Goal: Task Accomplishment & Management: Manage account settings

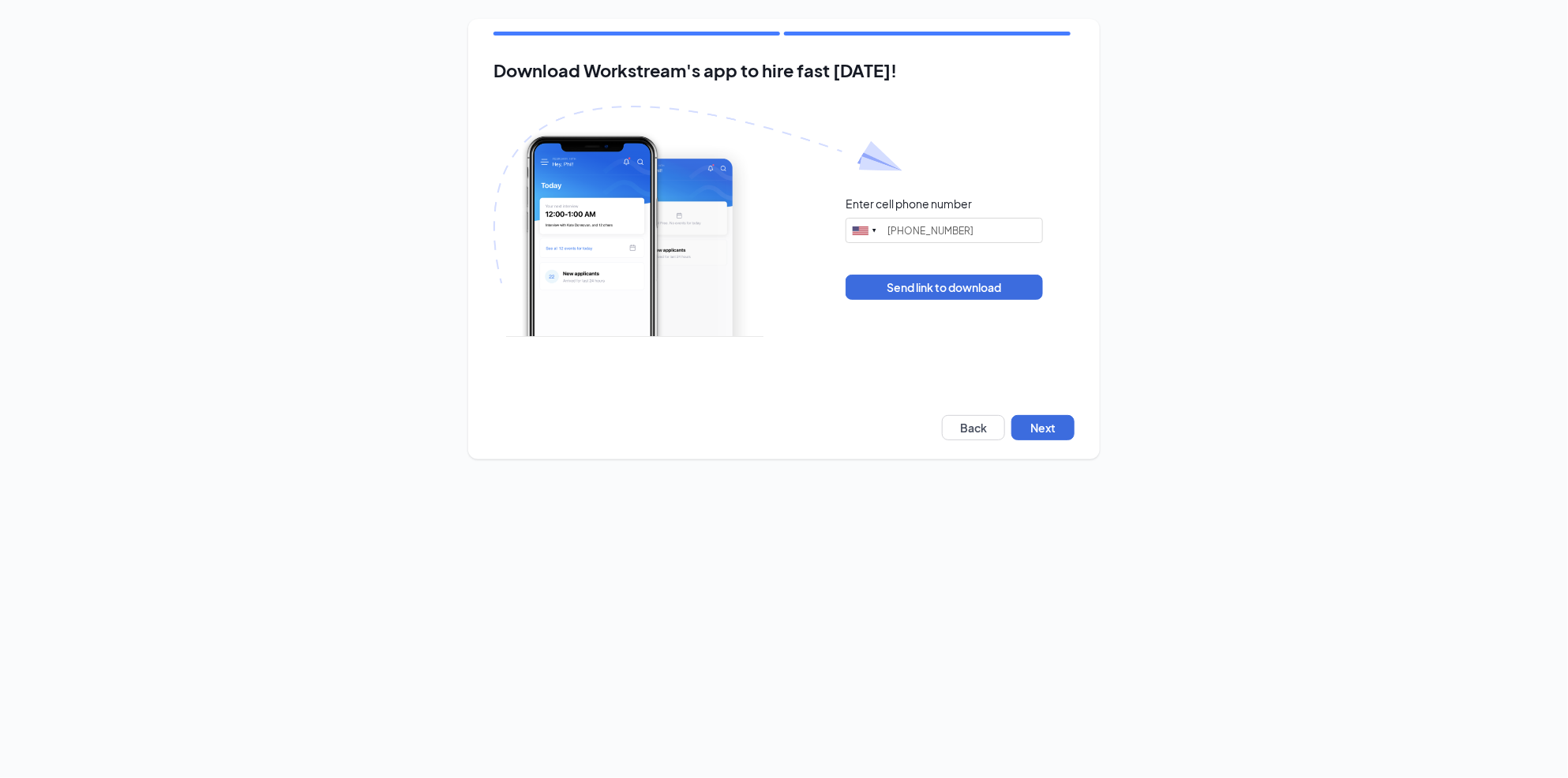
type input "[PHONE_NUMBER]"
click at [1069, 429] on button "Next" at bounding box center [1043, 428] width 63 height 26
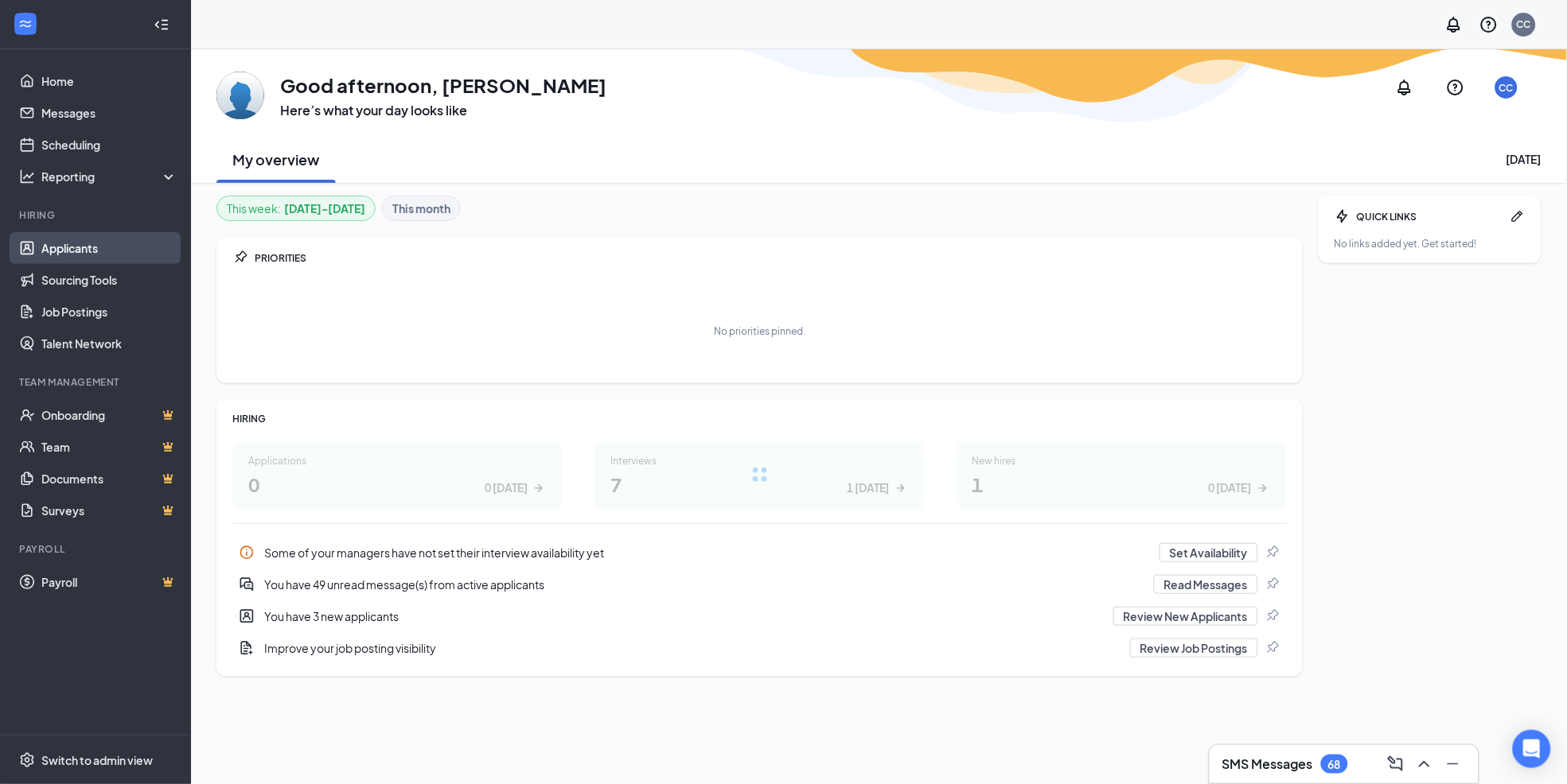
click at [83, 242] on link "Applicants" at bounding box center [109, 248] width 136 height 32
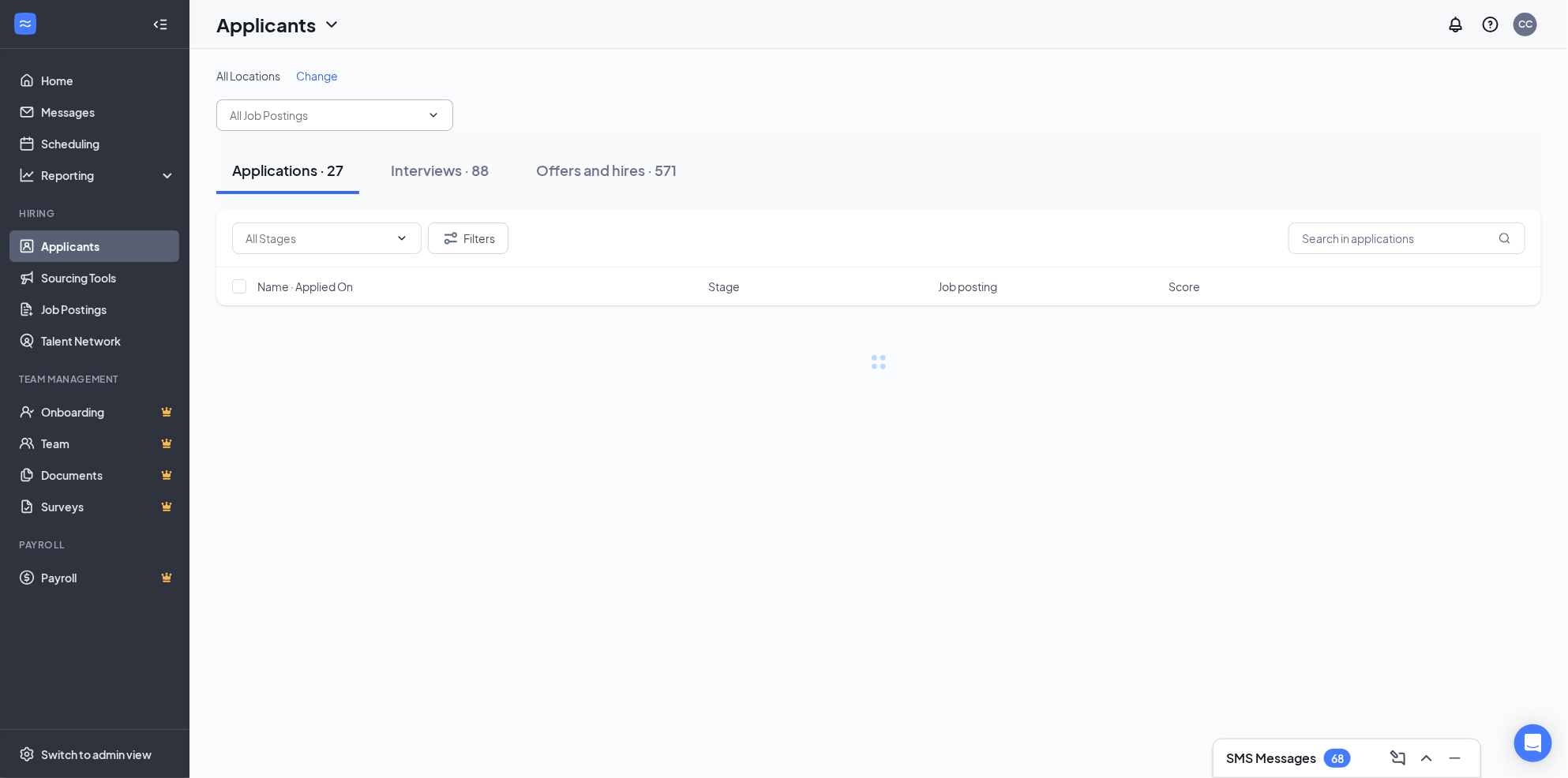
click at [311, 118] on input "text" at bounding box center [326, 115] width 191 height 17
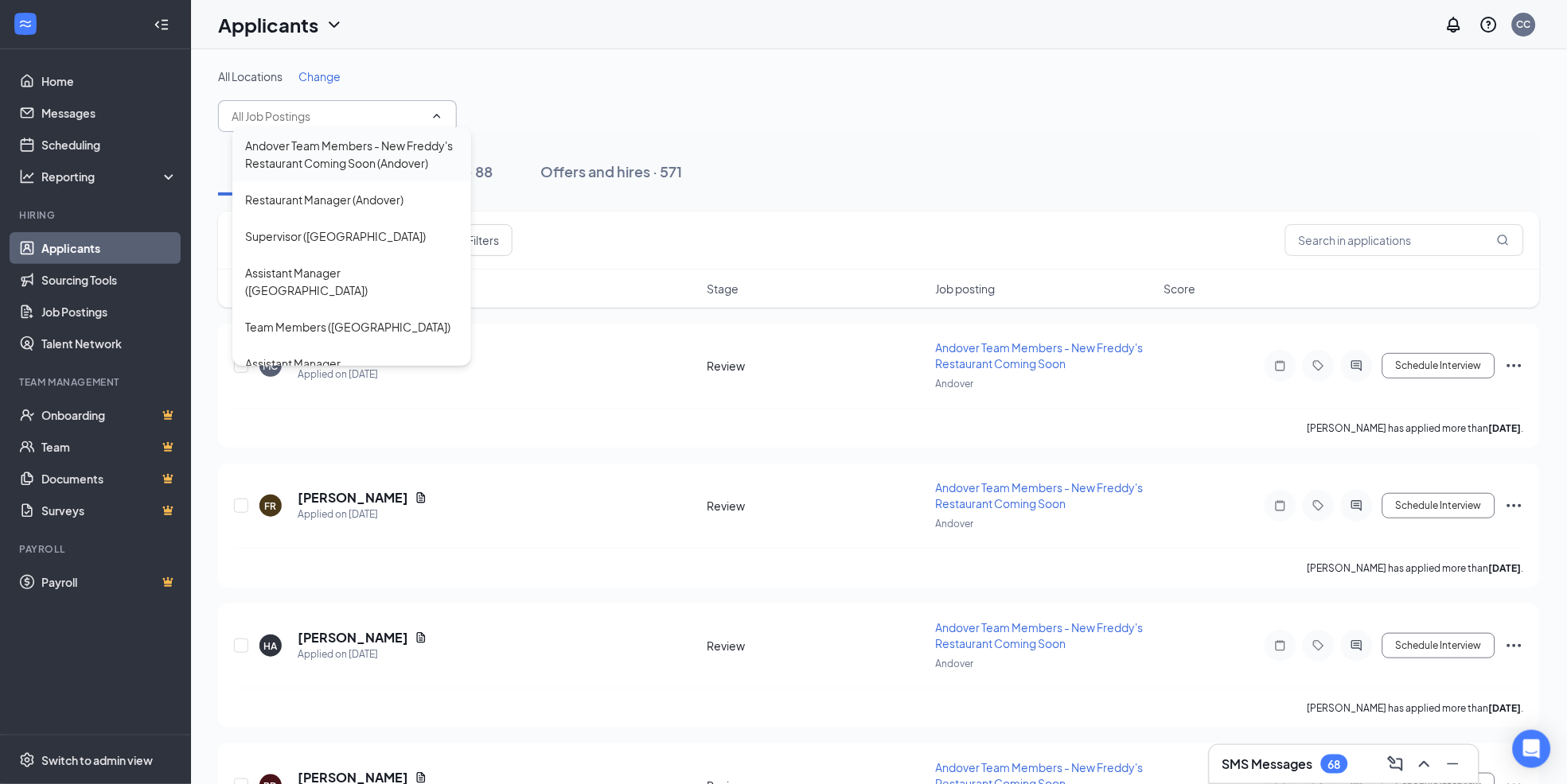
drag, startPoint x: 308, startPoint y: 169, endPoint x: 324, endPoint y: 170, distance: 16.0
click at [308, 168] on div "Andover Team Members - New Freddy's Restaurant Coming Soon (Andover)" at bounding box center [351, 154] width 213 height 35
type input "Andover Team Members - New Freddy's Restaurant Coming Soon (Andover)"
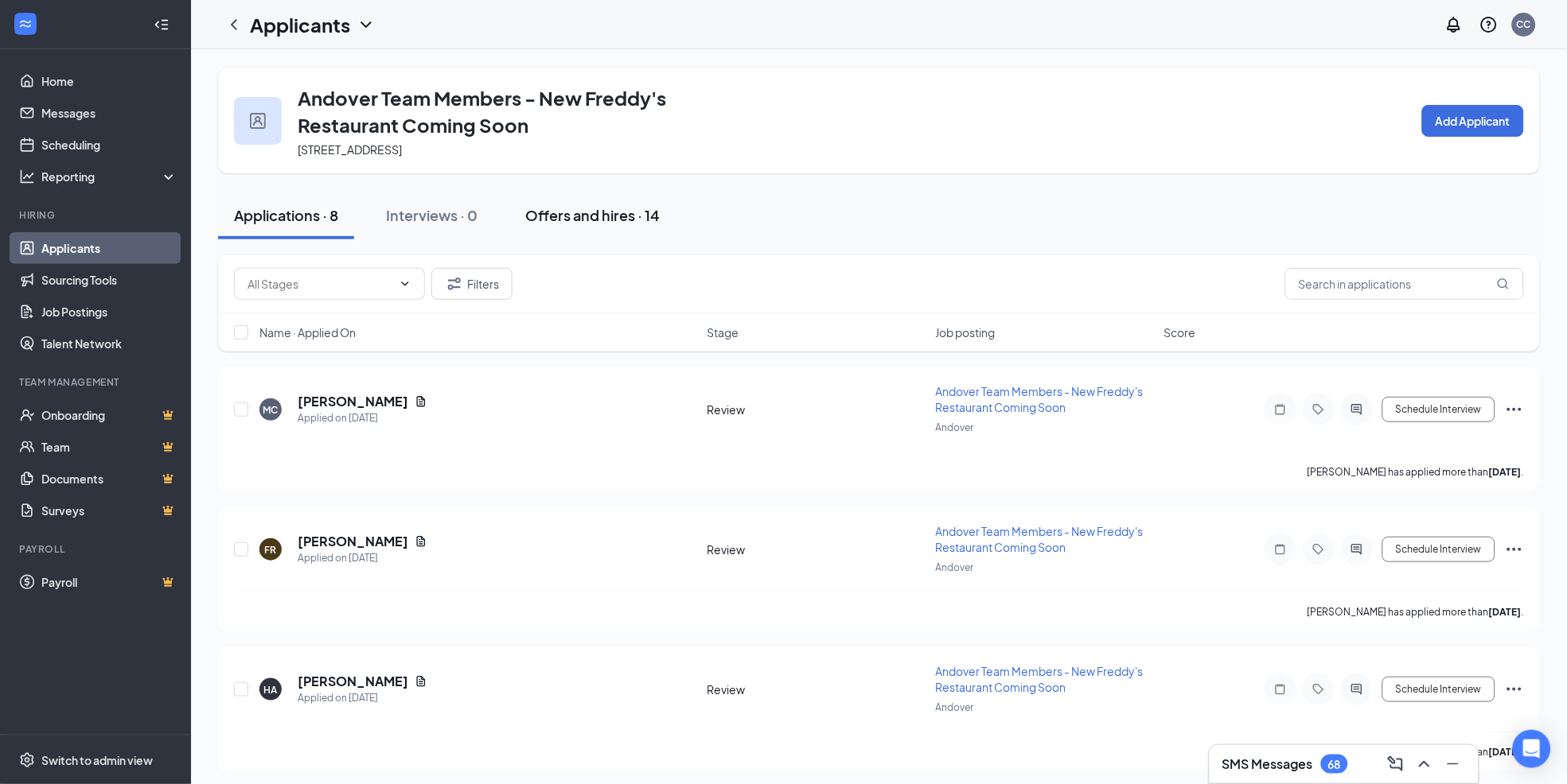
click at [611, 222] on div "Offers and hires · 14" at bounding box center [592, 215] width 135 height 20
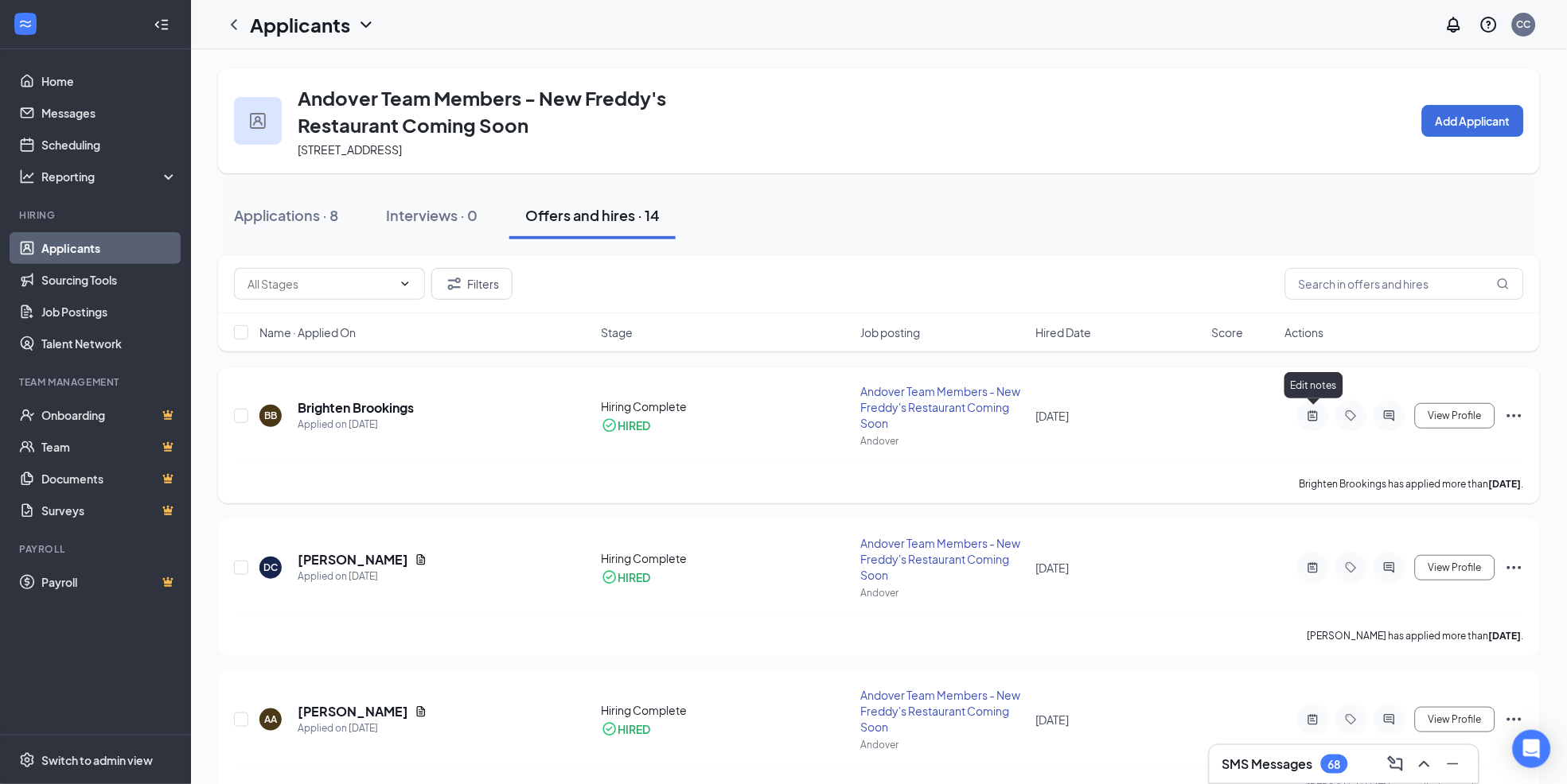
click at [1312, 416] on icon "ActiveNote" at bounding box center [1313, 416] width 19 height 13
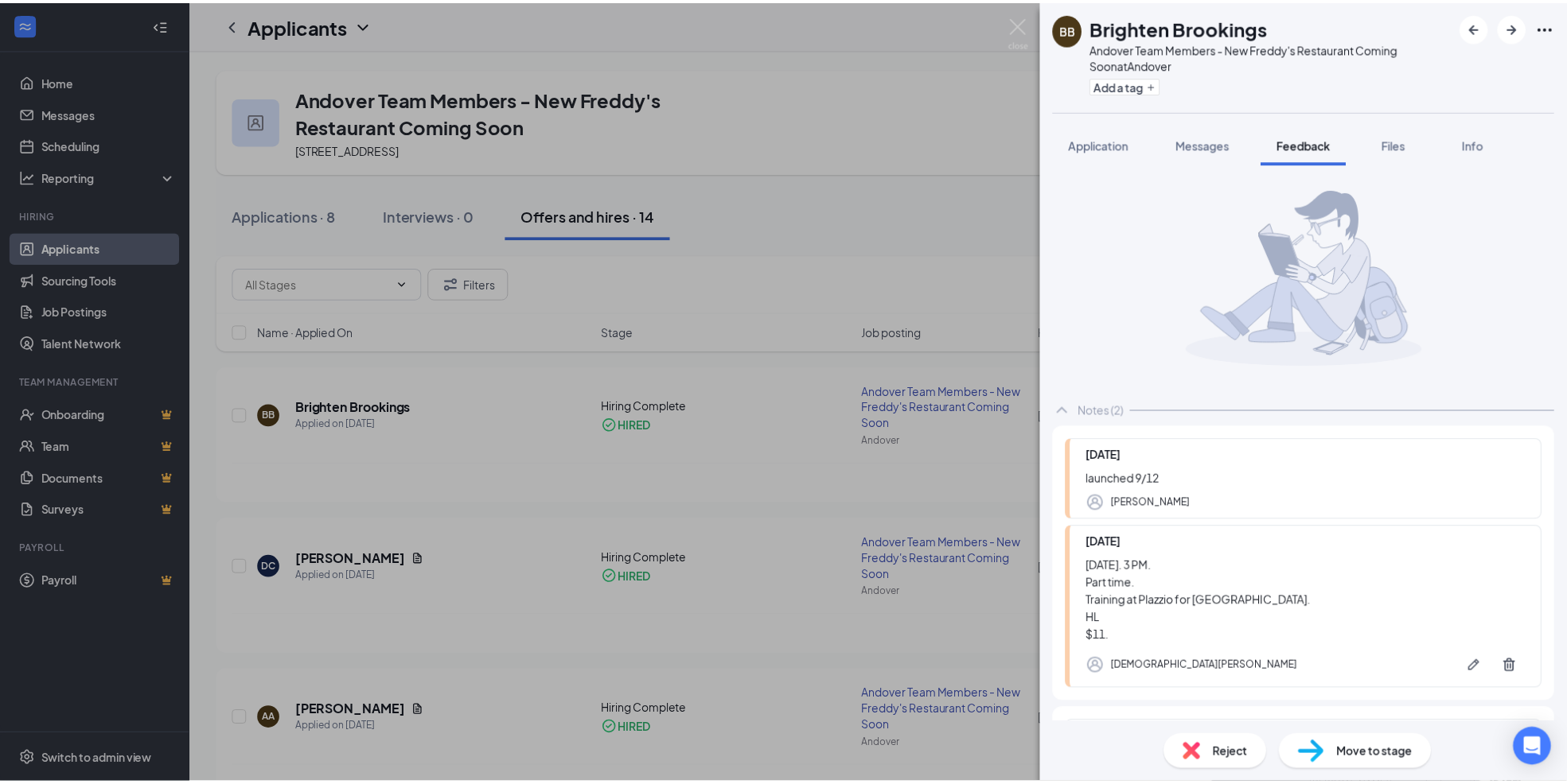
scroll to position [53, 0]
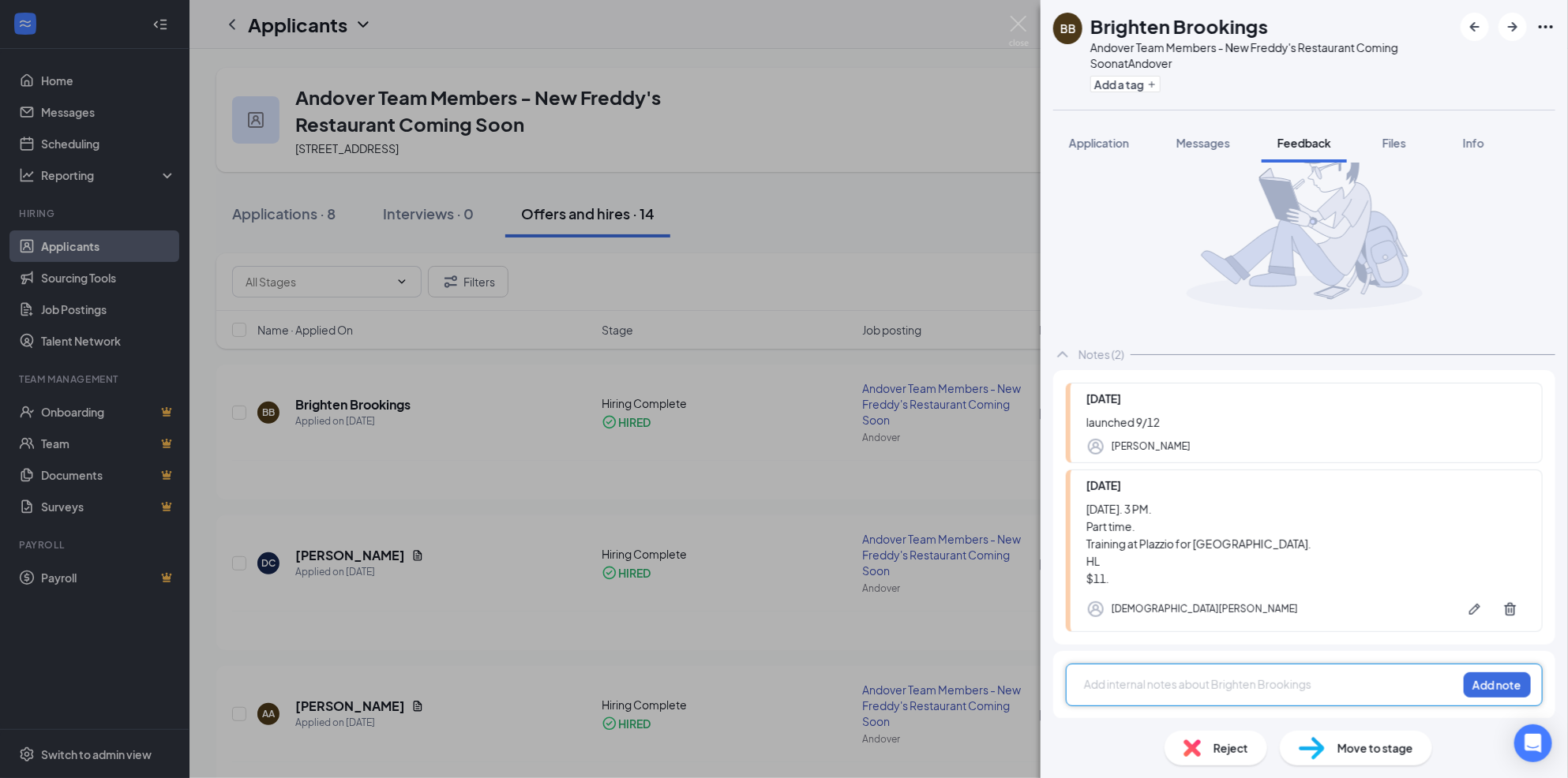
click at [948, 414] on div "BB Brighten Brookings Andover Team Members - New Freddy's Restaurant Coming Soo…" at bounding box center [784, 389] width 1568 height 778
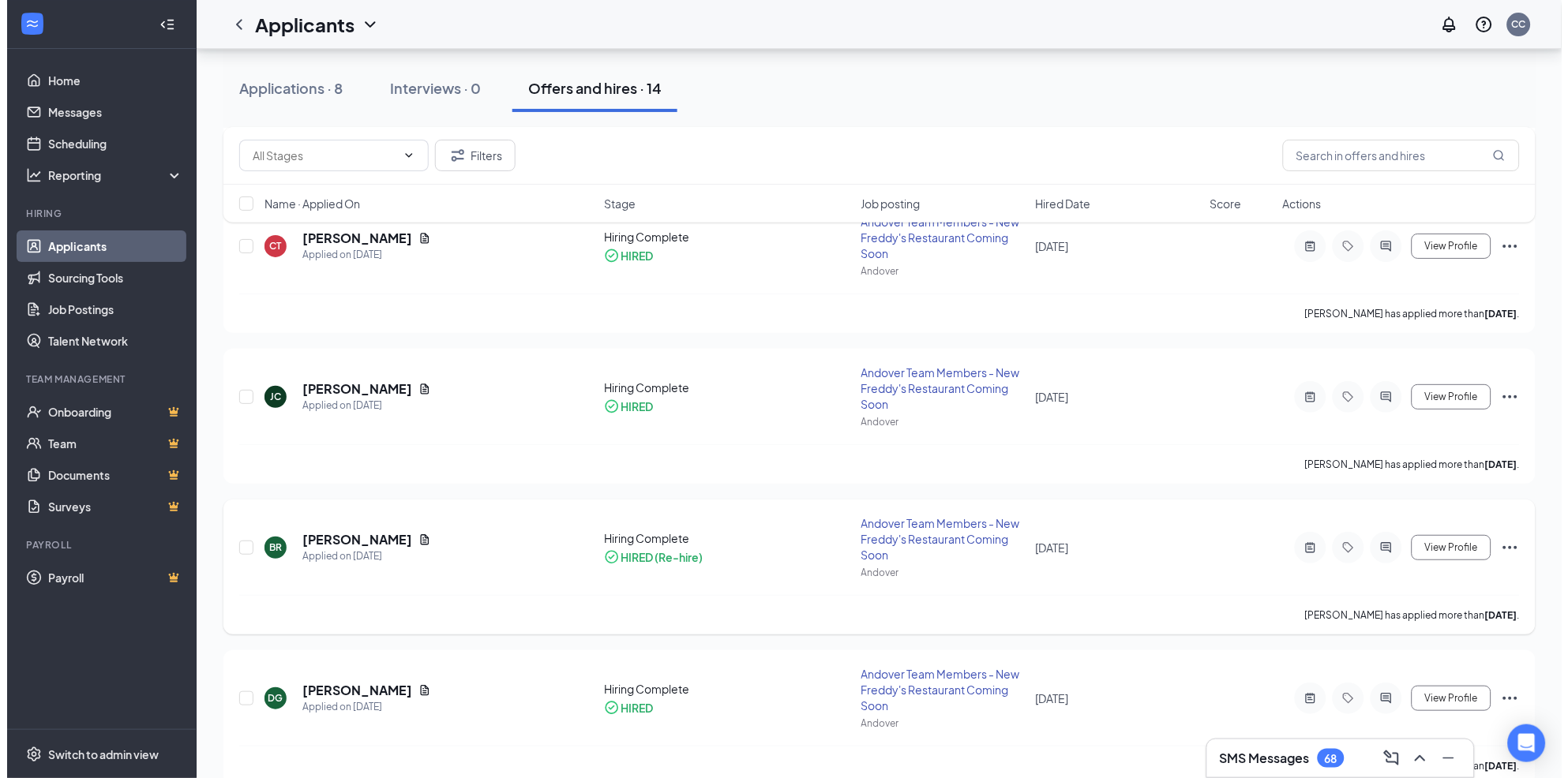
scroll to position [1699, 0]
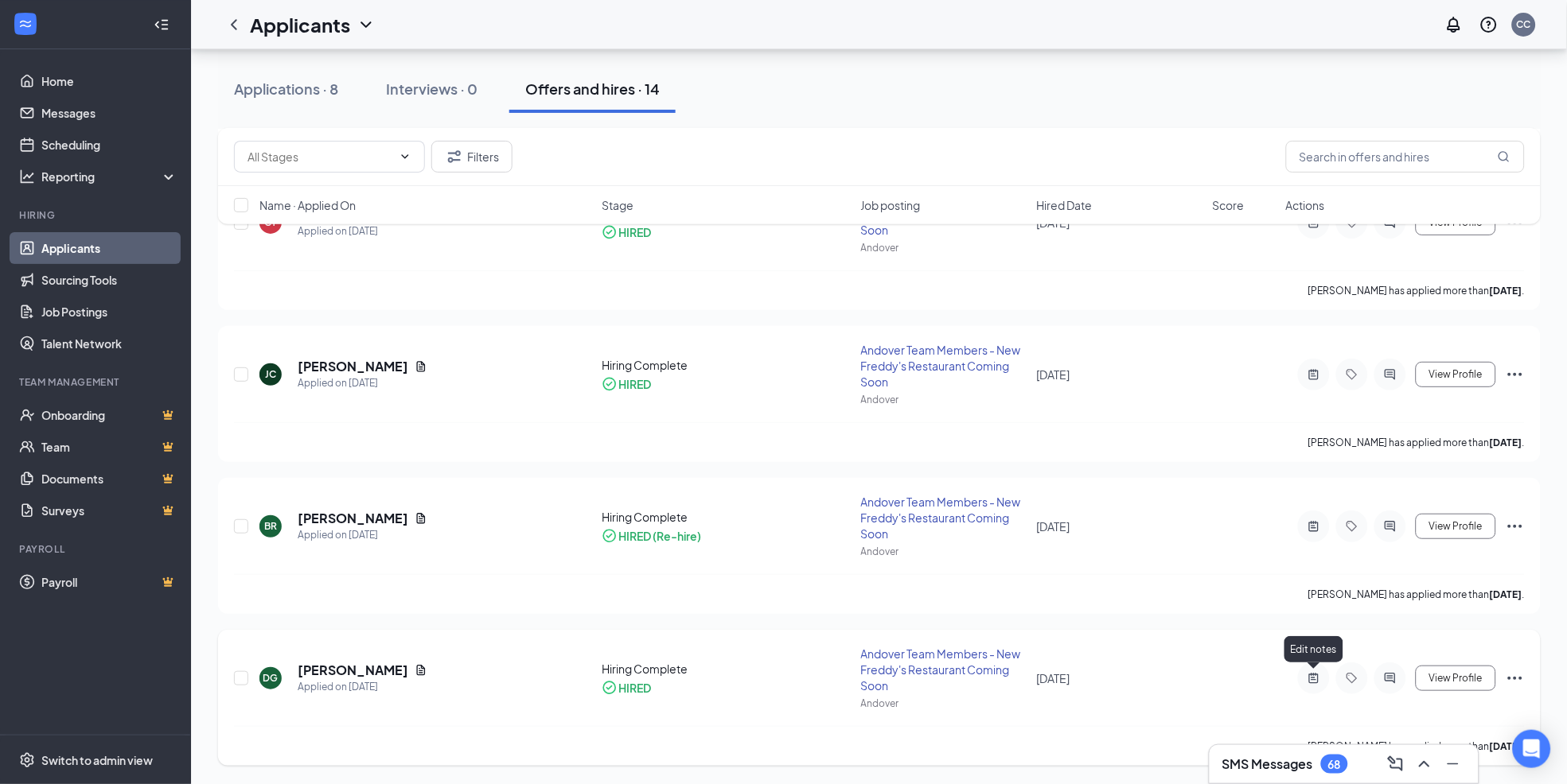
click at [1310, 681] on icon "ActiveNote" at bounding box center [1314, 678] width 9 height 10
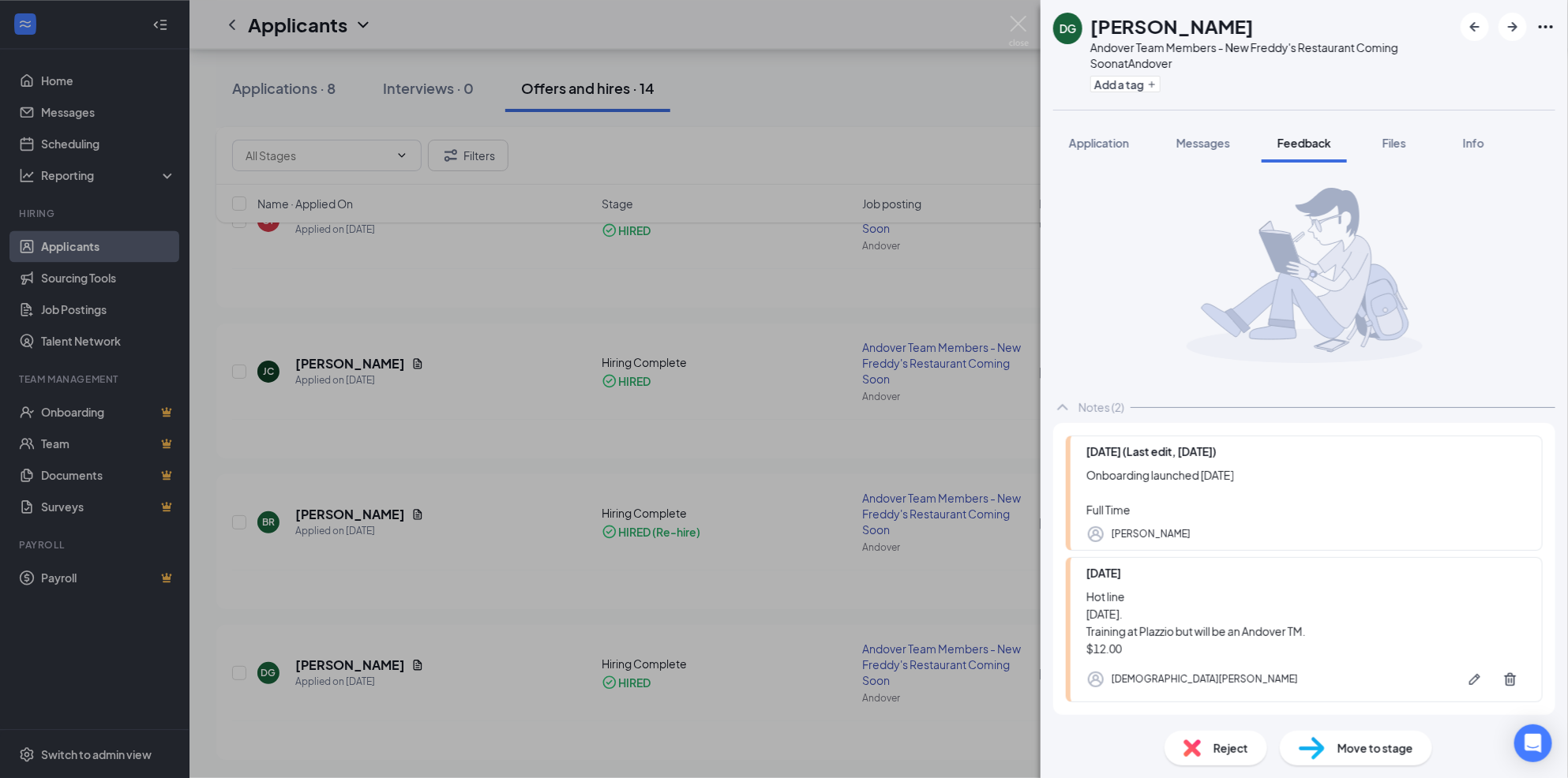
scroll to position [70, 0]
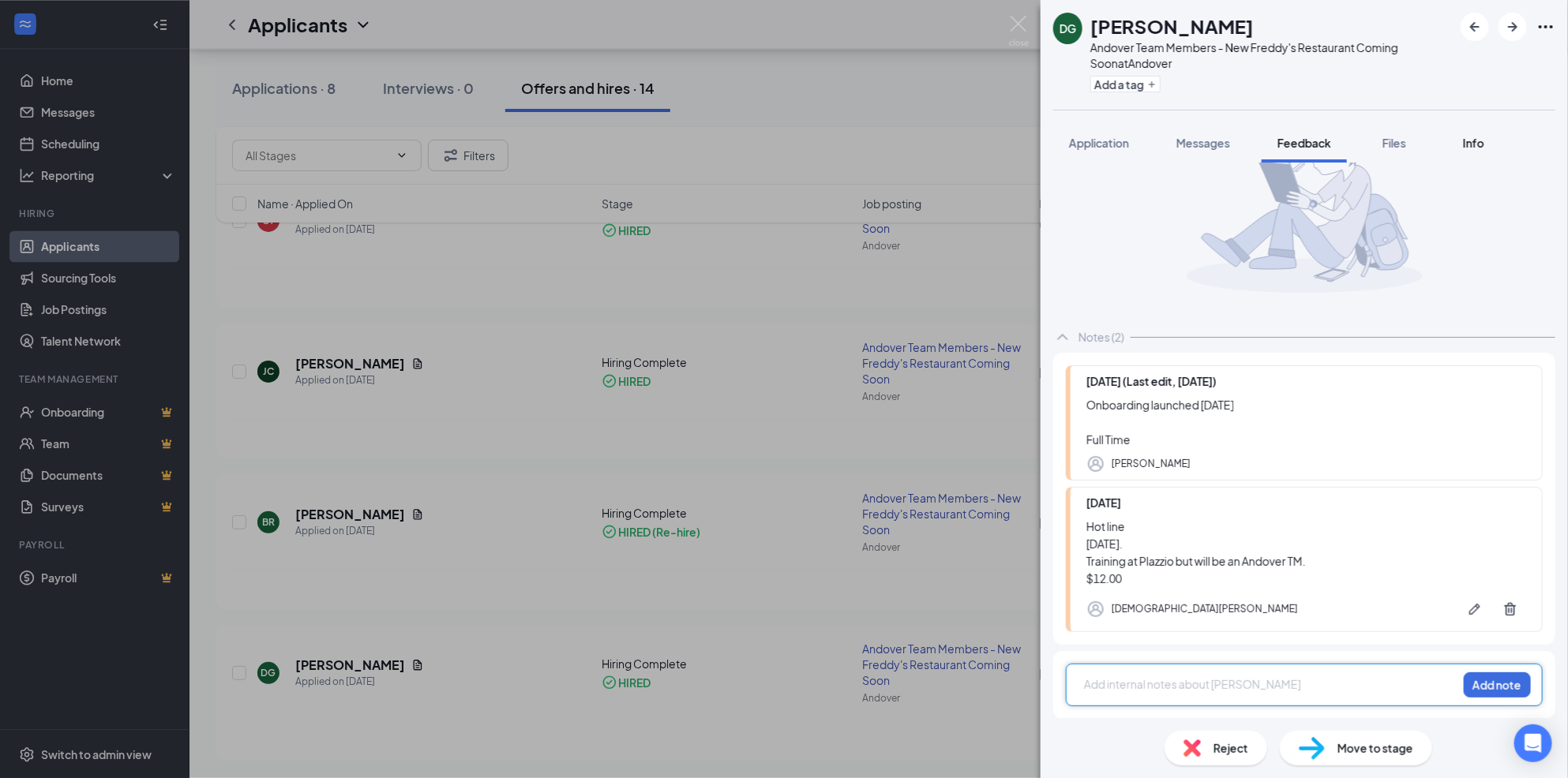
click at [1467, 140] on span "Info" at bounding box center [1473, 142] width 21 height 14
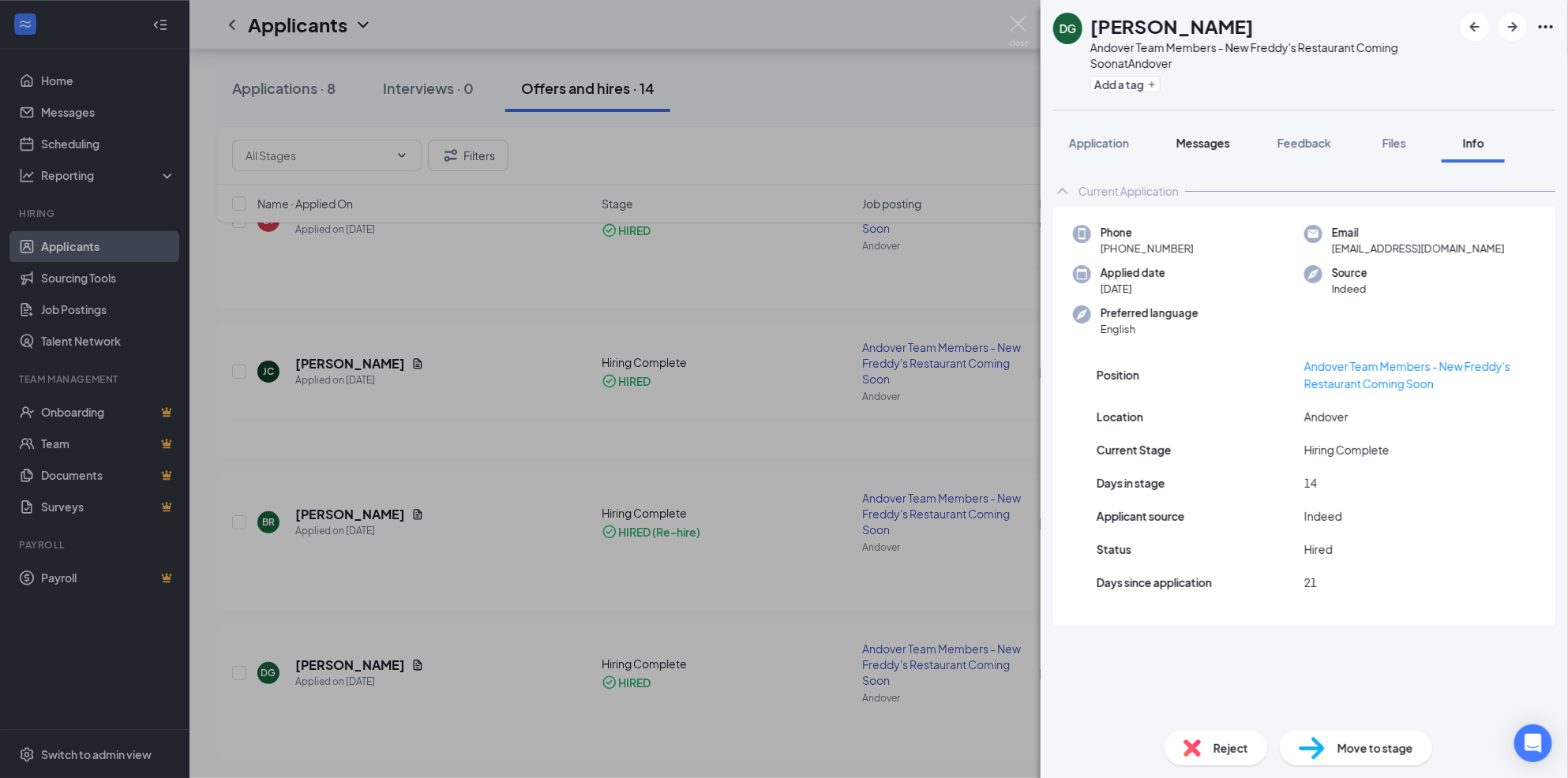
click at [1225, 135] on span "Messages" at bounding box center [1202, 142] width 54 height 14
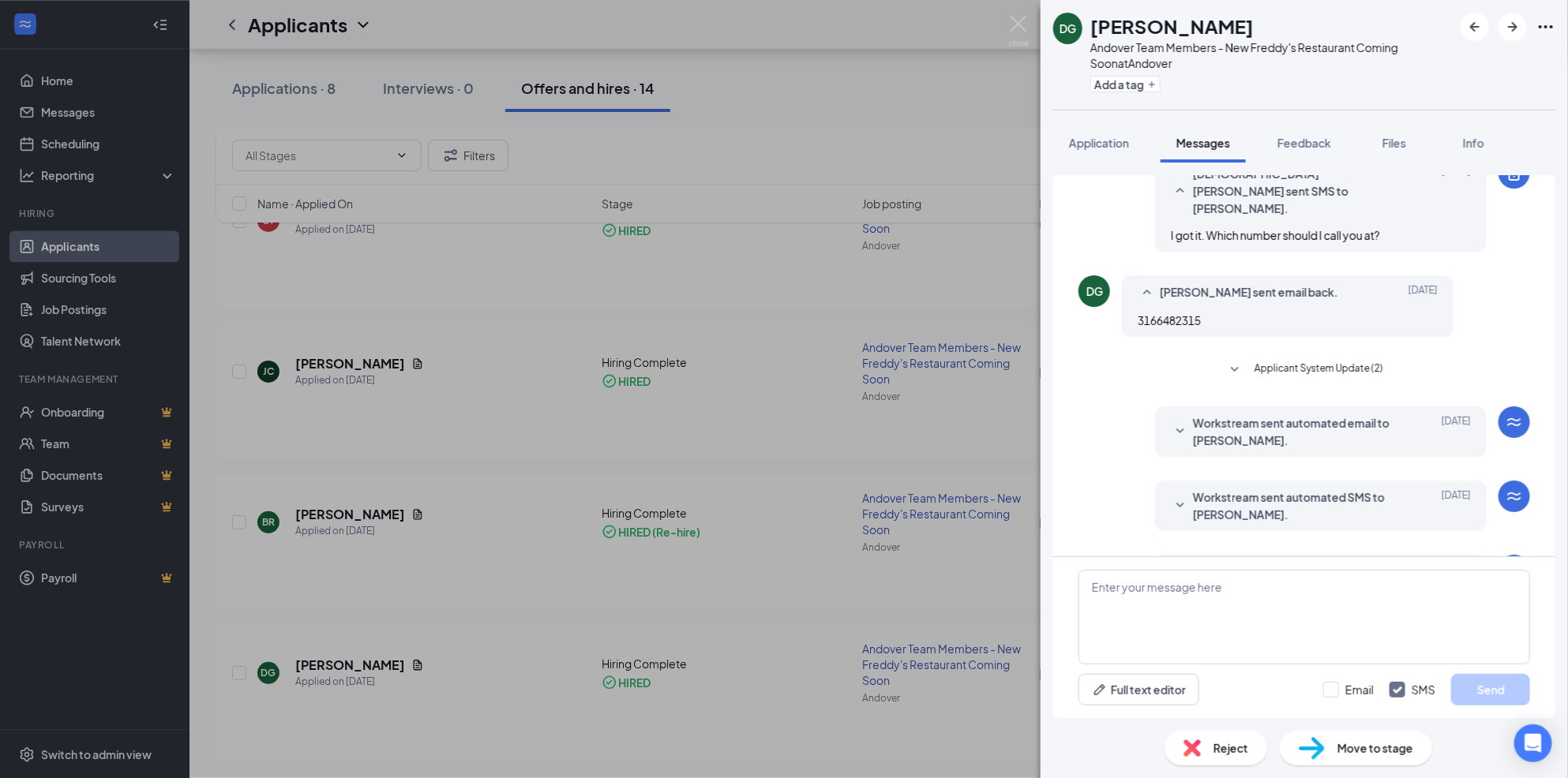
scroll to position [439, 0]
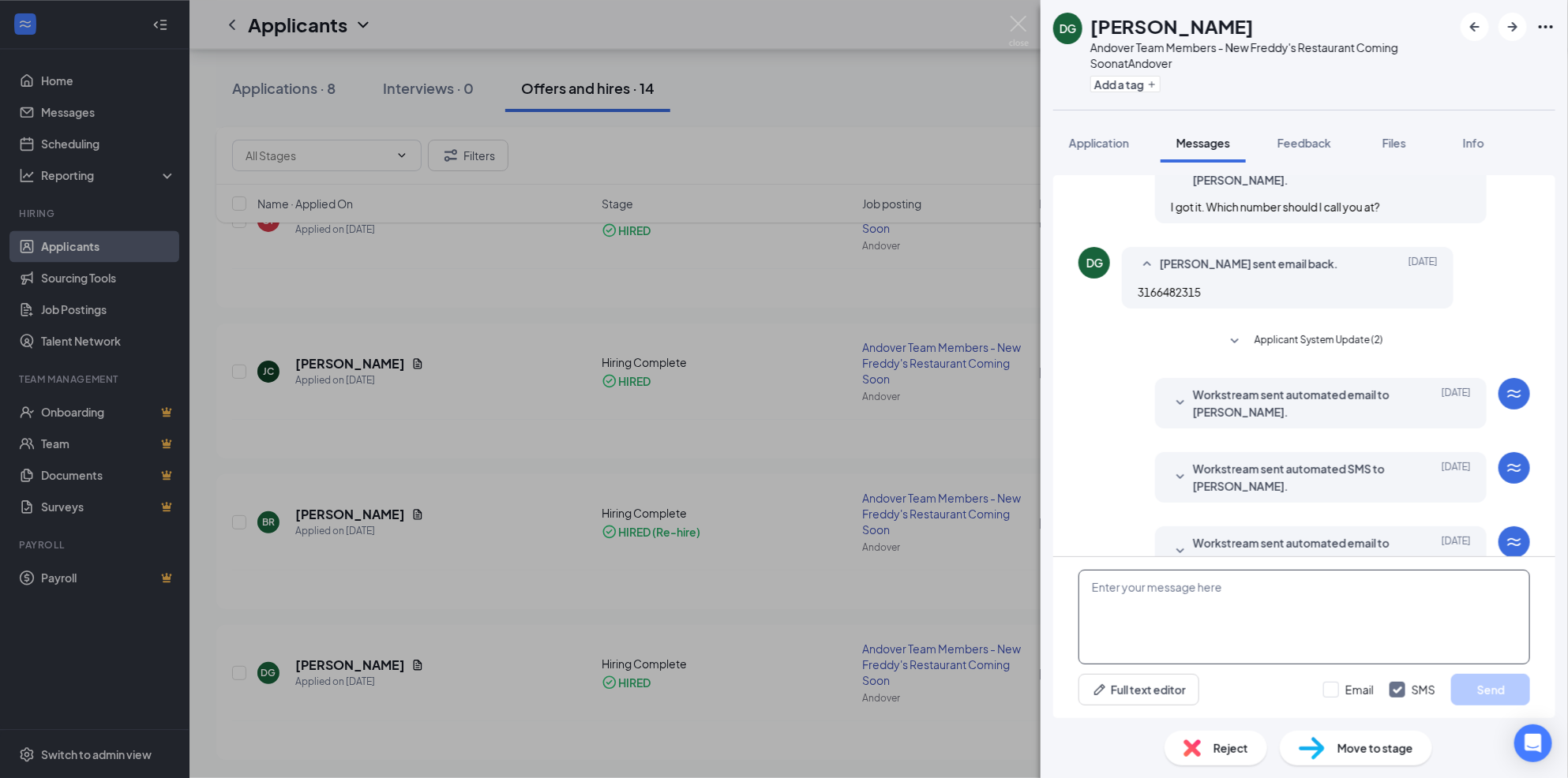
click at [1180, 614] on textarea at bounding box center [1304, 617] width 452 height 95
drag, startPoint x: 1162, startPoint y: 585, endPoint x: 1420, endPoint y: 591, distance: 258.1
click at [1521, 581] on textarea "Hey [PERSON_NAME]. Give me a quick call when you get a chance. [PHONE_NUMBER]" at bounding box center [1304, 617] width 452 height 95
type textarea "Hey [PERSON_NAME]. Give me a quick call when you get a chance. [PHONE_NUMBER]"
click at [1485, 688] on button "Send" at bounding box center [1490, 689] width 79 height 32
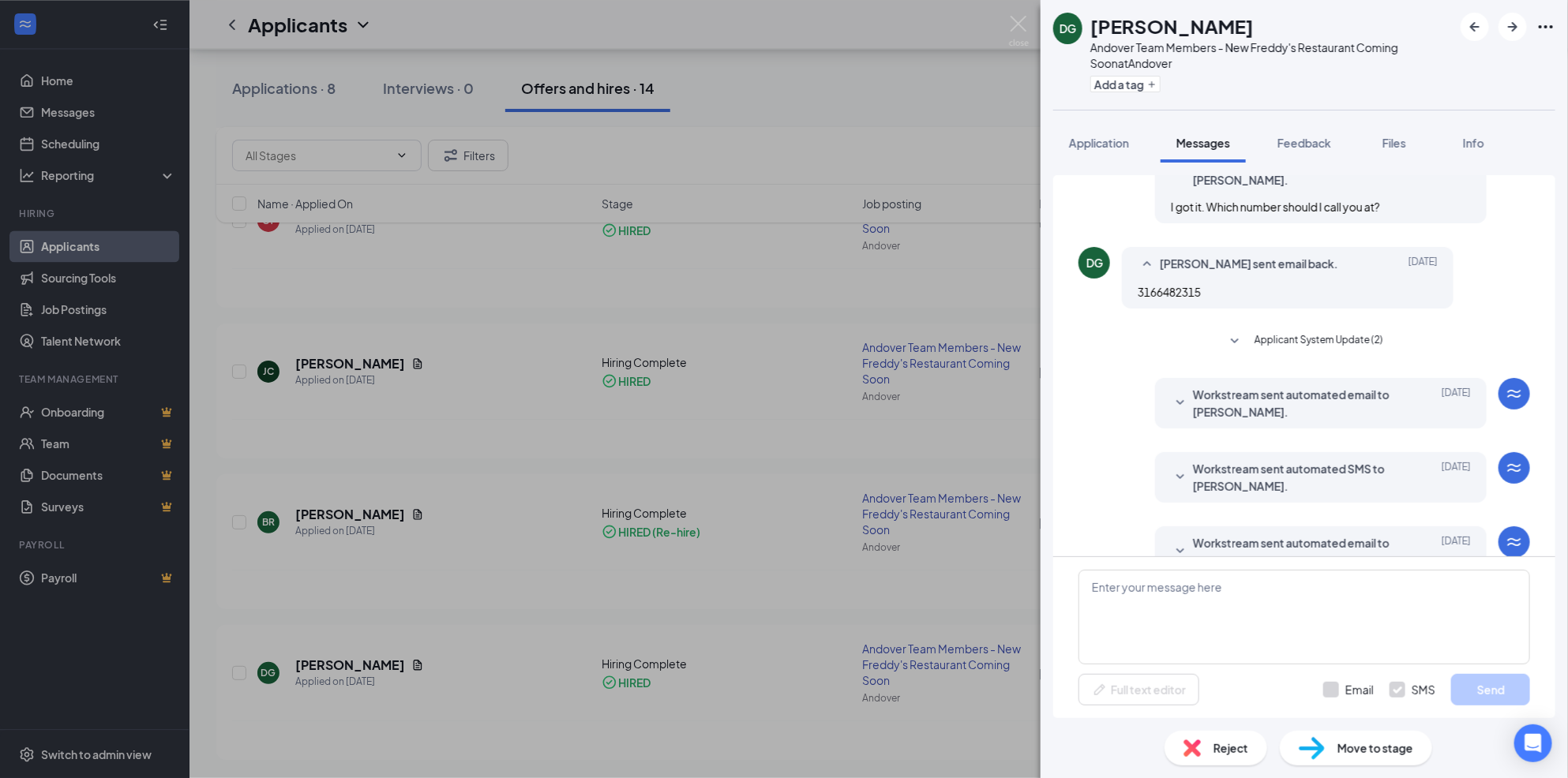
click at [498, 598] on div "DG [PERSON_NAME] Andover Team Members - New Freddy's Restaurant Coming Soon at …" at bounding box center [784, 389] width 1568 height 778
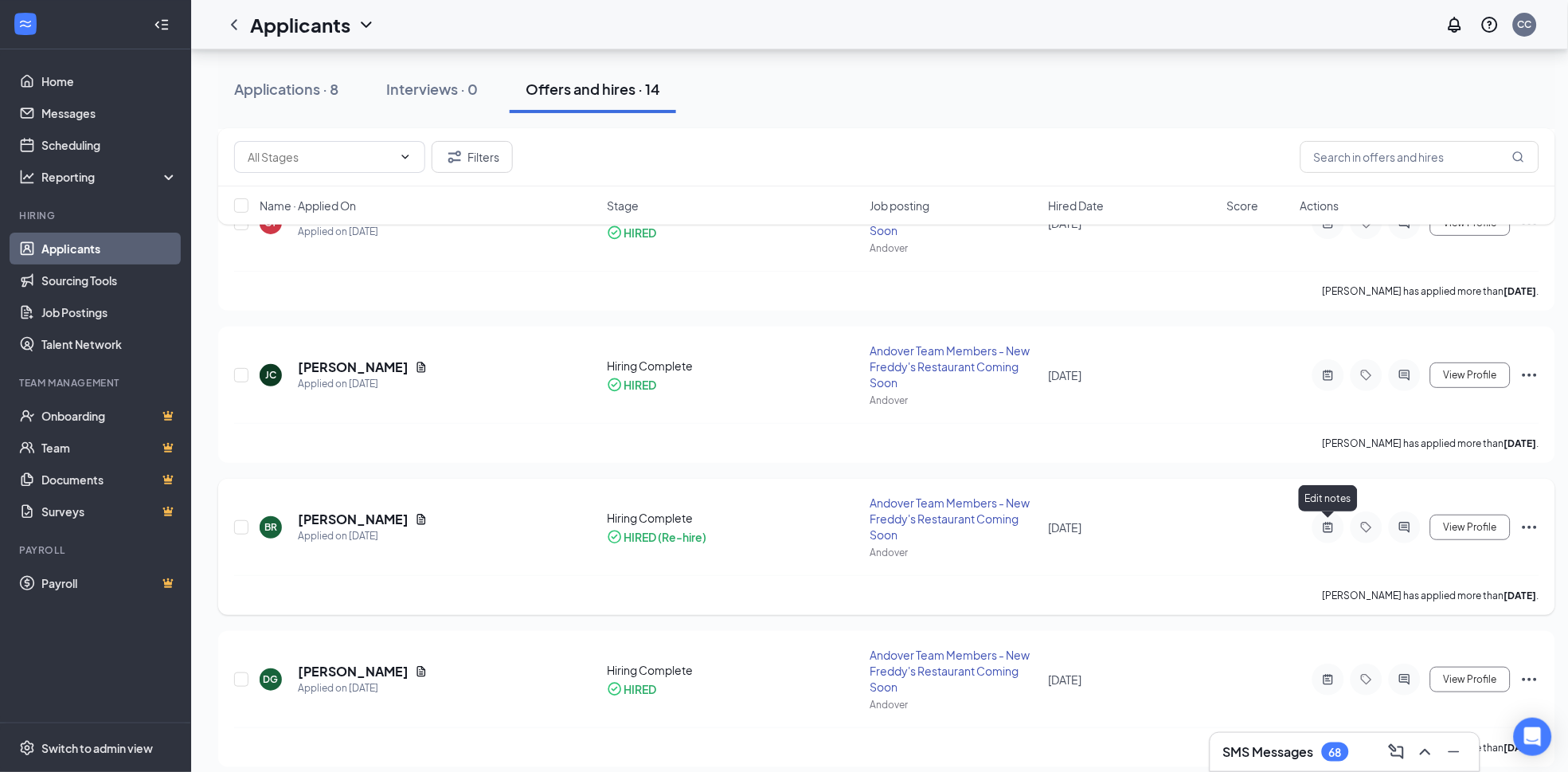
click at [1330, 531] on icon "ActiveNote" at bounding box center [1328, 527] width 9 height 10
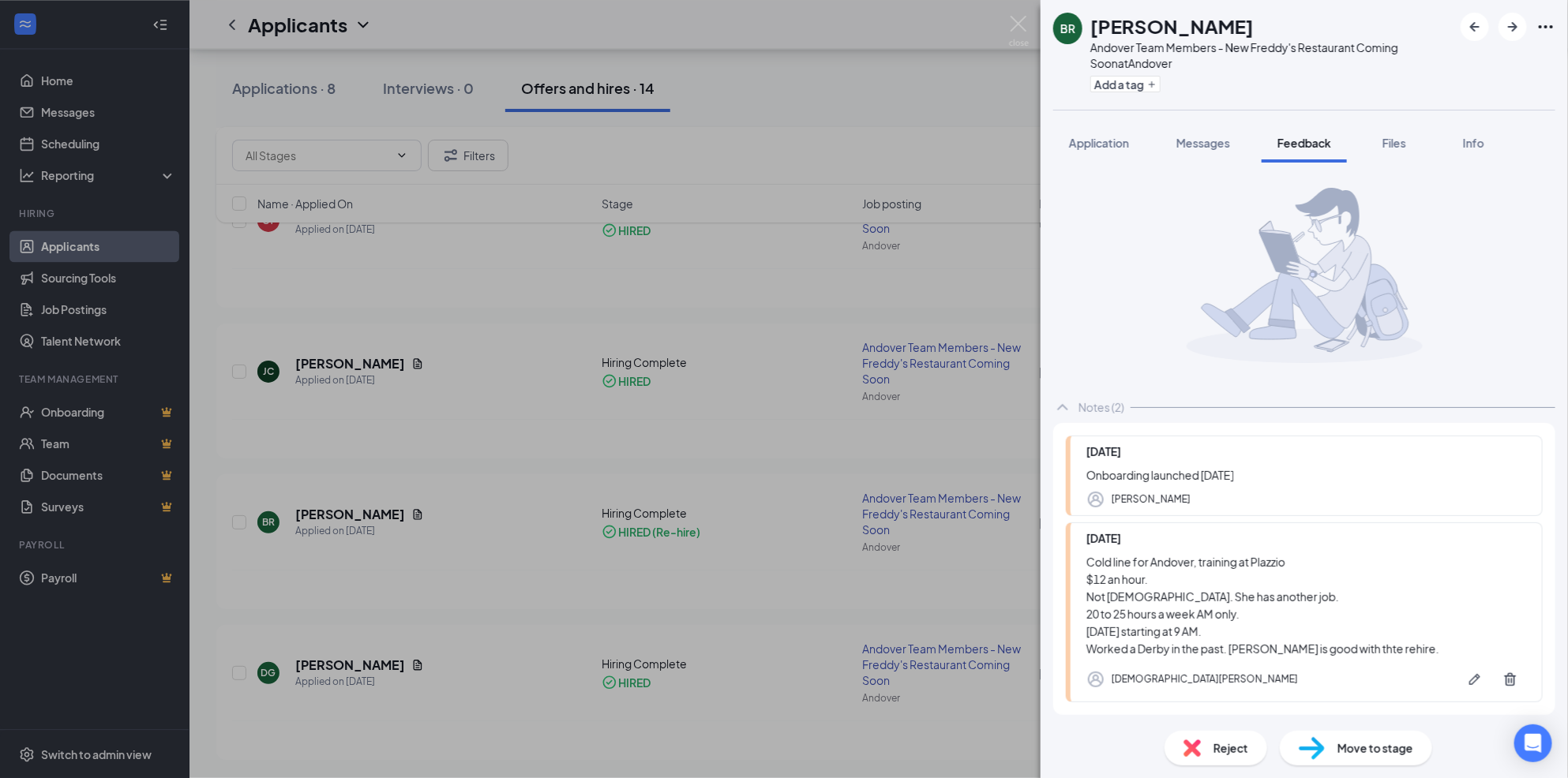
scroll to position [70, 0]
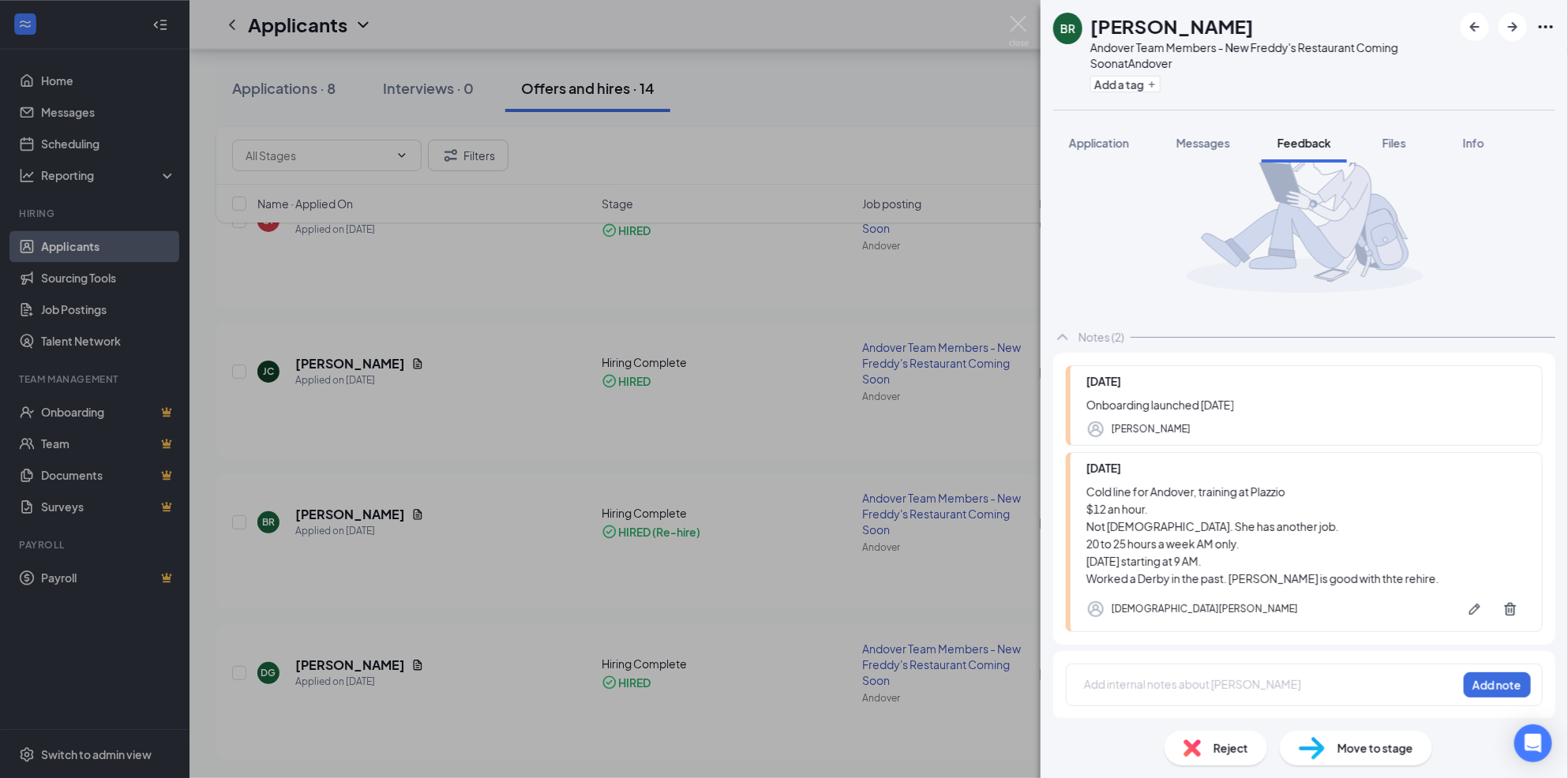
click at [687, 617] on div "BR [PERSON_NAME] Andover Team Members - New Freddy's Restaurant Coming Soon at …" at bounding box center [784, 389] width 1568 height 778
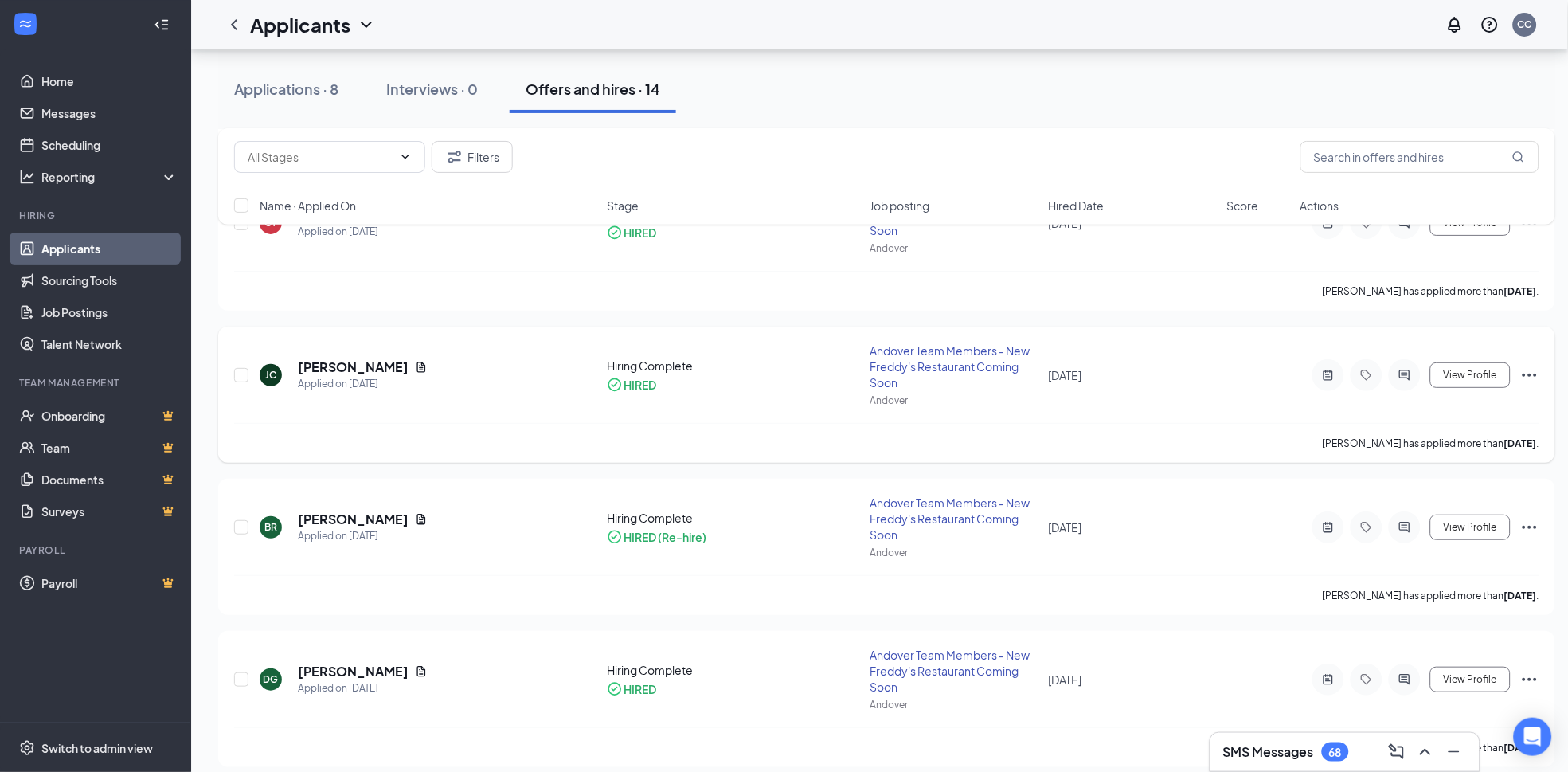
click at [1333, 381] on div at bounding box center [1328, 375] width 32 height 32
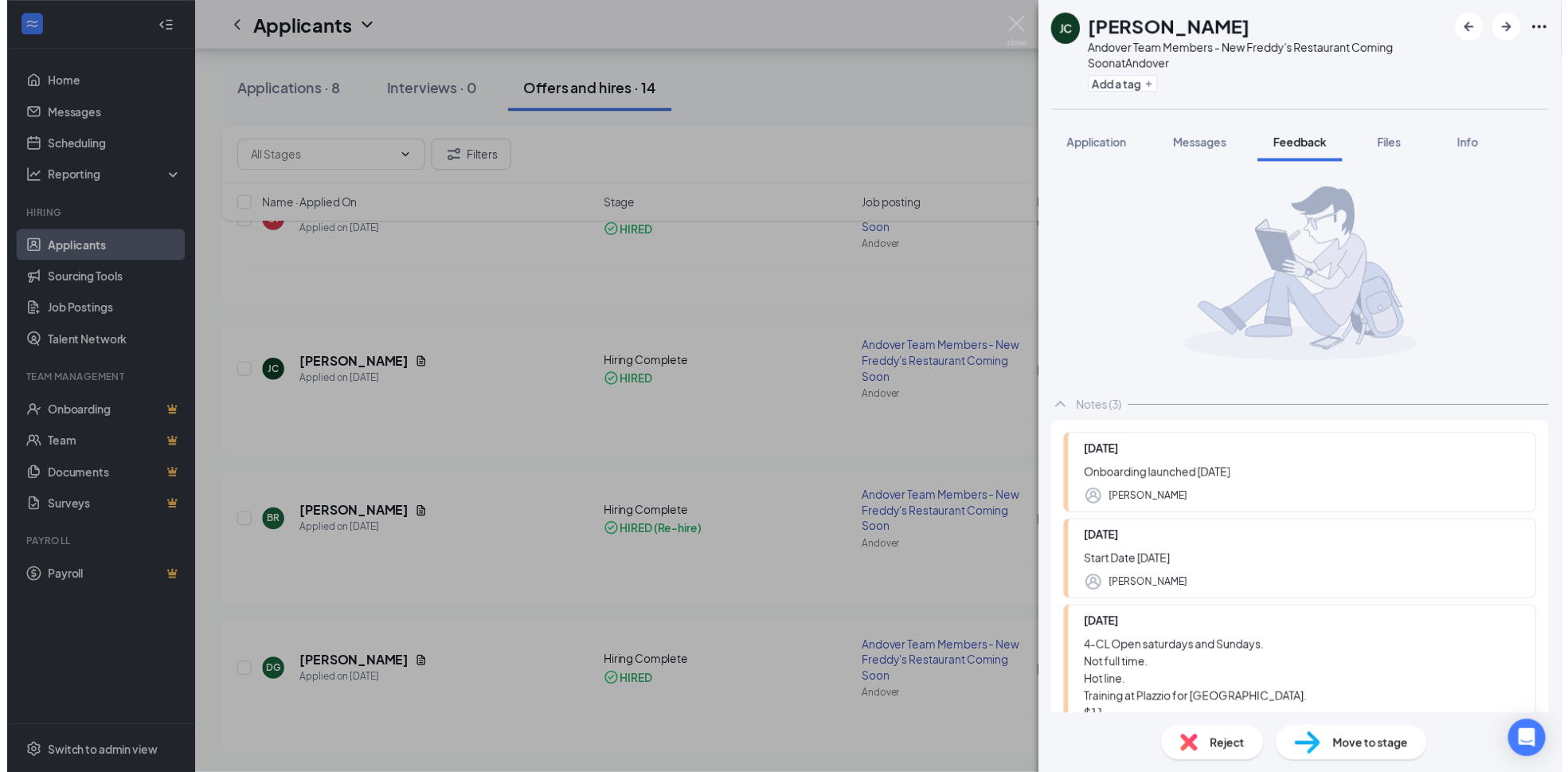
scroll to position [141, 0]
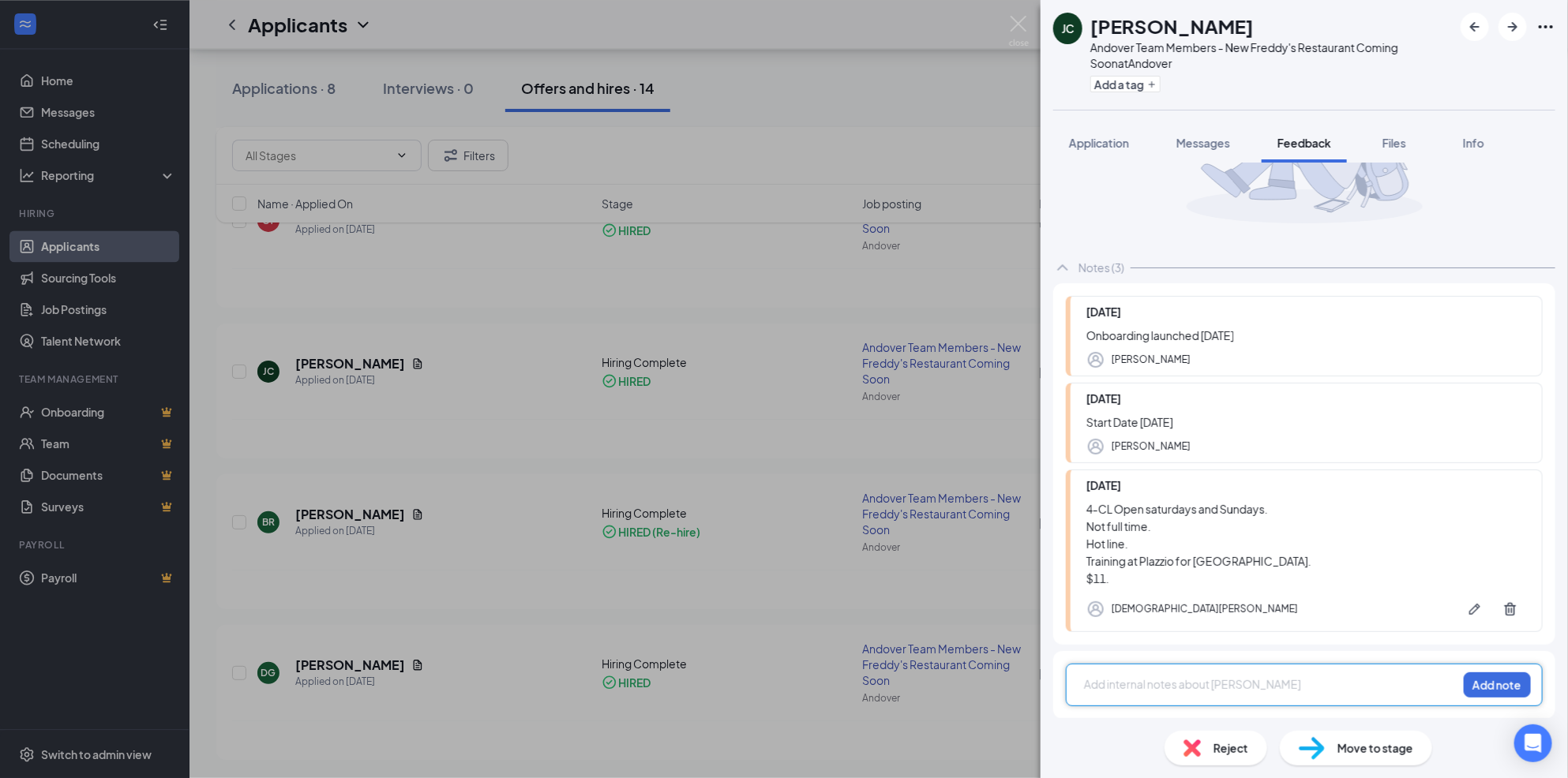
click at [877, 536] on div "[PERSON_NAME] [PERSON_NAME] Andover Team Members - New Freddy's Restaurant Comi…" at bounding box center [784, 389] width 1568 height 778
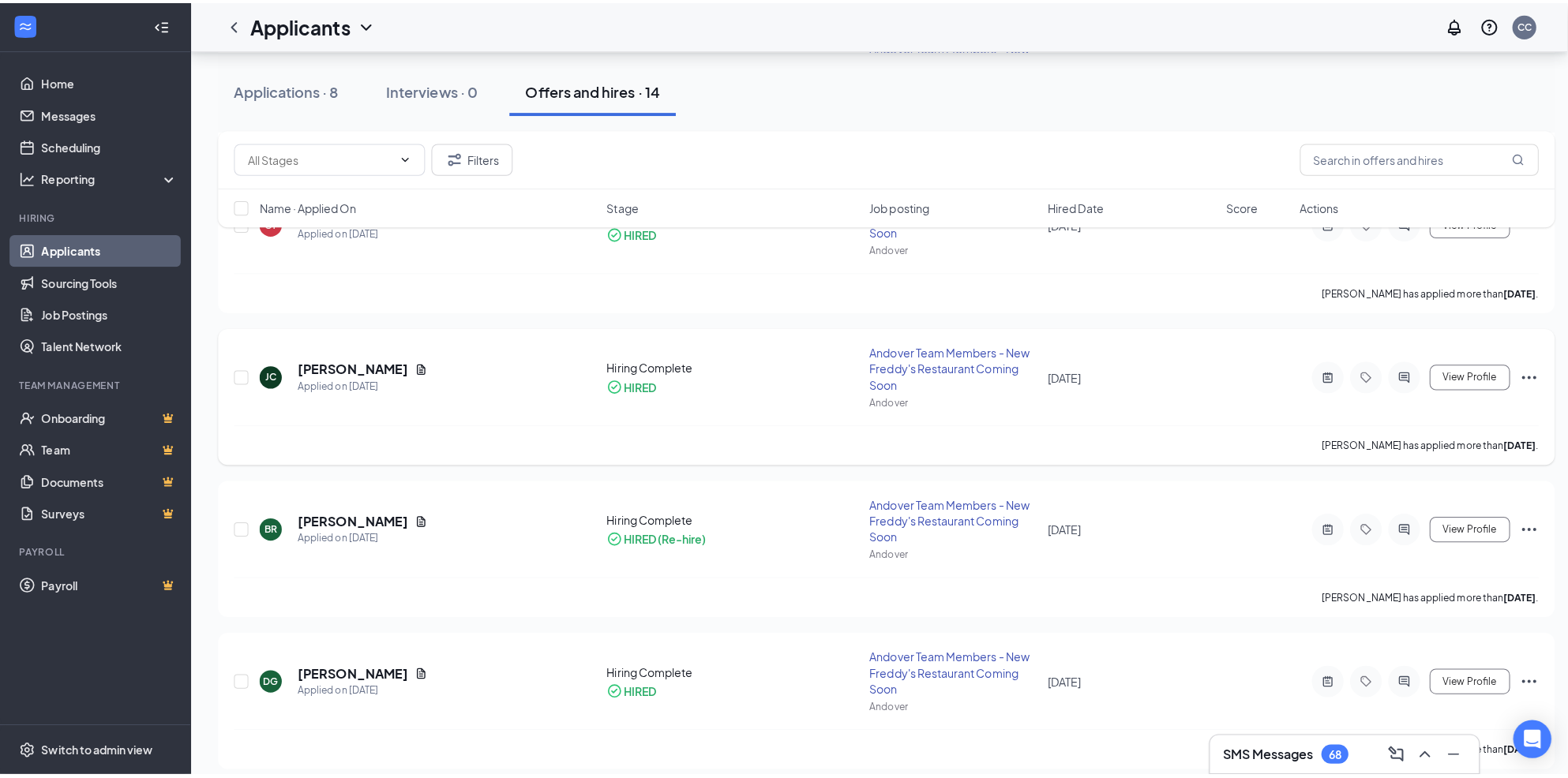
scroll to position [1611, 0]
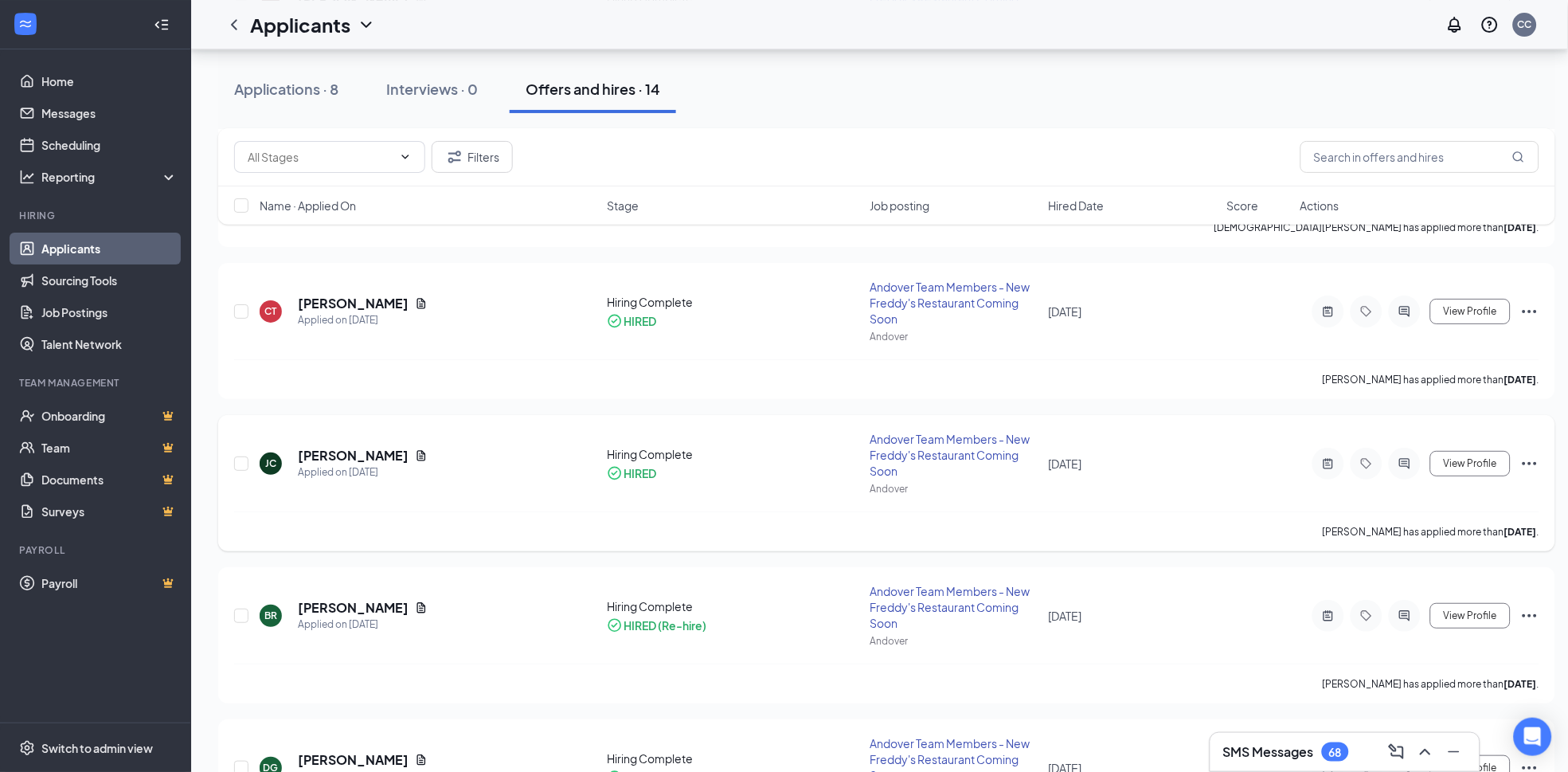
click at [1313, 464] on div at bounding box center [1328, 463] width 32 height 32
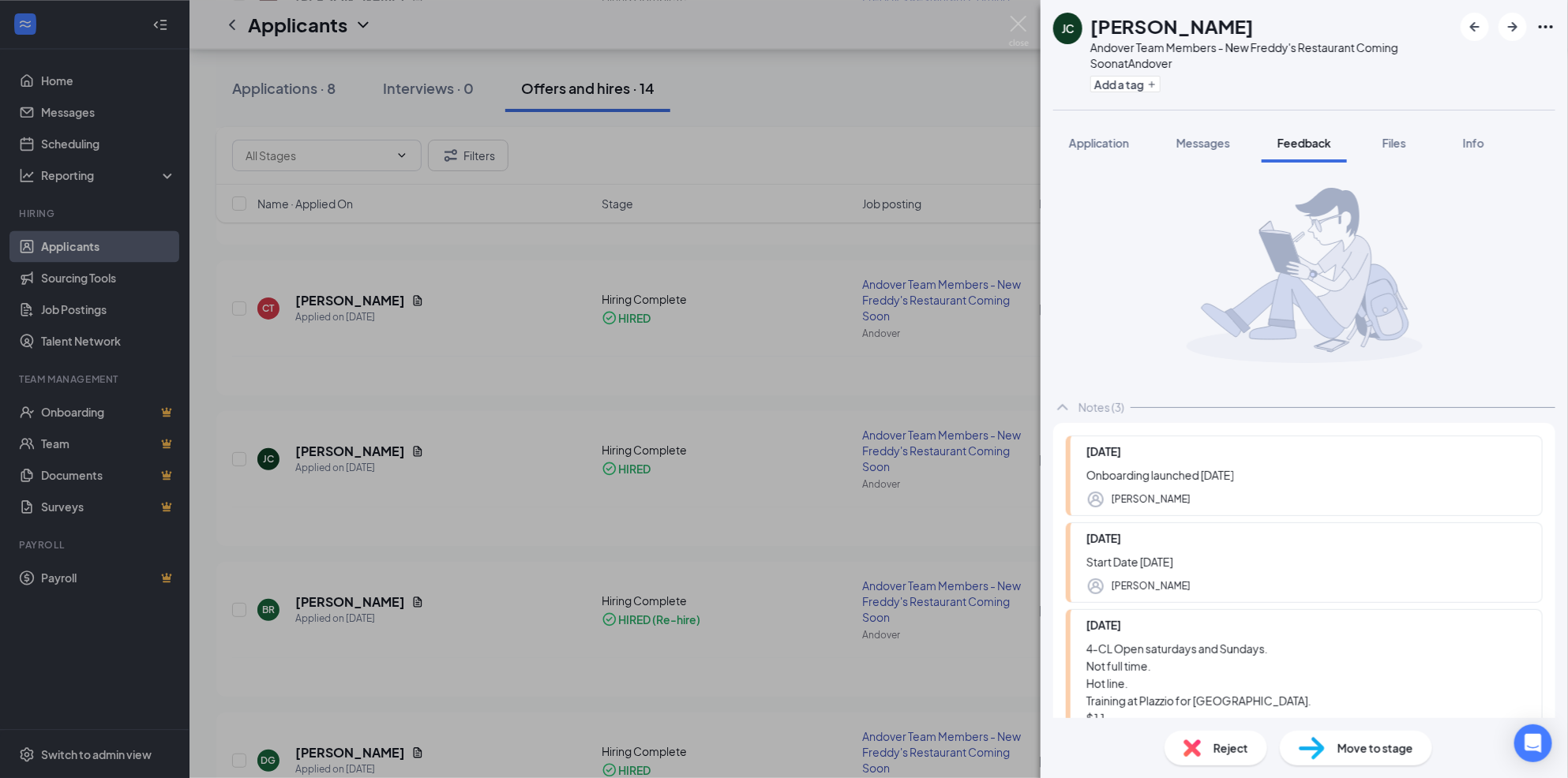
scroll to position [140, 0]
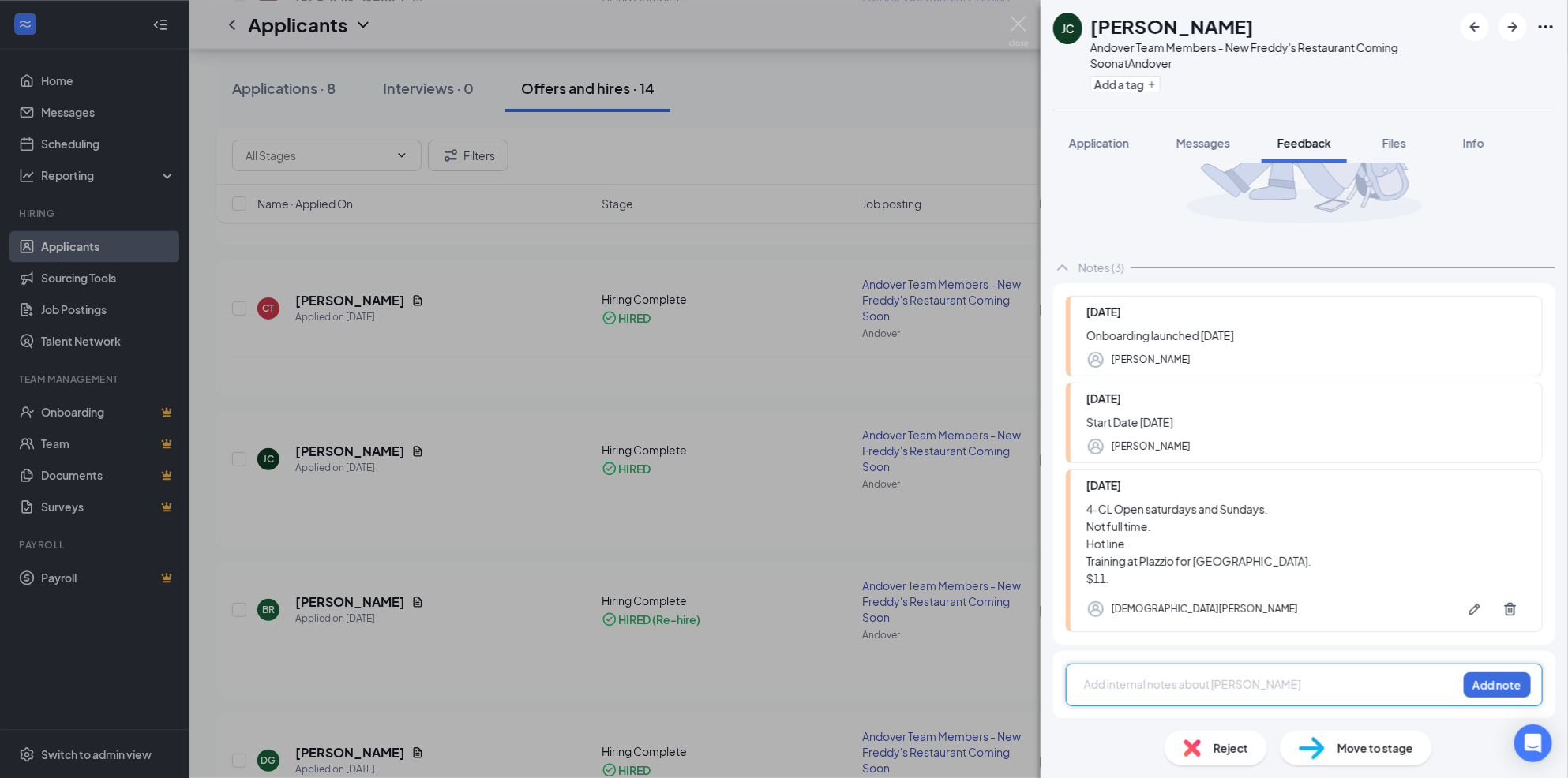
scroll to position [139, 0]
click at [891, 478] on div "[PERSON_NAME] [PERSON_NAME] Andover Team Members - New Freddy's Restaurant Comi…" at bounding box center [784, 389] width 1568 height 778
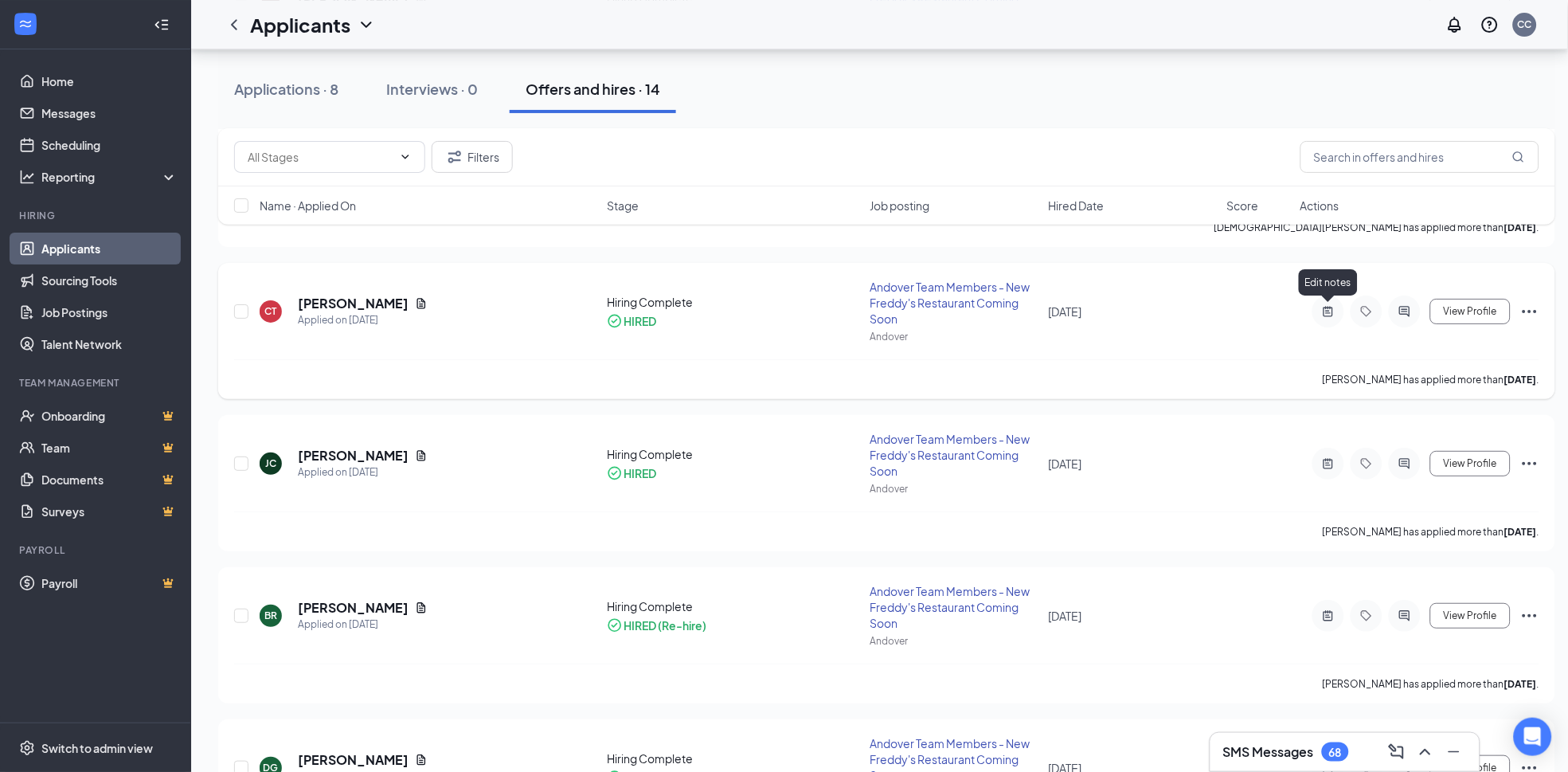
click at [1326, 308] on icon "ActiveNote" at bounding box center [1328, 311] width 9 height 10
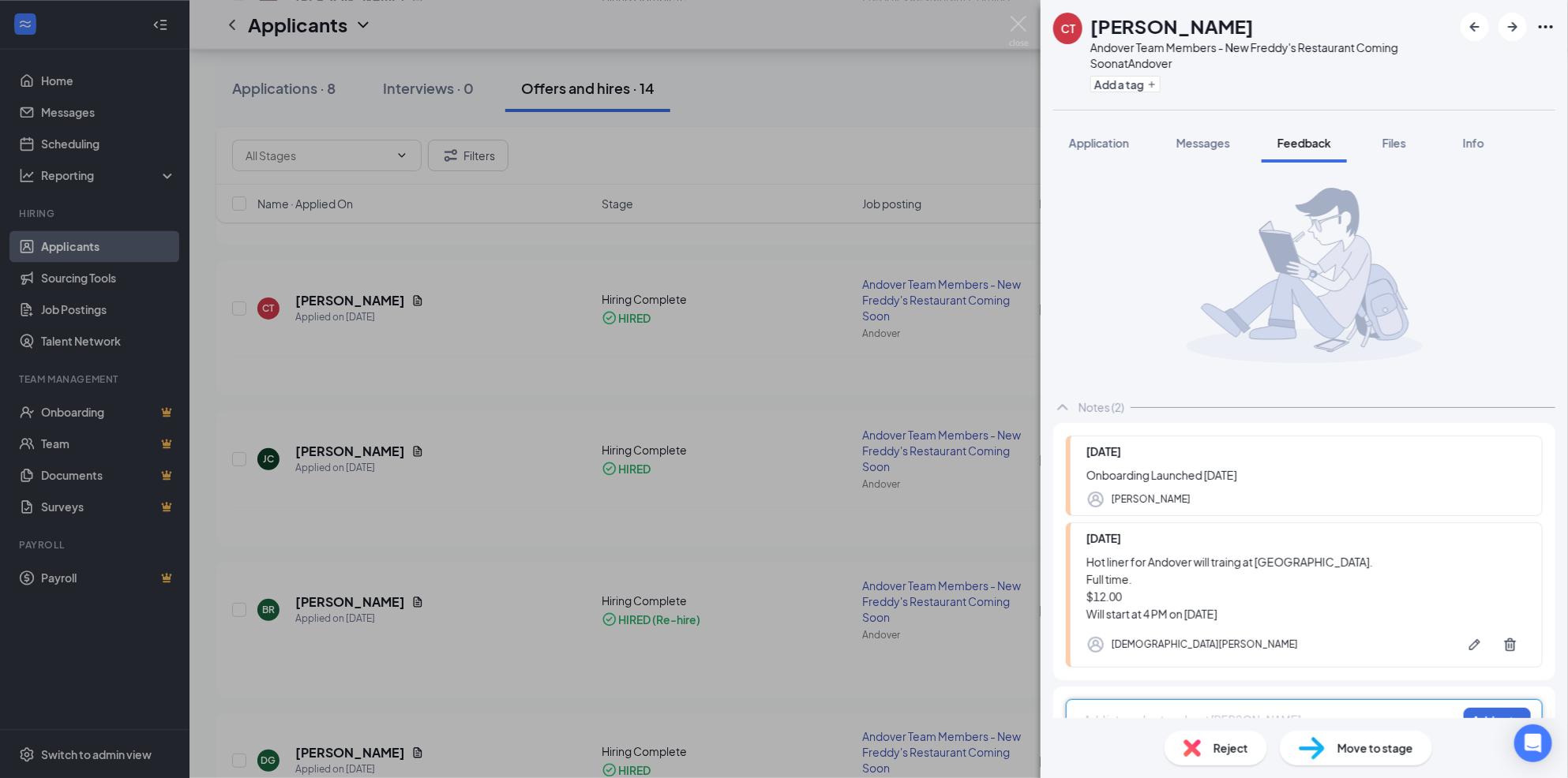
scroll to position [7, 0]
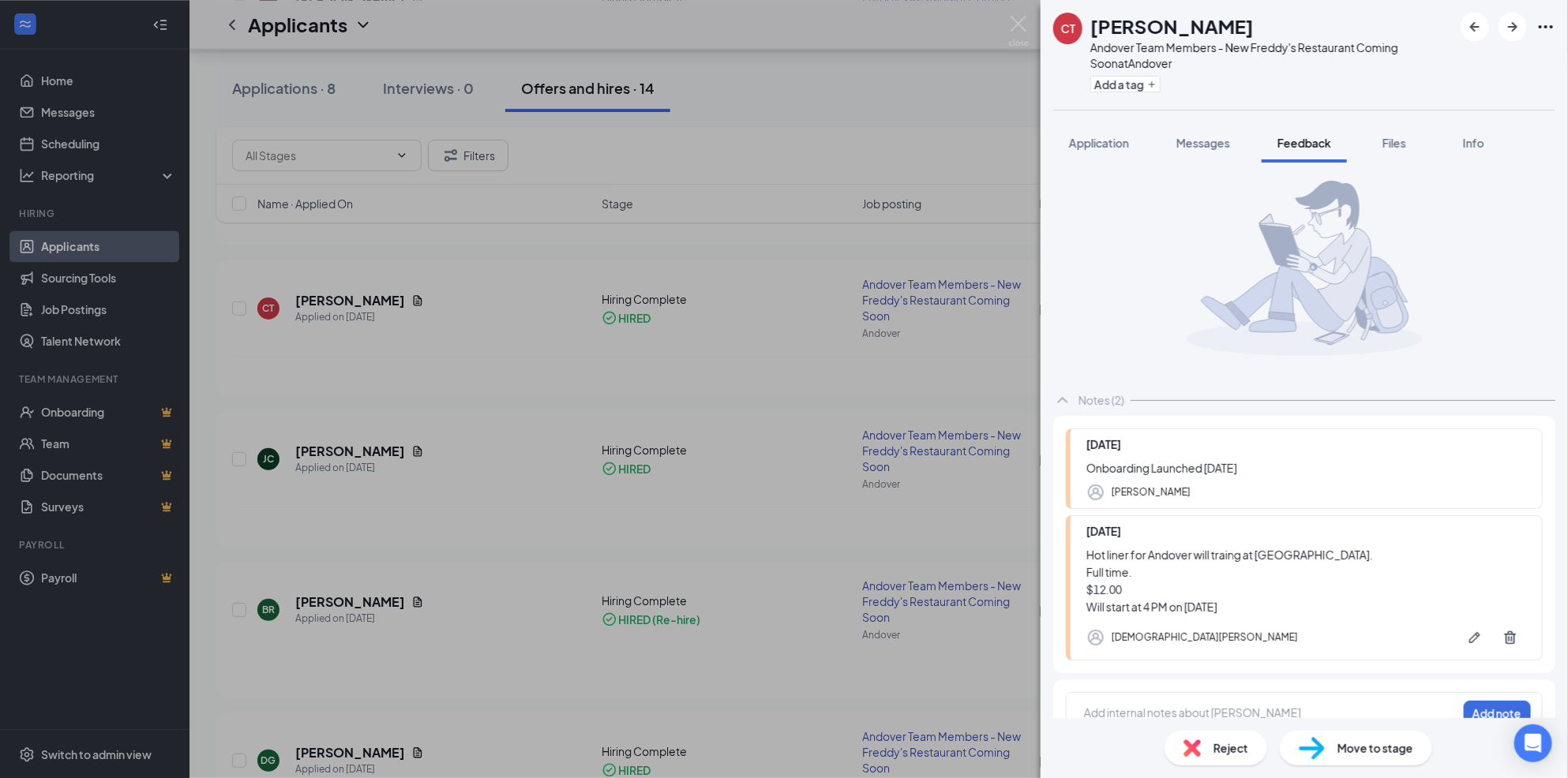
drag, startPoint x: 1402, startPoint y: 141, endPoint x: 1283, endPoint y: 288, distance: 189.1
click at [1402, 141] on span "Files" at bounding box center [1394, 142] width 24 height 14
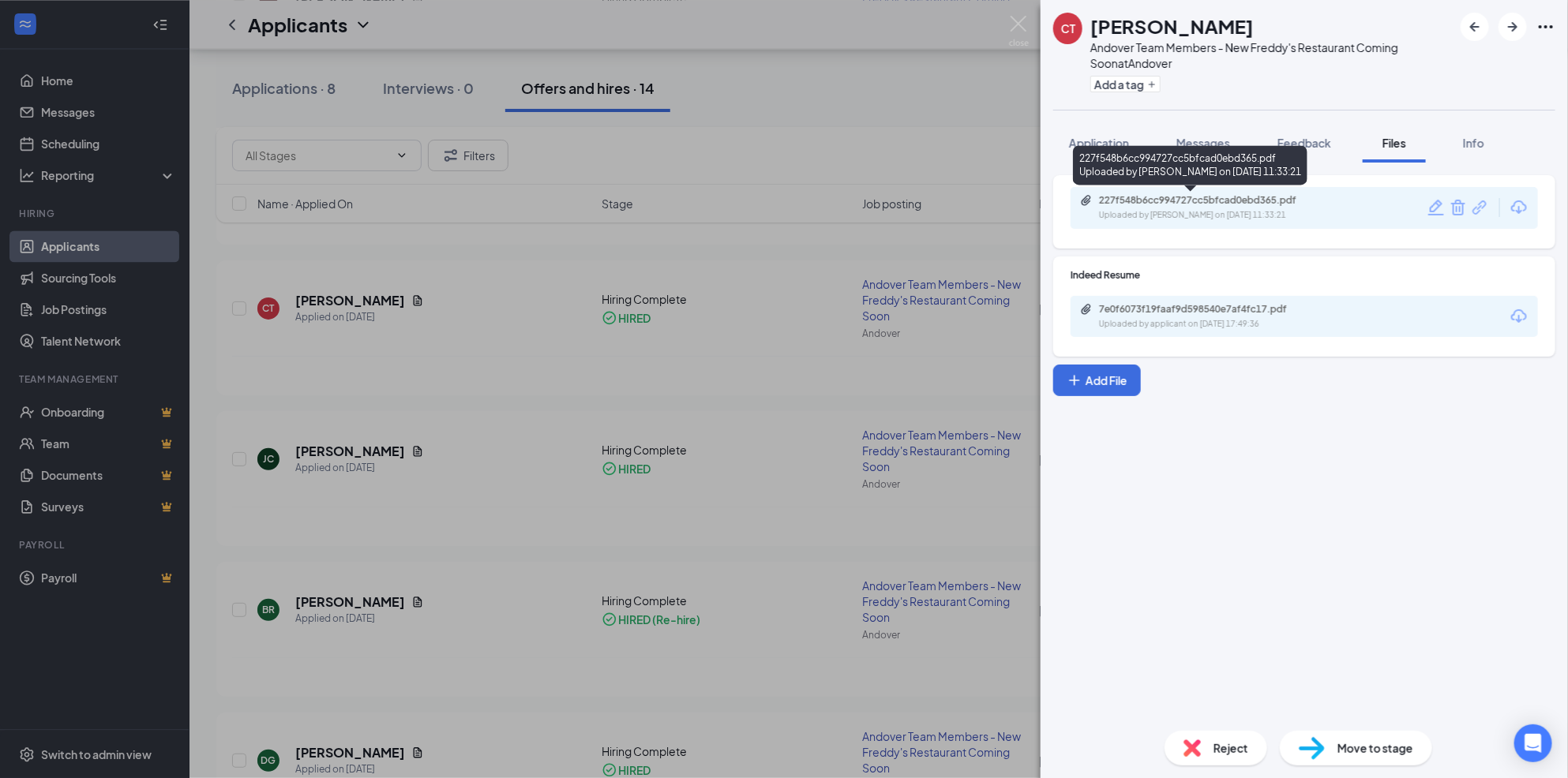
click at [1265, 197] on div "227f548b6cc994727cc5bfcad0ebd365.pdf" at bounding box center [1209, 200] width 221 height 13
click at [574, 429] on div "CT [PERSON_NAME] Andover Team Members - New Freddy's Restaurant Coming Soon at …" at bounding box center [784, 389] width 1568 height 778
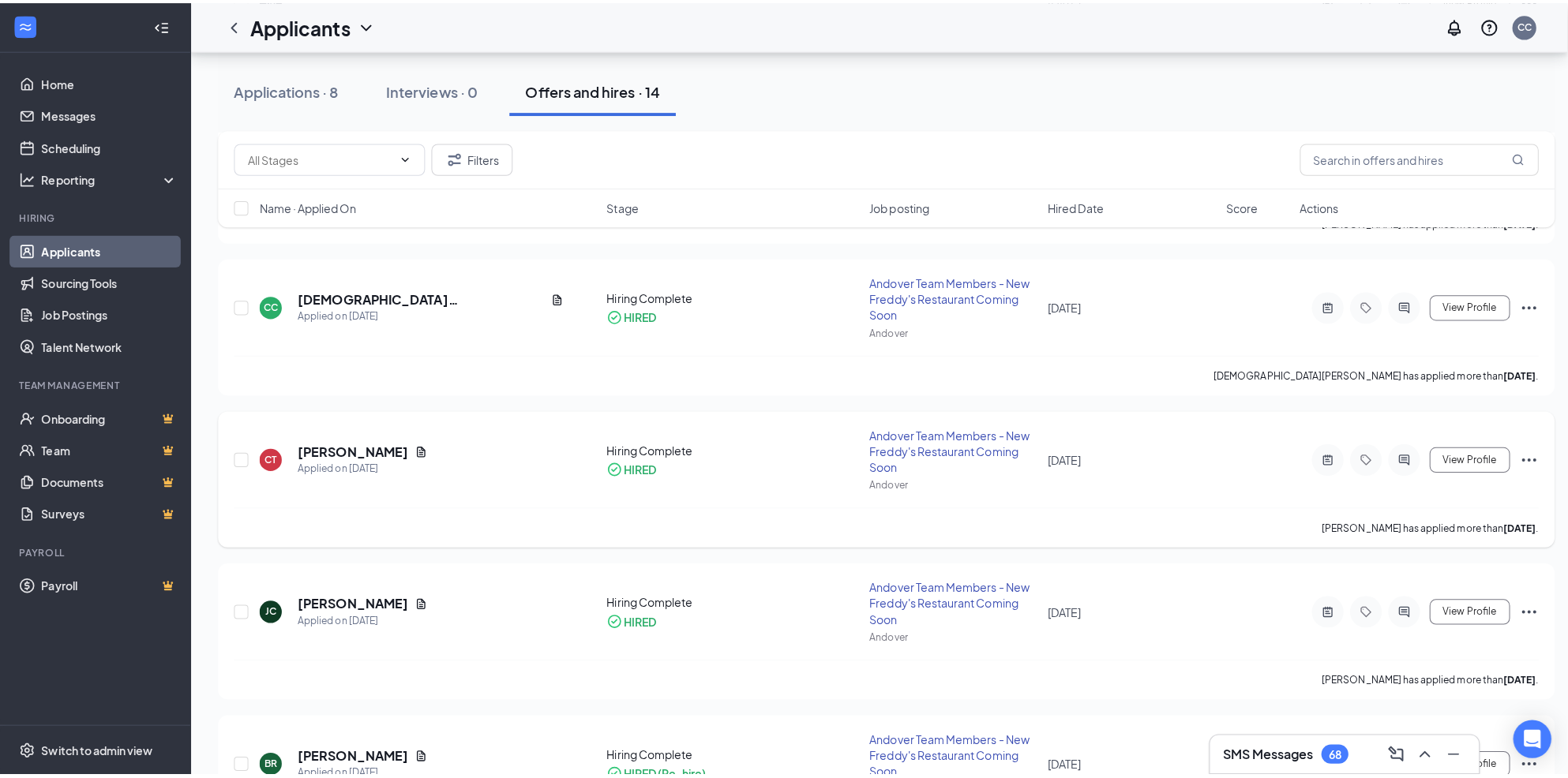
scroll to position [1436, 0]
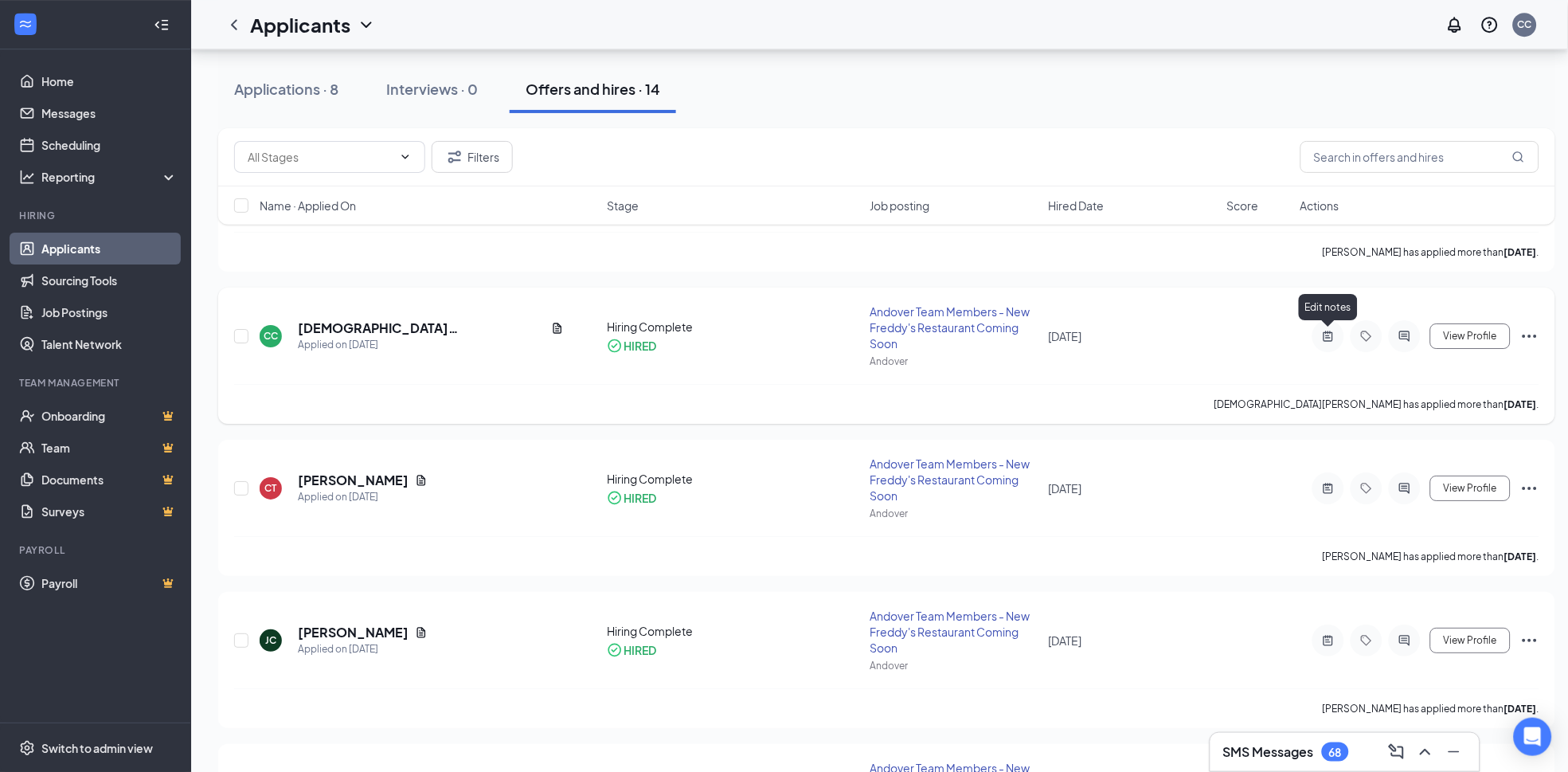
click at [1325, 336] on icon "ActiveNote" at bounding box center [1328, 335] width 9 height 10
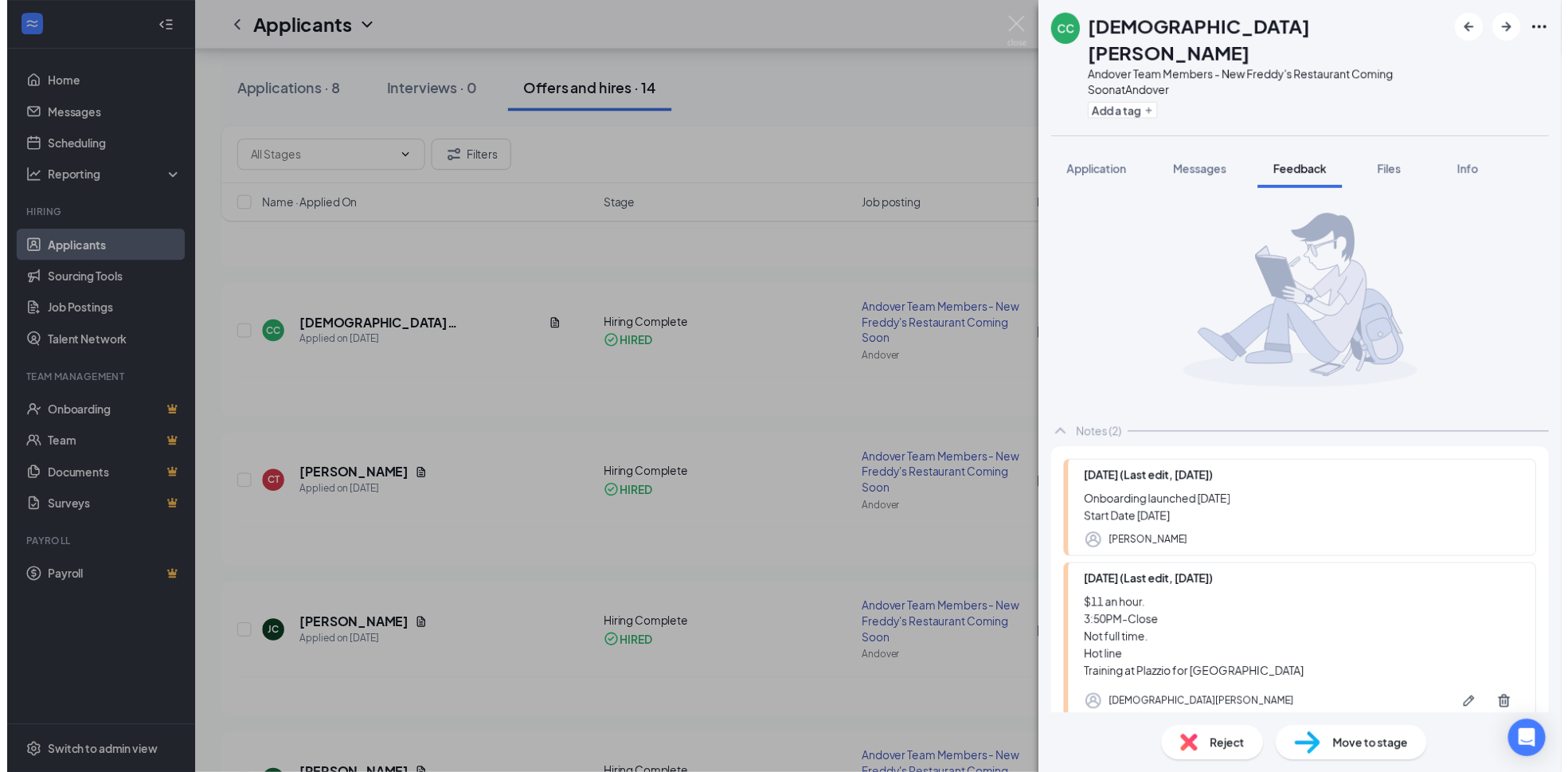
scroll to position [70, 0]
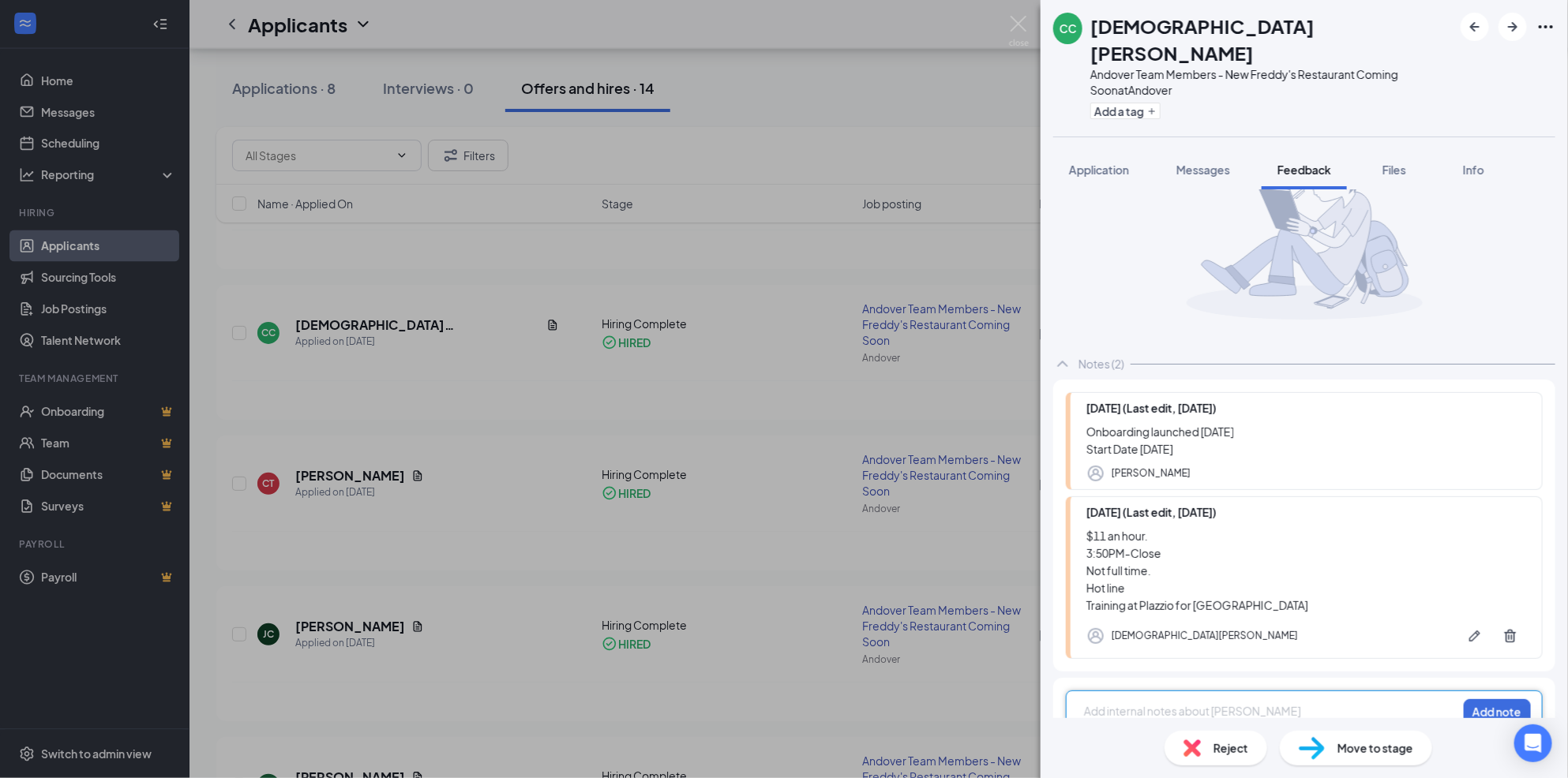
click at [607, 517] on div "CC [DEMOGRAPHIC_DATA] C Andover Team Members - New Freddy's Restaurant Coming S…" at bounding box center [784, 389] width 1568 height 778
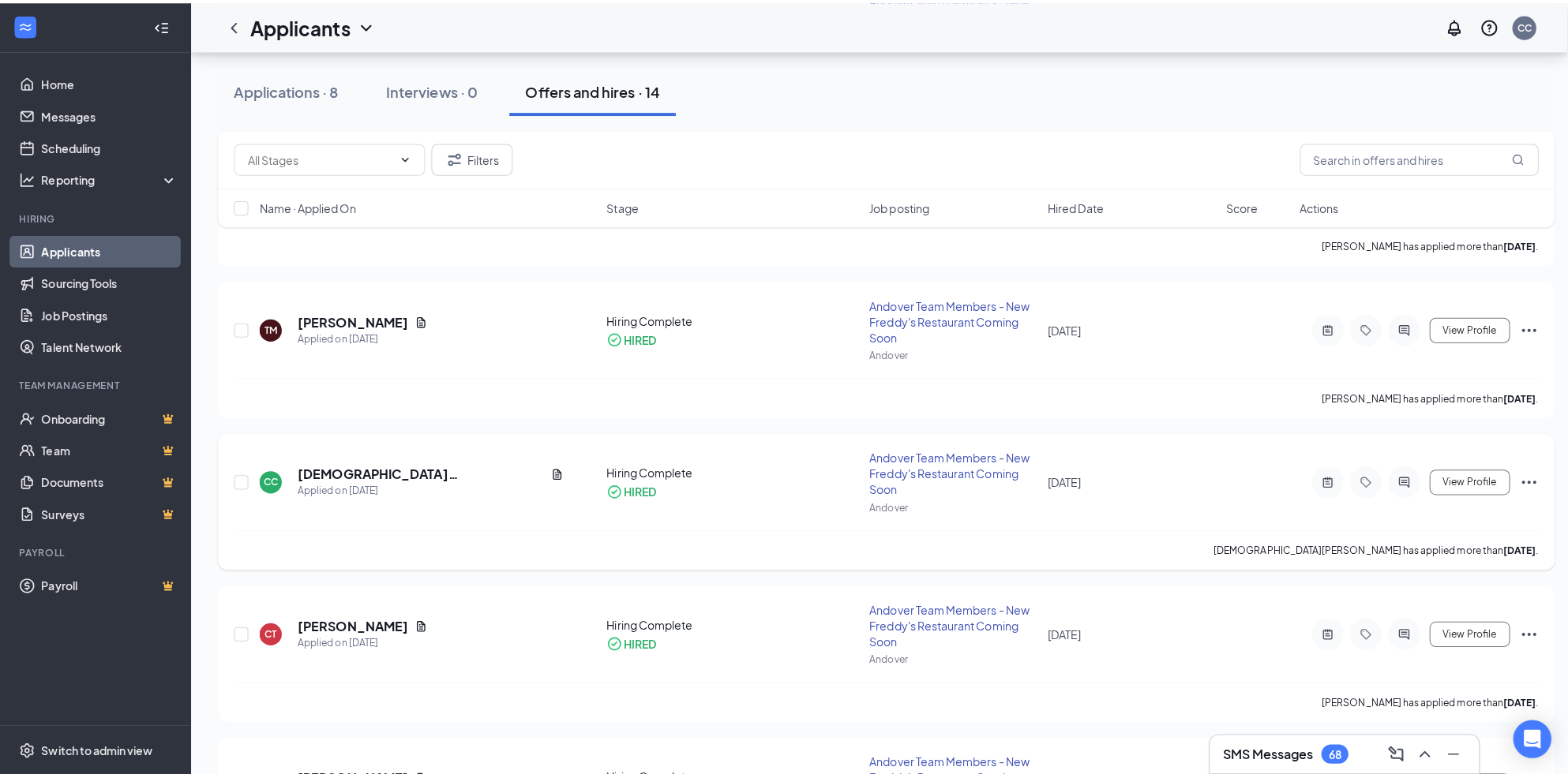
scroll to position [1260, 0]
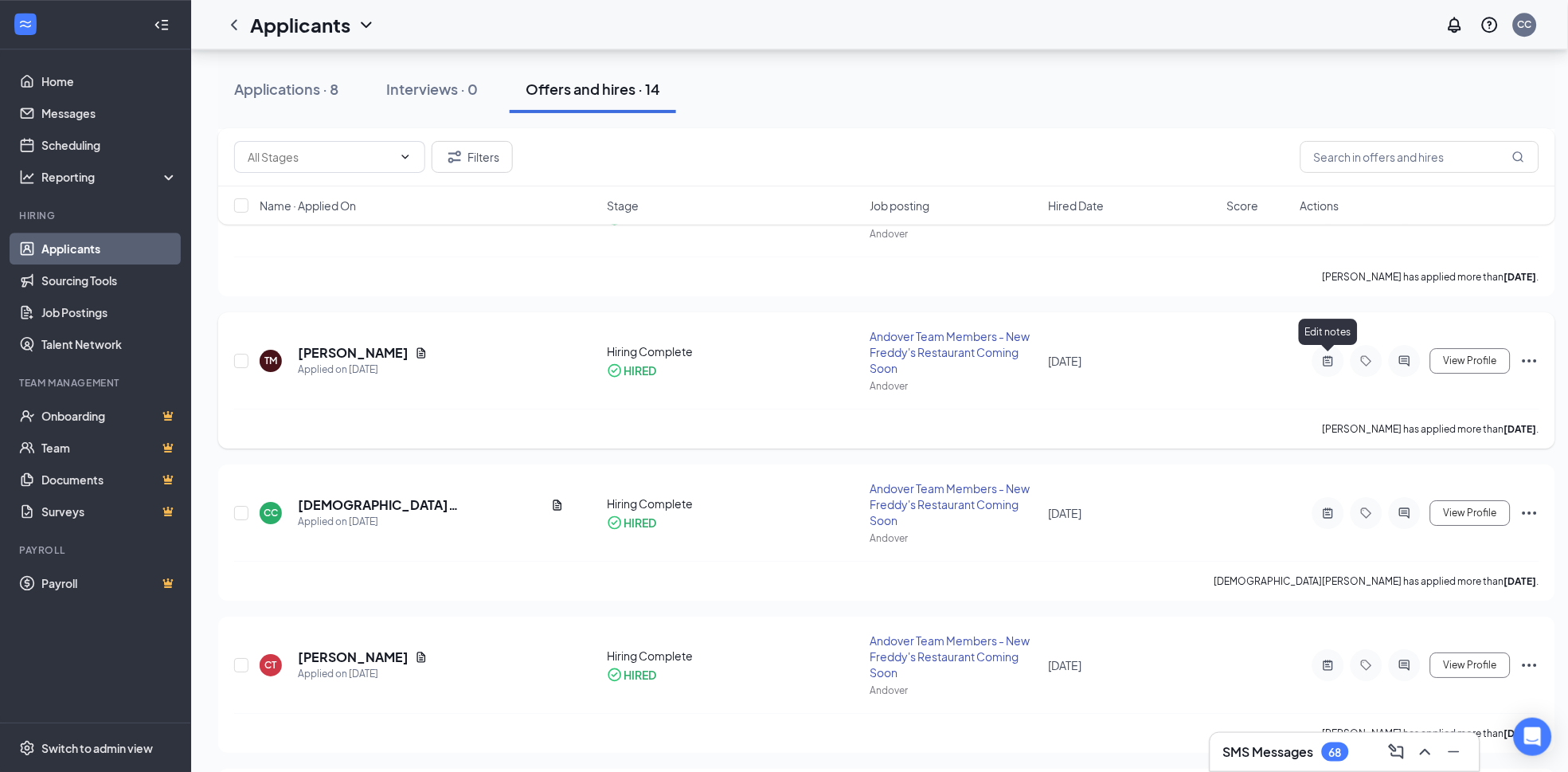
click at [1331, 358] on icon "ActiveNote" at bounding box center [1328, 360] width 19 height 13
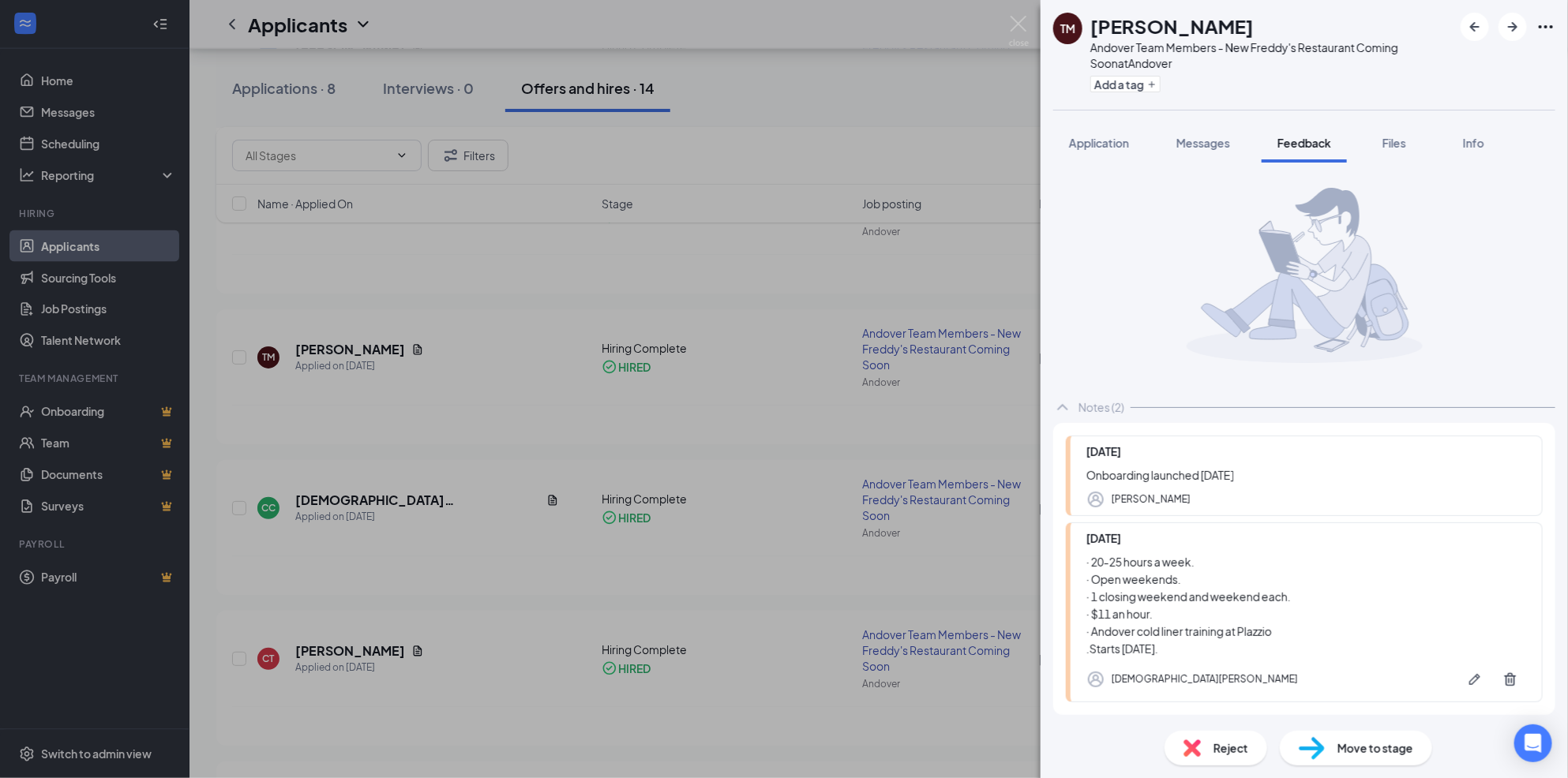
scroll to position [70, 0]
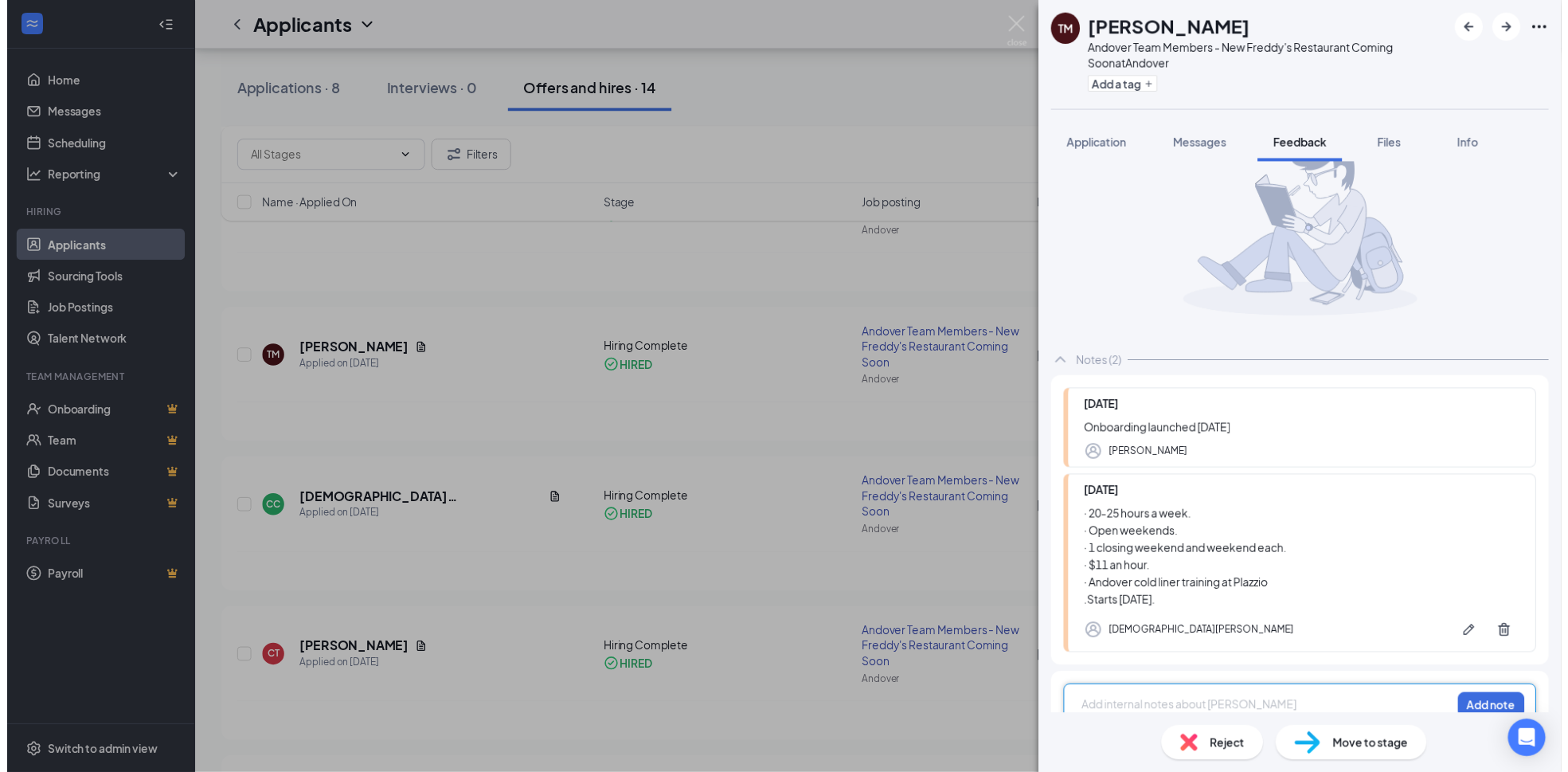
scroll to position [70, 0]
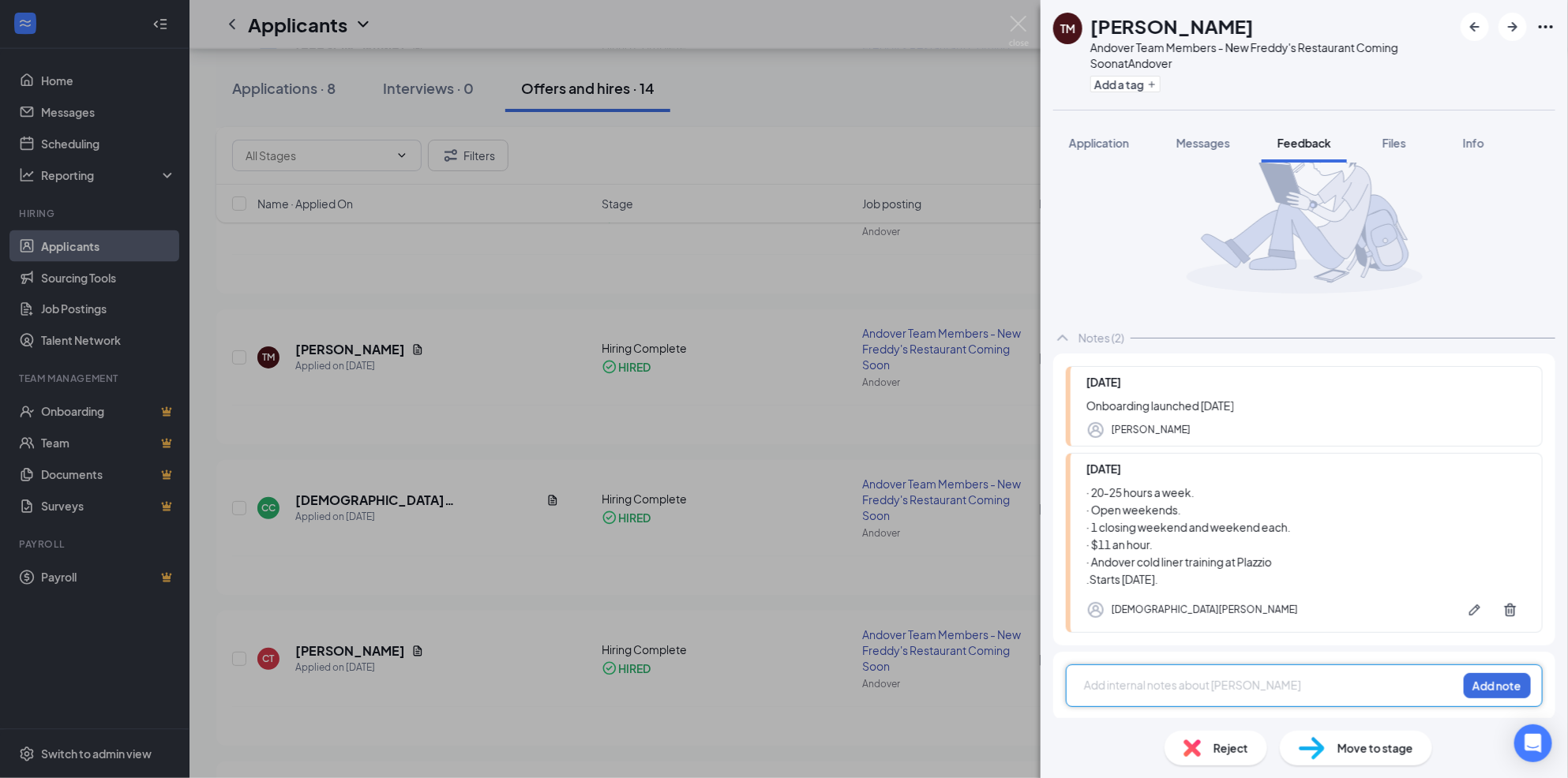
click at [691, 565] on div "[PERSON_NAME] Andover Team Members - New Freddy's Restaurant Coming Soon at [GE…" at bounding box center [784, 389] width 1568 height 778
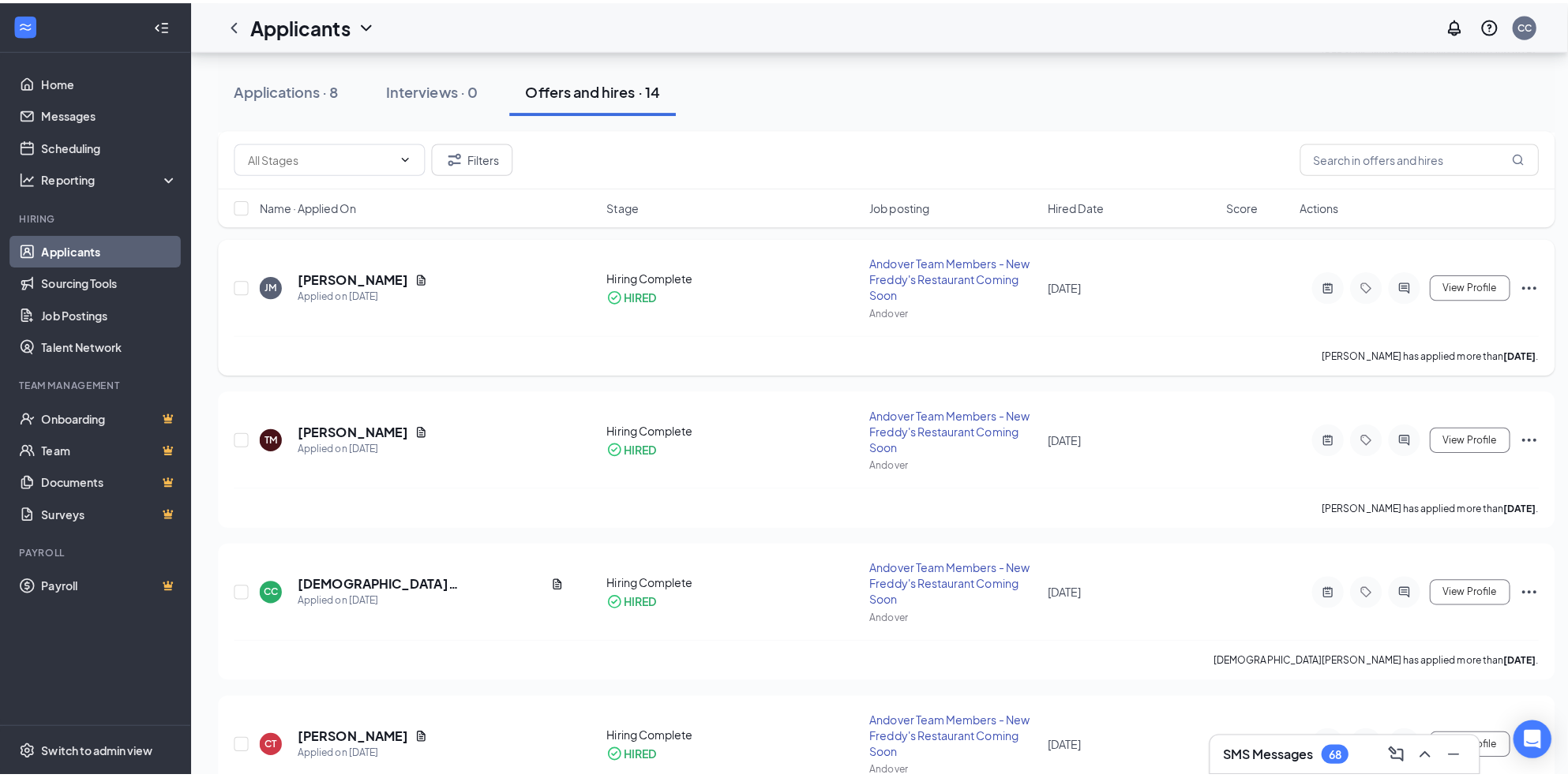
scroll to position [997, 0]
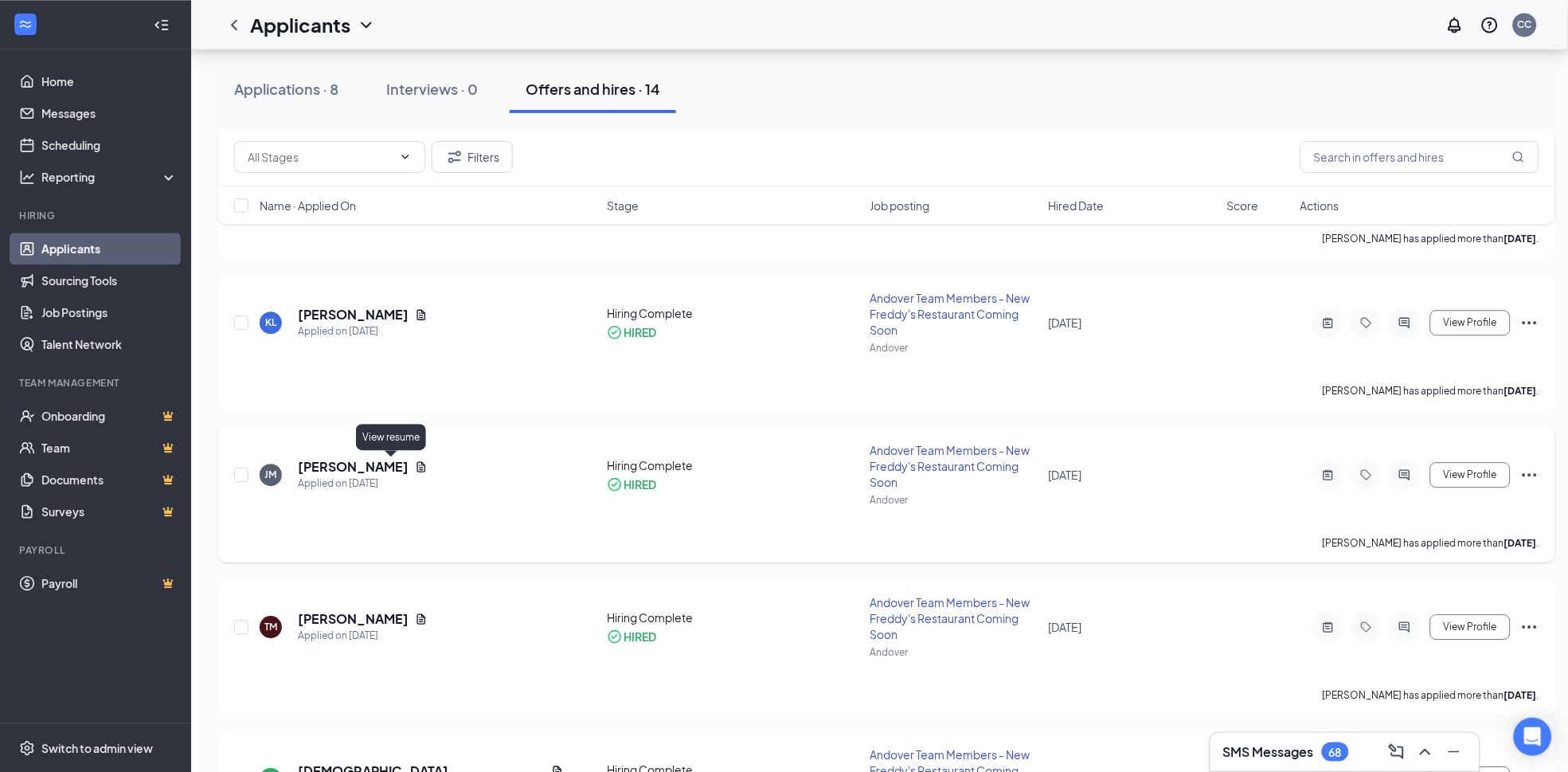
click at [415, 467] on icon "Document" at bounding box center [421, 466] width 13 height 13
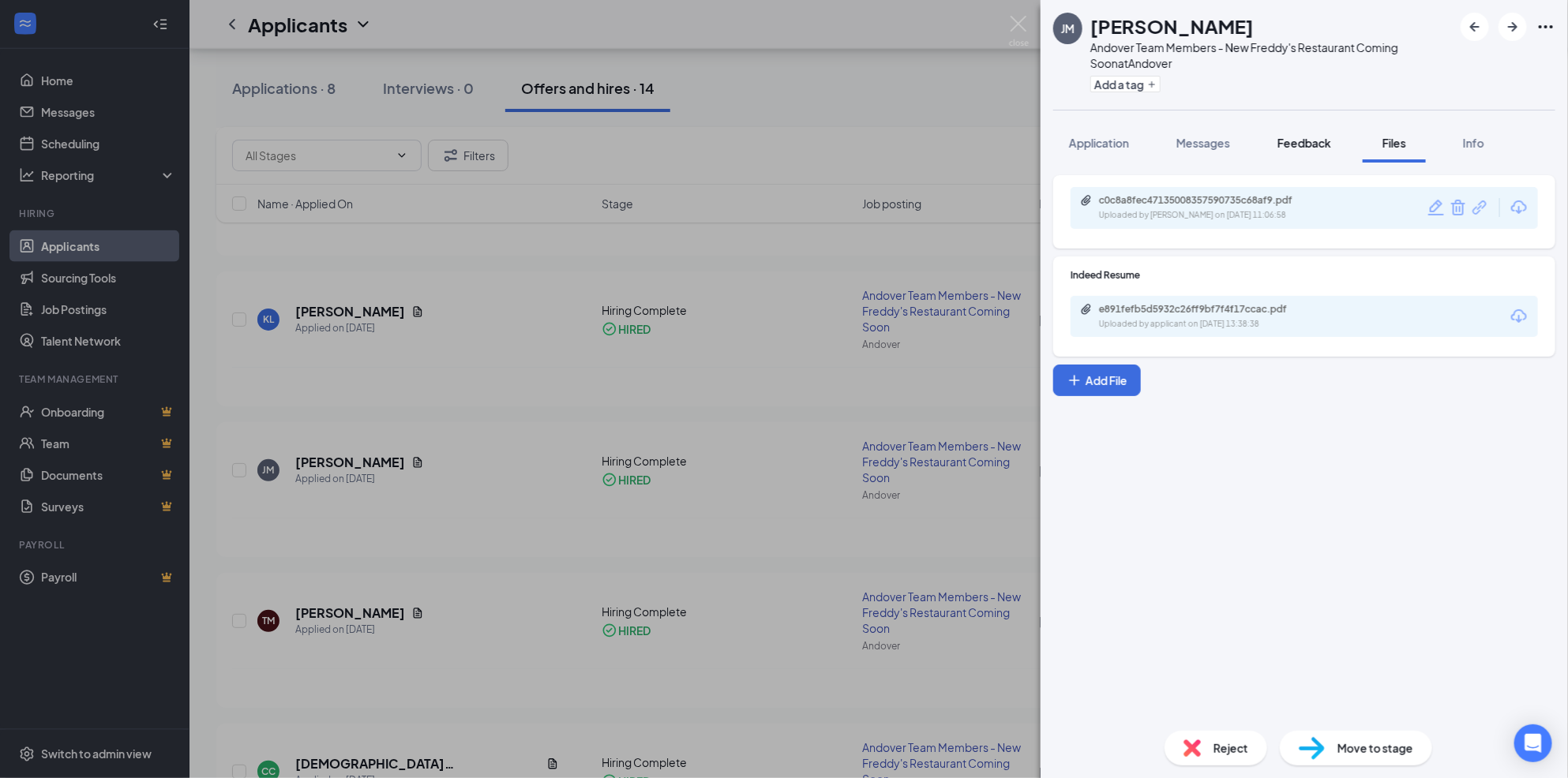
click at [1311, 141] on span "Feedback" at bounding box center [1304, 142] width 54 height 14
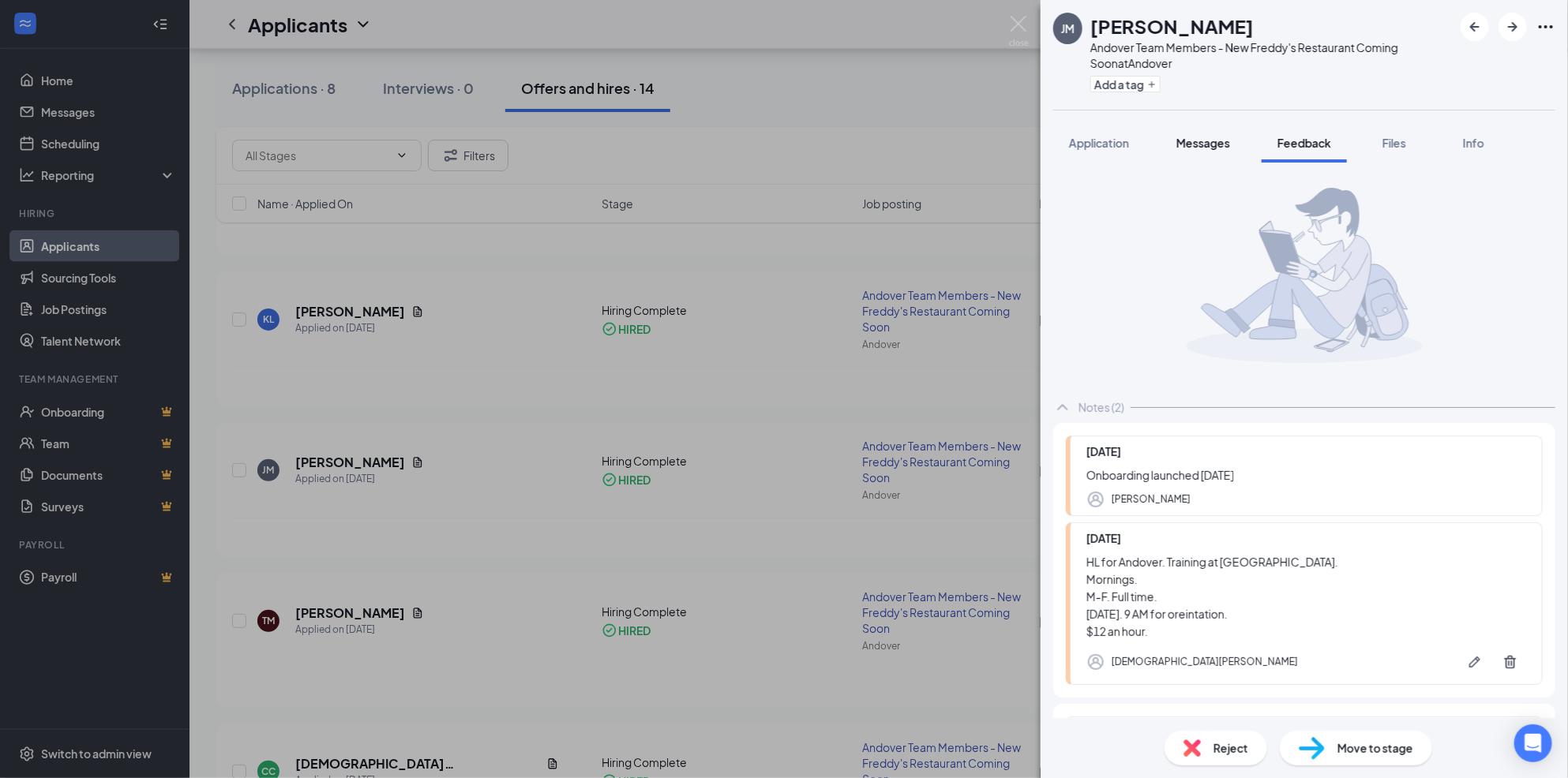
click at [1187, 152] on button "Messages" at bounding box center [1203, 143] width 85 height 39
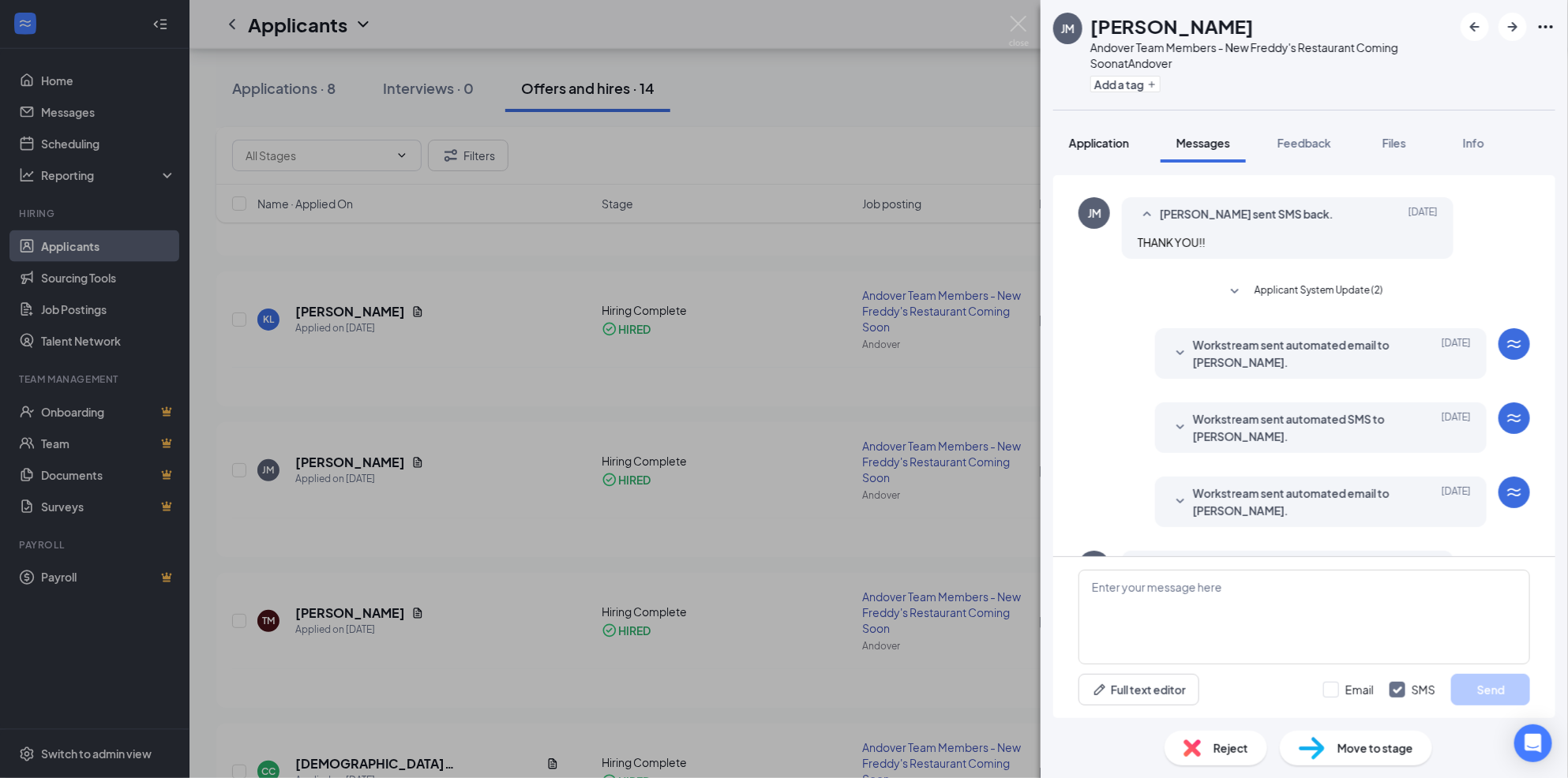
scroll to position [354, 0]
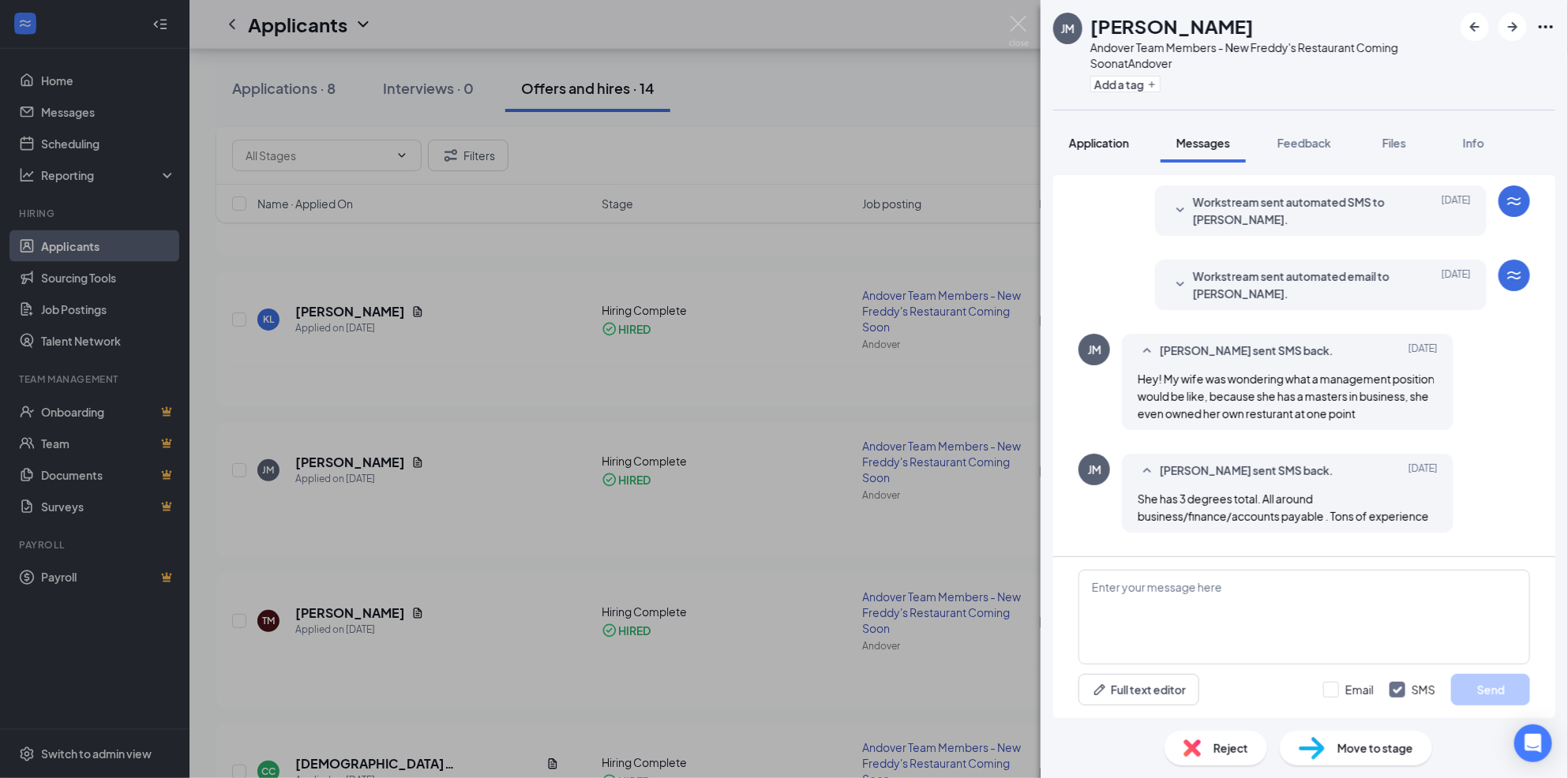
click at [1077, 155] on button "Application" at bounding box center [1098, 143] width 91 height 39
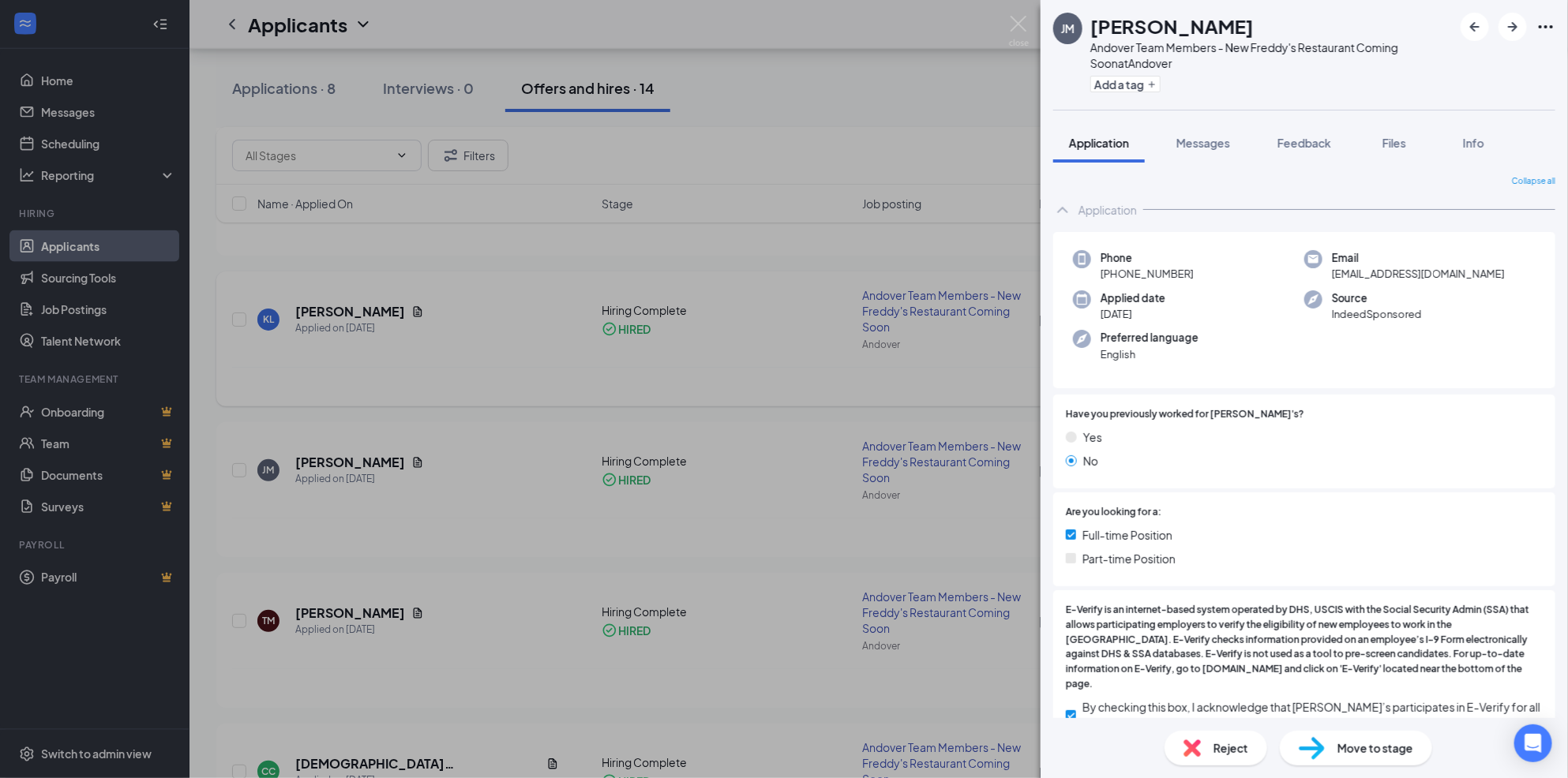
drag, startPoint x: 604, startPoint y: 484, endPoint x: 377, endPoint y: 337, distance: 270.4
click at [604, 484] on div "[PERSON_NAME] Andover Team Members - New Freddy's Restaurant Coming Soon at [GE…" at bounding box center [784, 389] width 1568 height 778
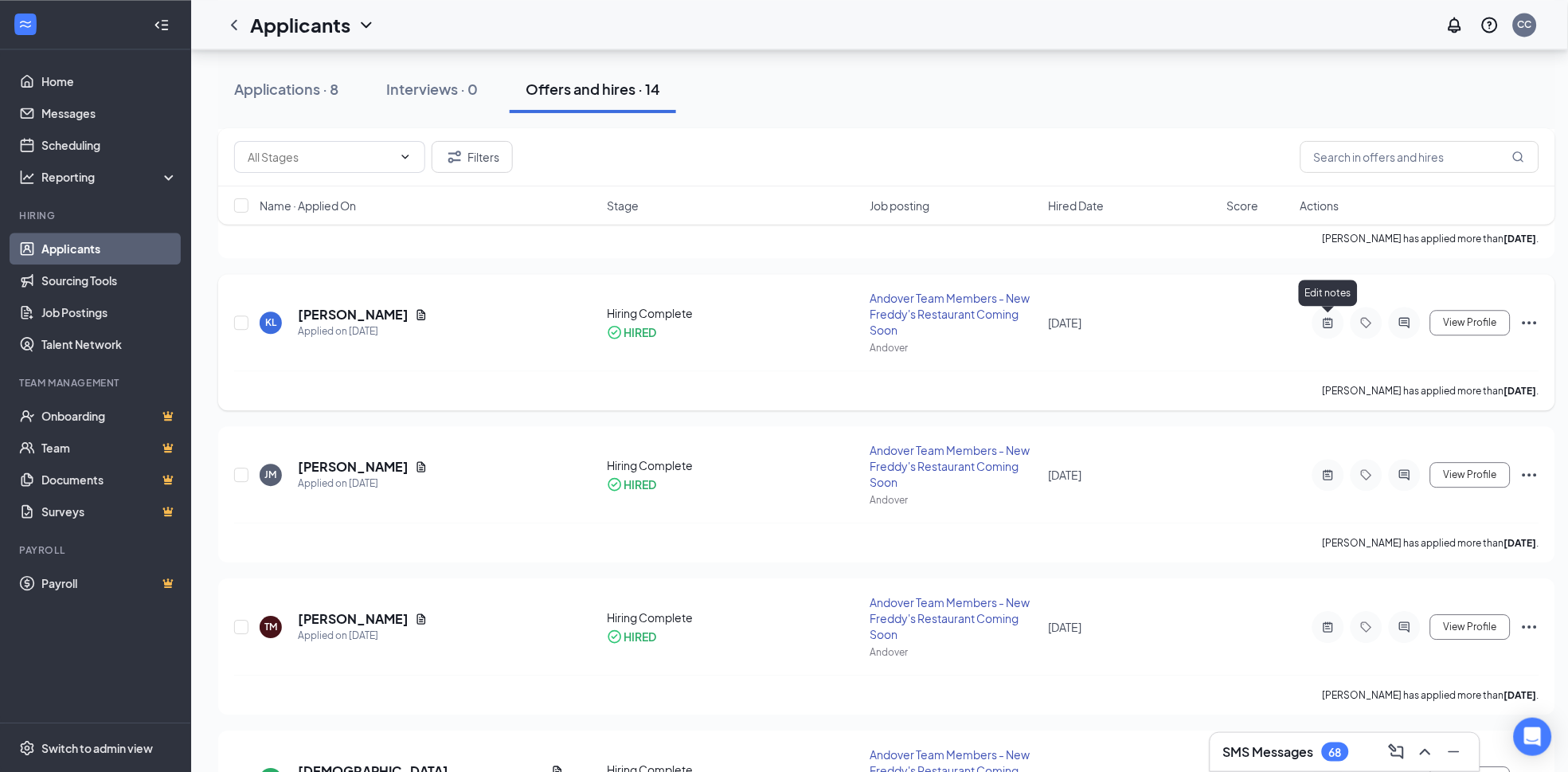
click at [1332, 316] on icon "ActiveNote" at bounding box center [1328, 322] width 19 height 13
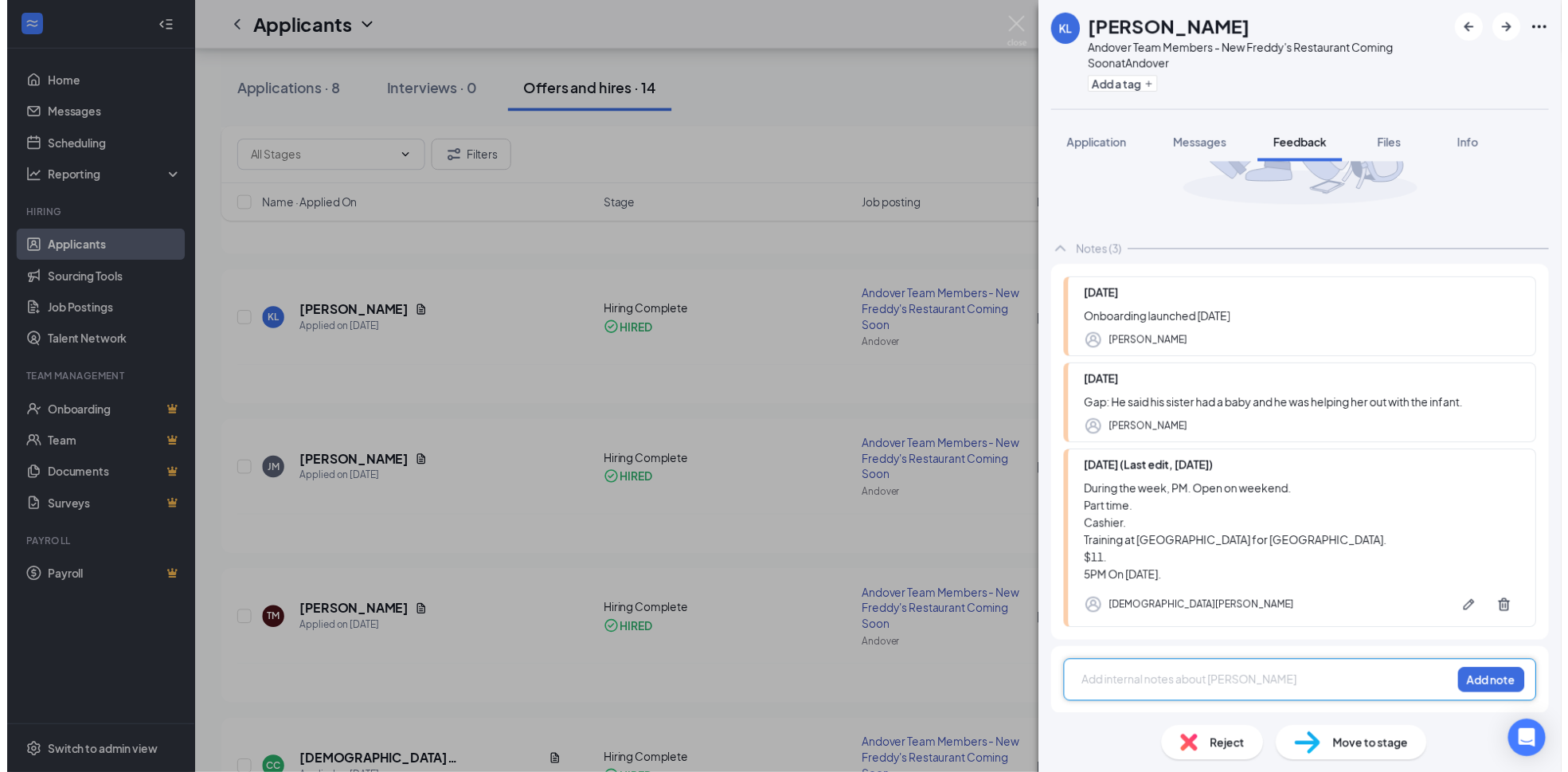
scroll to position [157, 0]
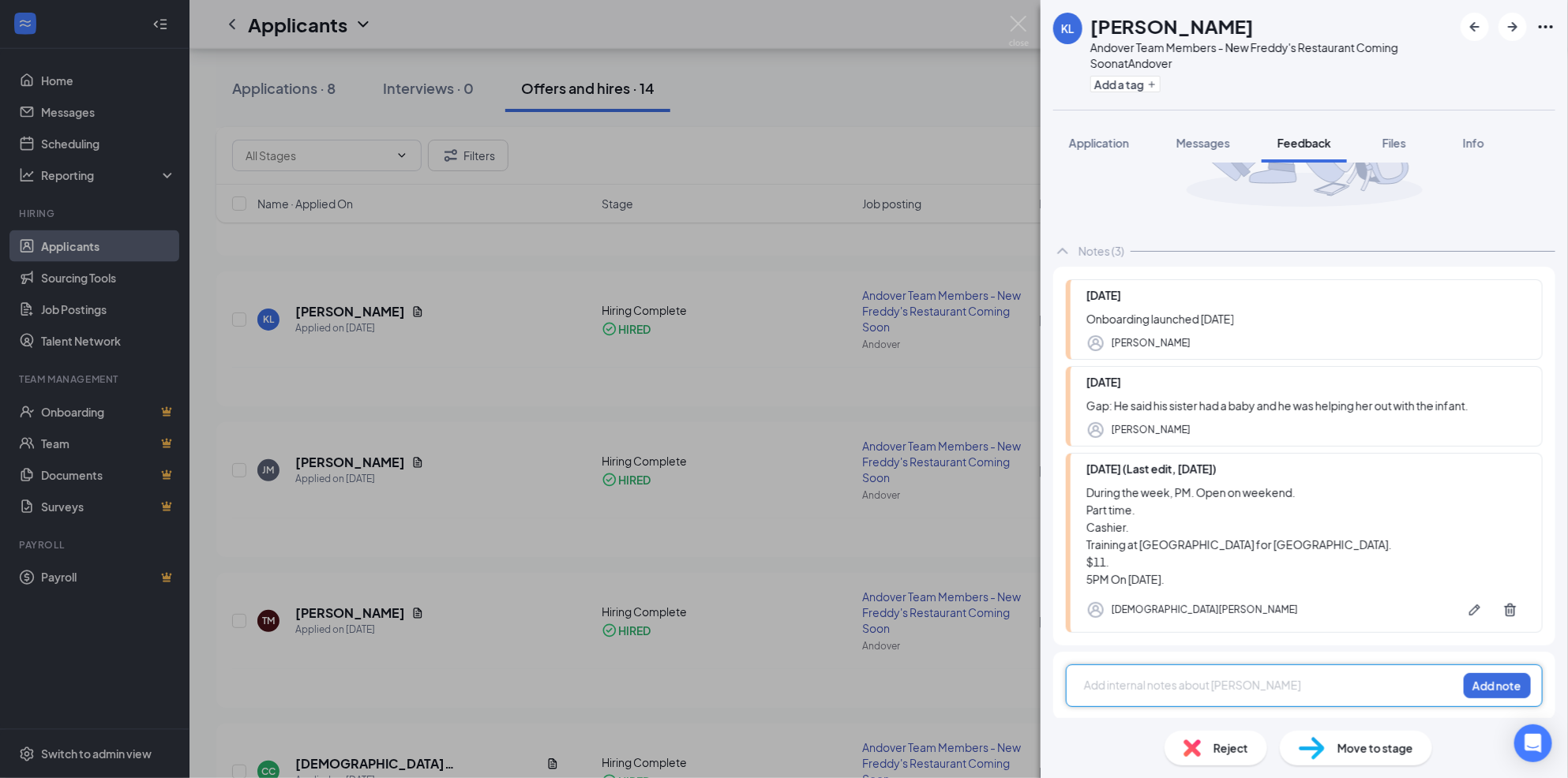
click at [695, 553] on div "[PERSON_NAME] Andover Team Members - New Freddy's Restaurant Coming Soon at And…" at bounding box center [784, 389] width 1568 height 778
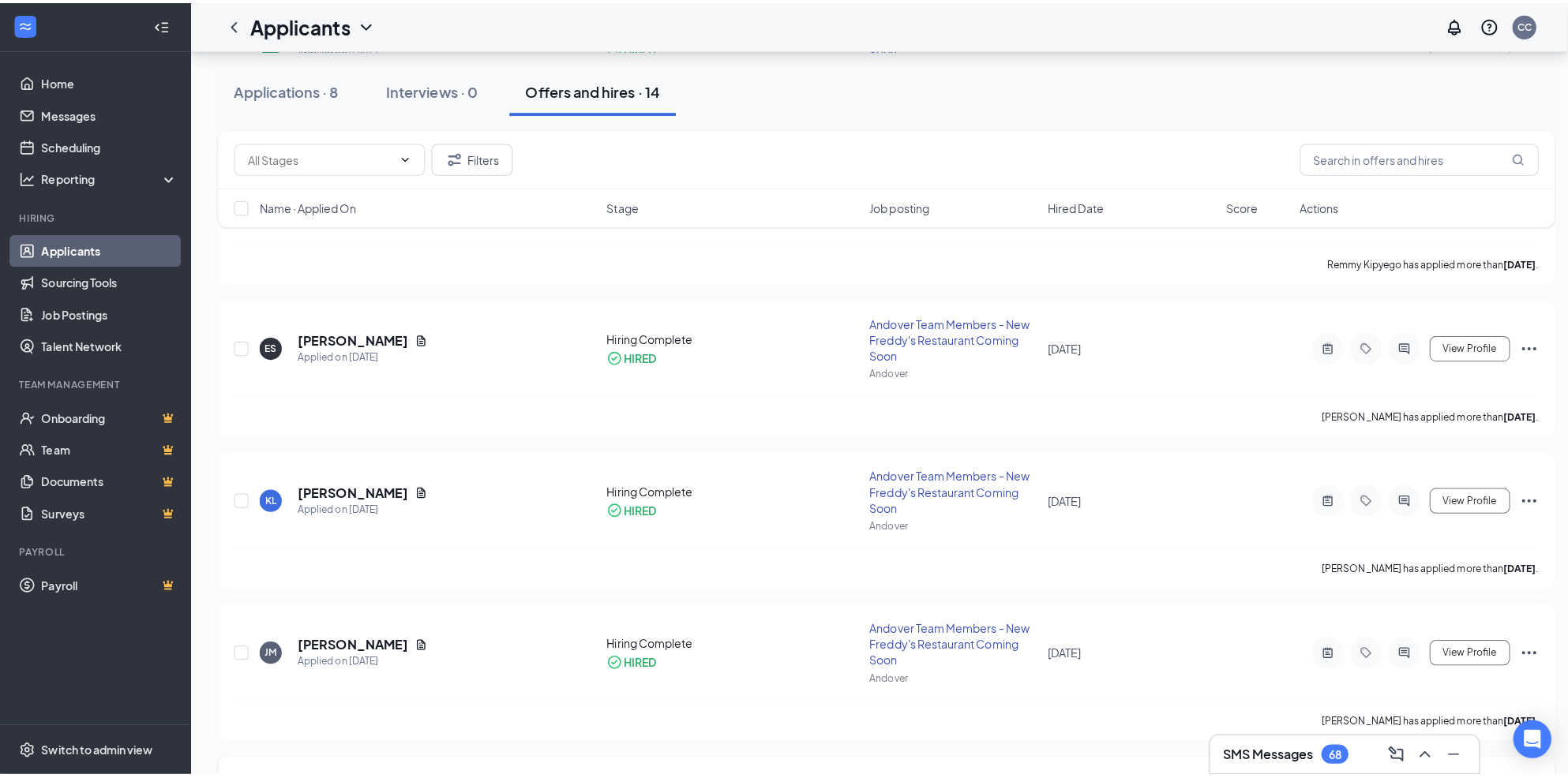
scroll to position [821, 0]
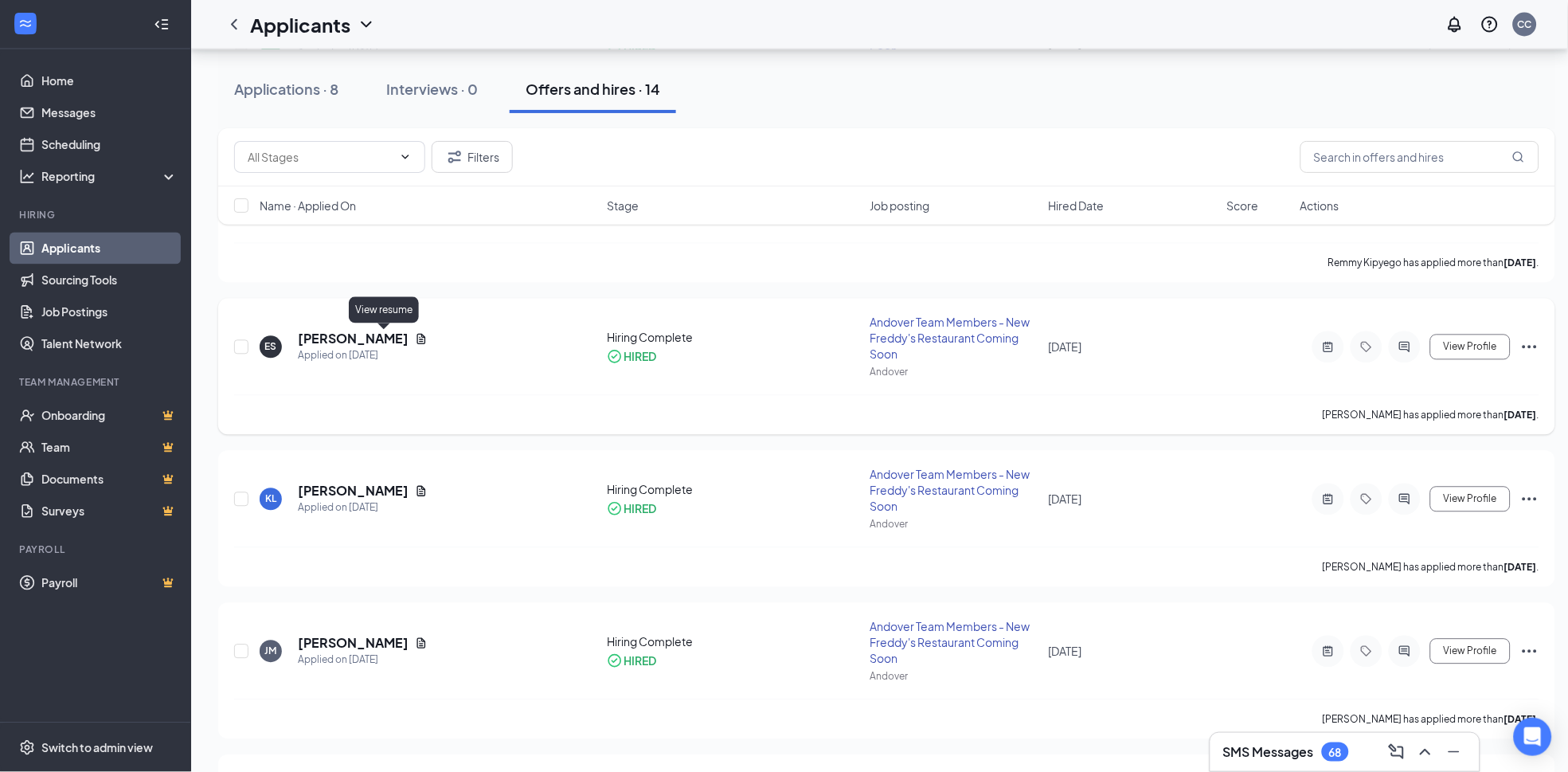
click at [415, 342] on icon "Document" at bounding box center [421, 339] width 13 height 13
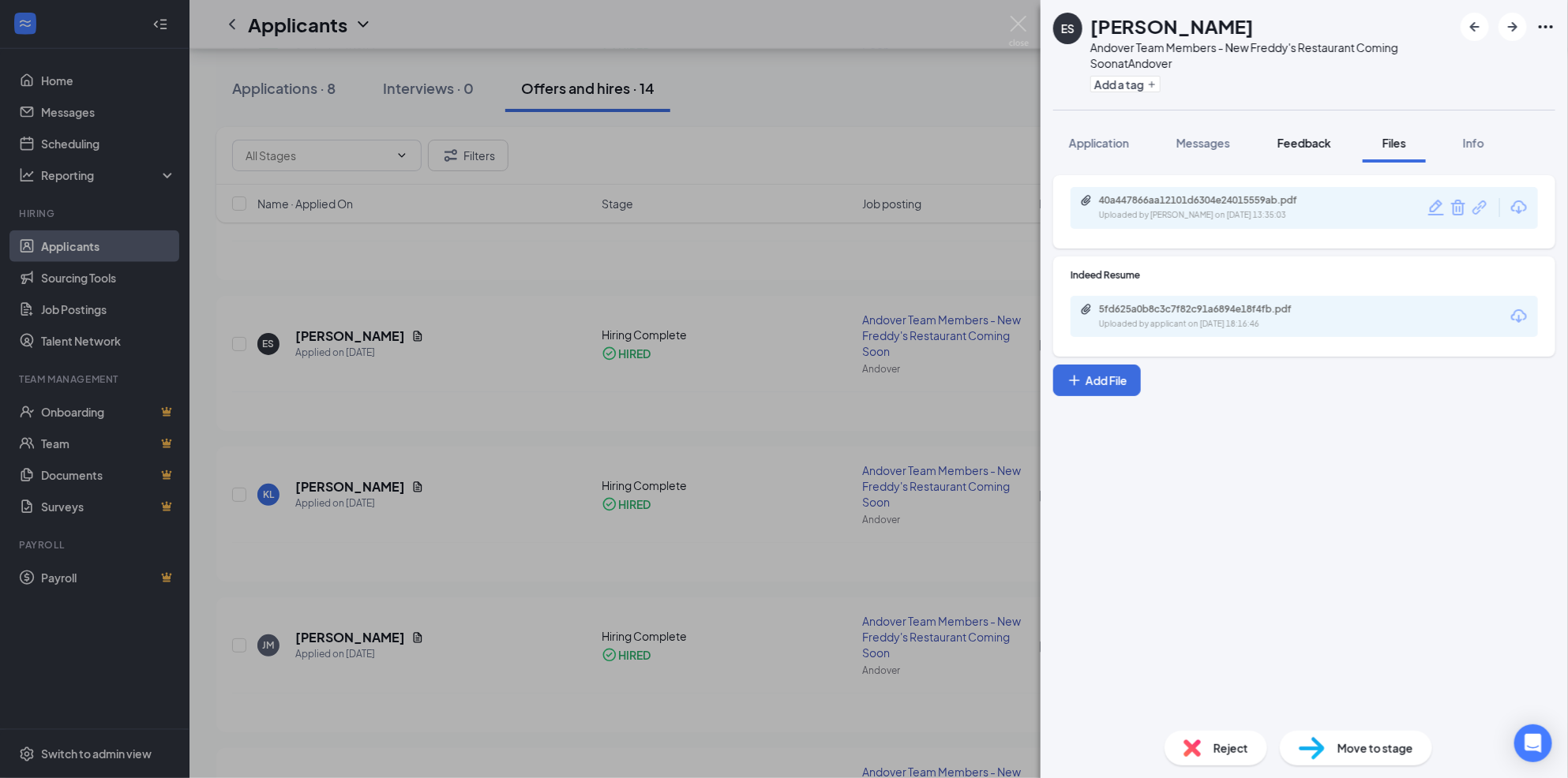
click at [1303, 144] on span "Feedback" at bounding box center [1304, 142] width 54 height 14
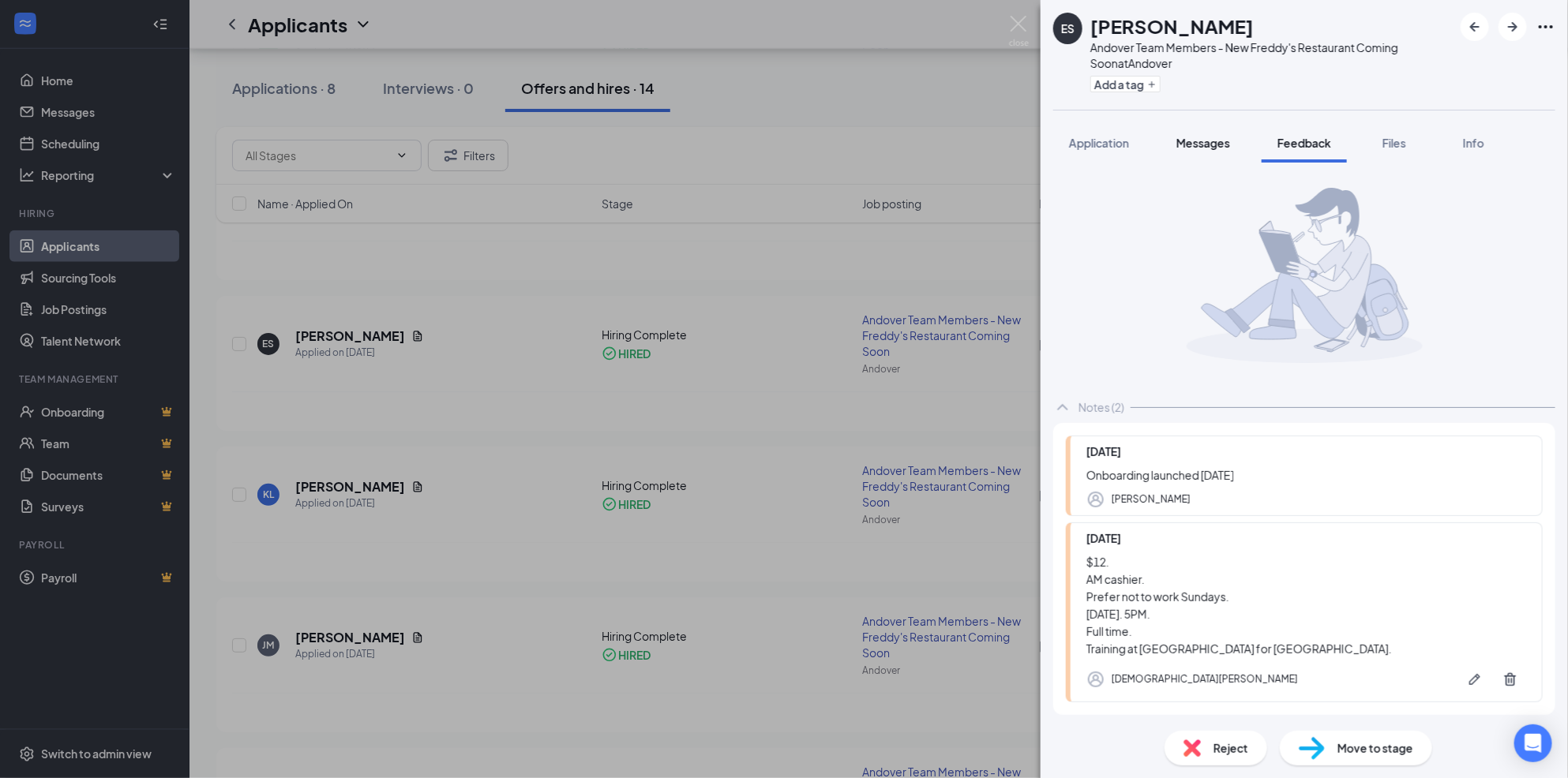
click at [1228, 139] on span "Messages" at bounding box center [1202, 142] width 54 height 14
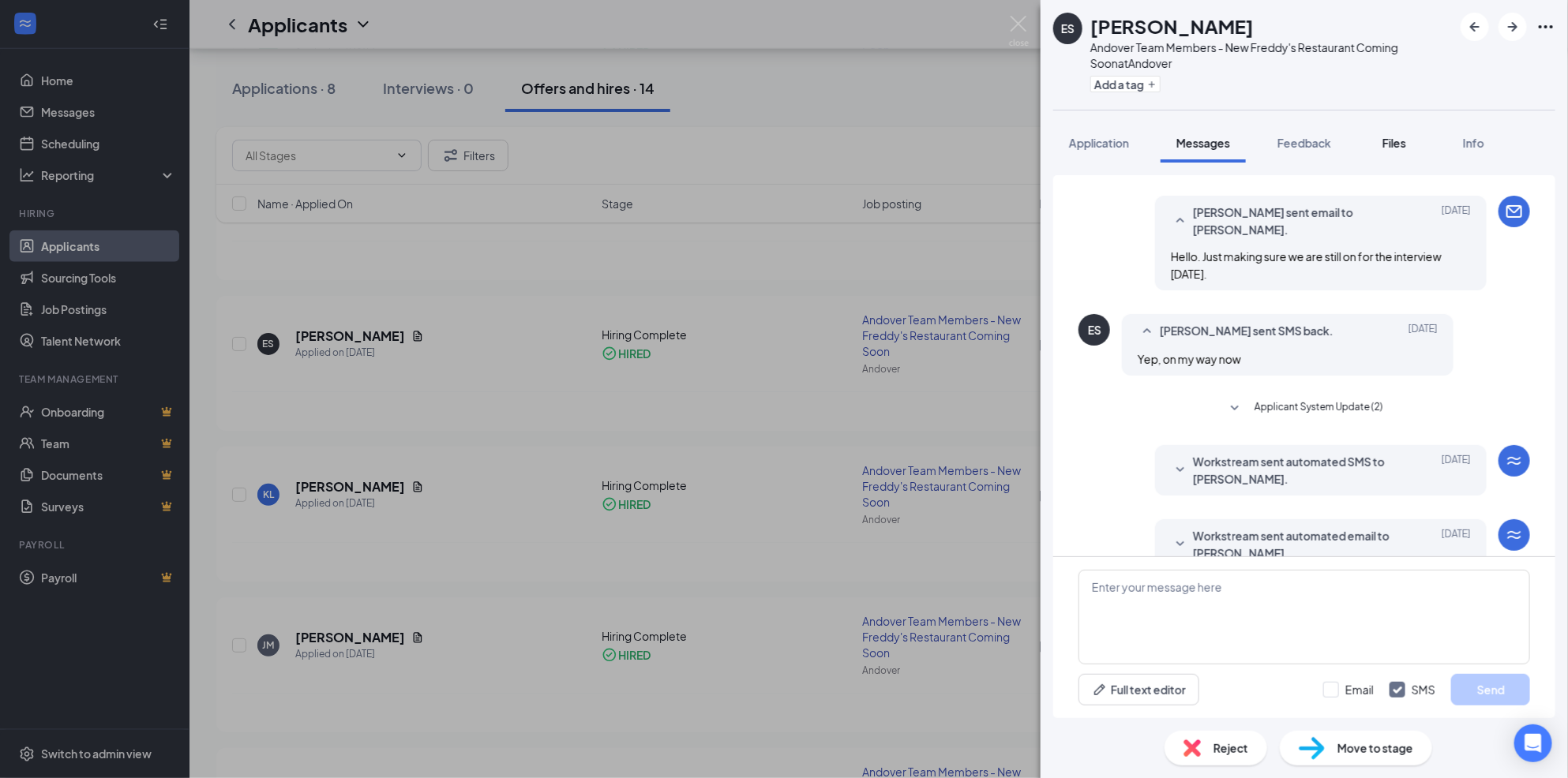
scroll to position [460, 0]
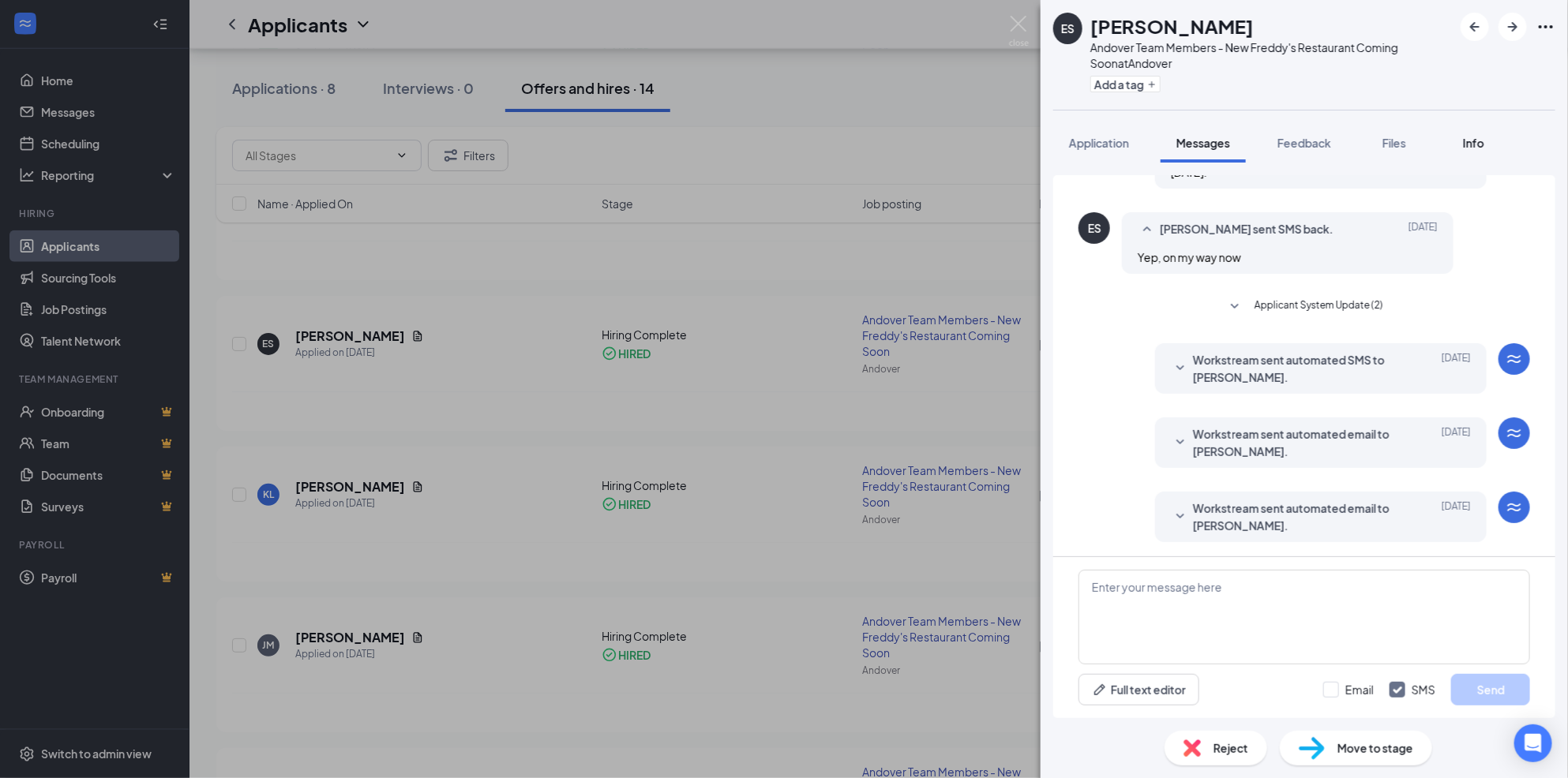
click at [1484, 152] on button "Info" at bounding box center [1473, 143] width 63 height 39
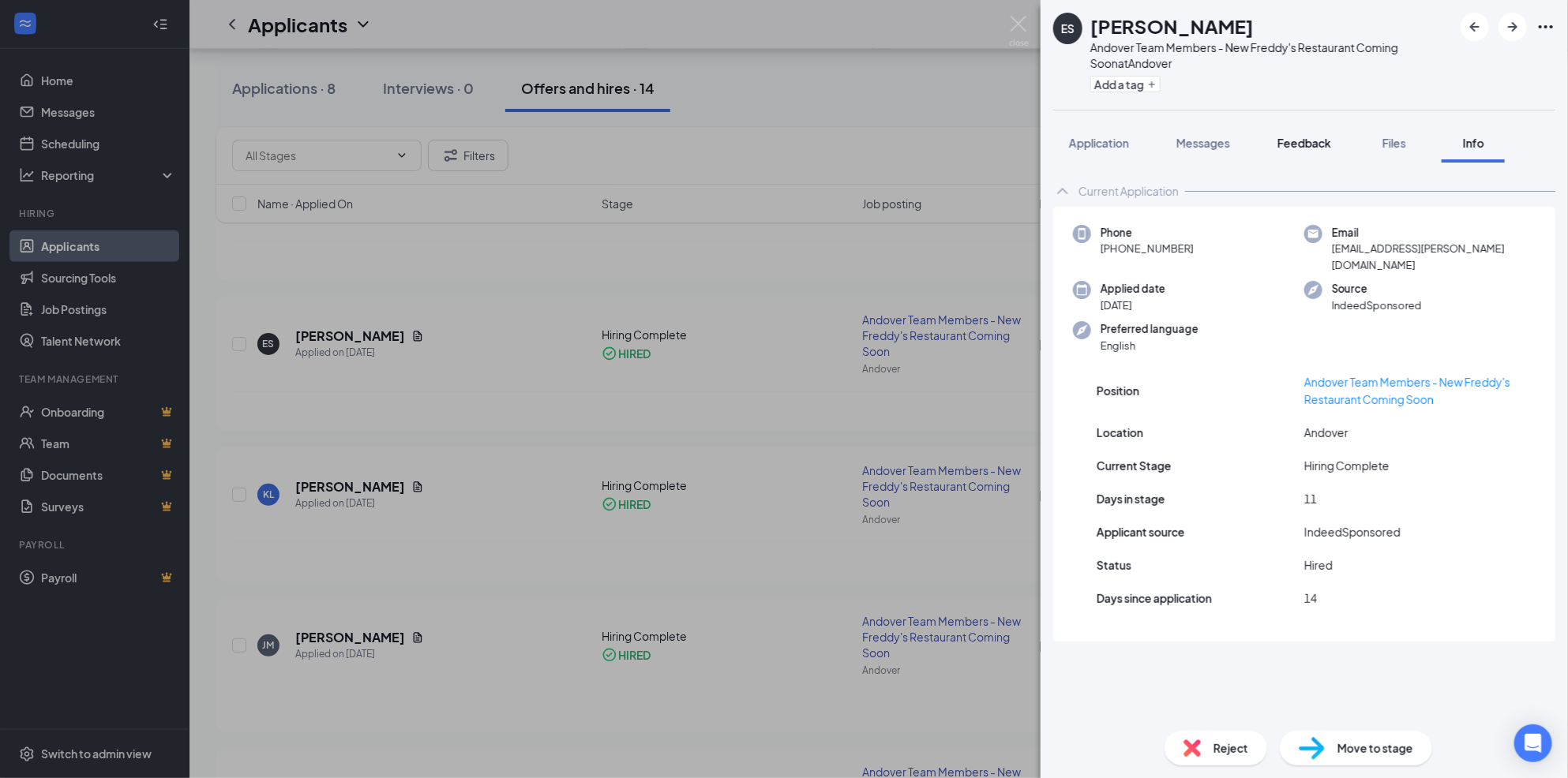
click at [1283, 140] on span "Feedback" at bounding box center [1304, 142] width 54 height 14
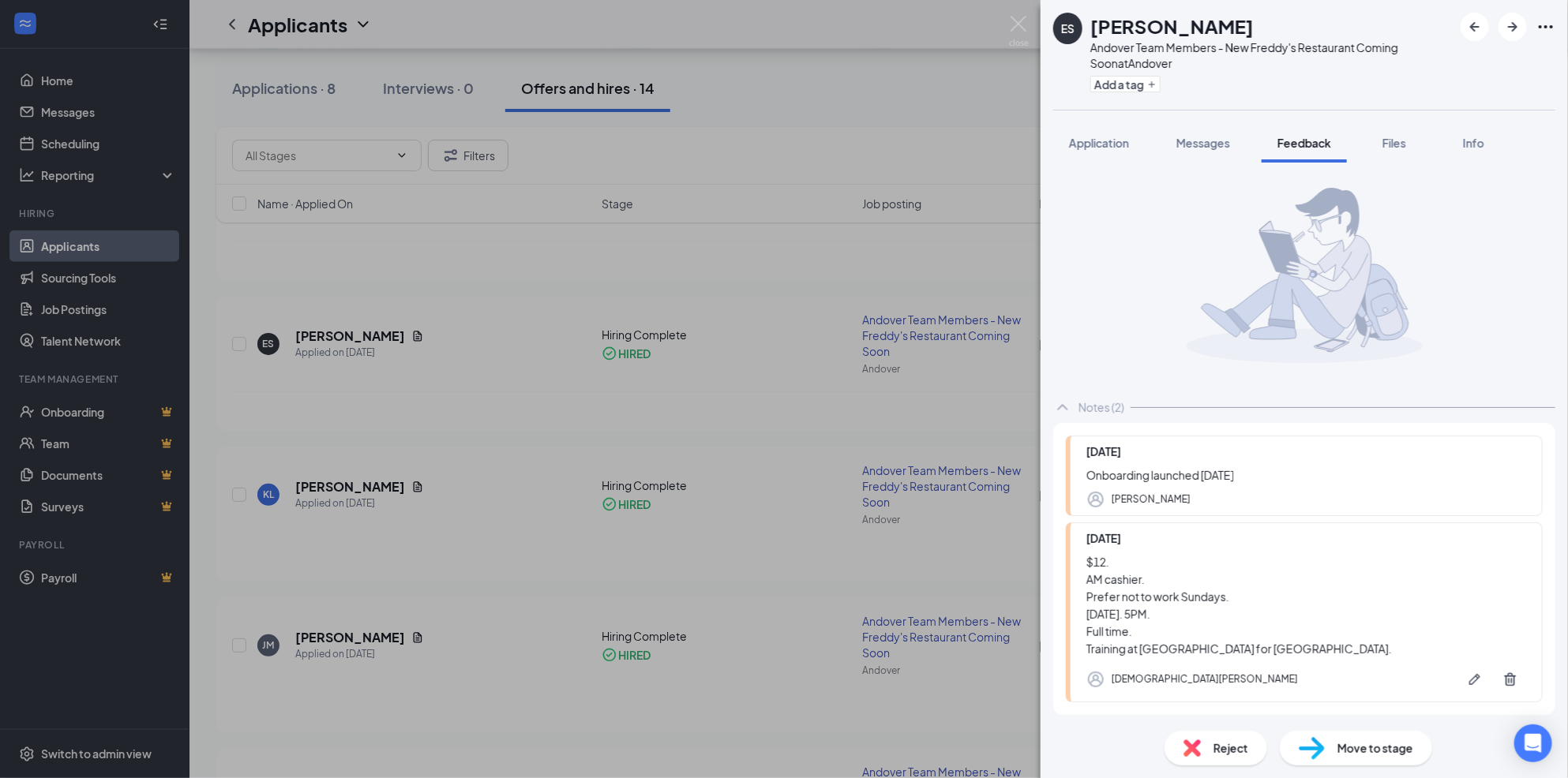
click at [773, 550] on div "ES [PERSON_NAME] Andover Team Members - New Freddy's Restaurant Coming Soon at …" at bounding box center [784, 389] width 1568 height 778
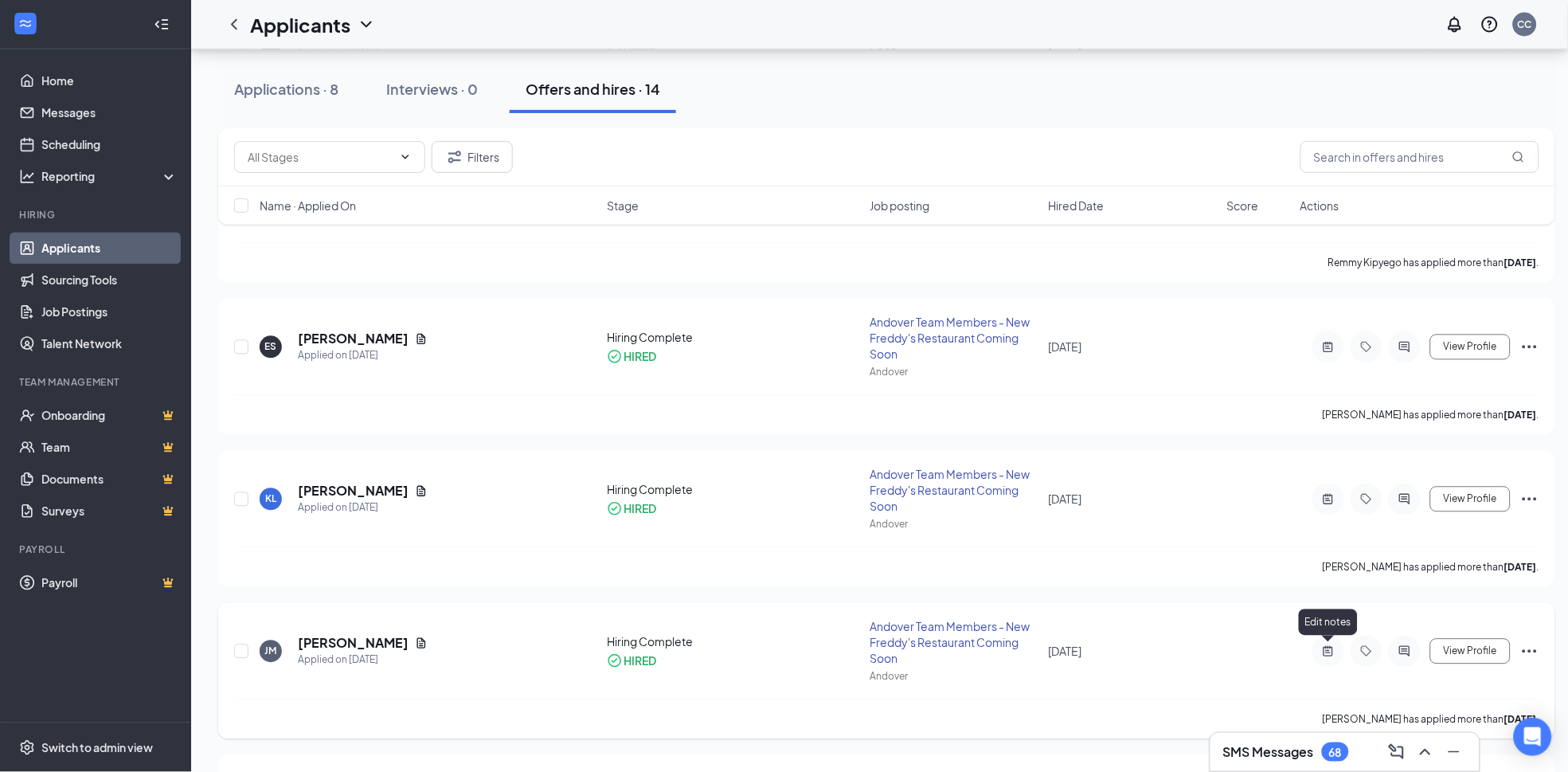
click at [1326, 651] on icon "ActiveNote" at bounding box center [1328, 651] width 19 height 13
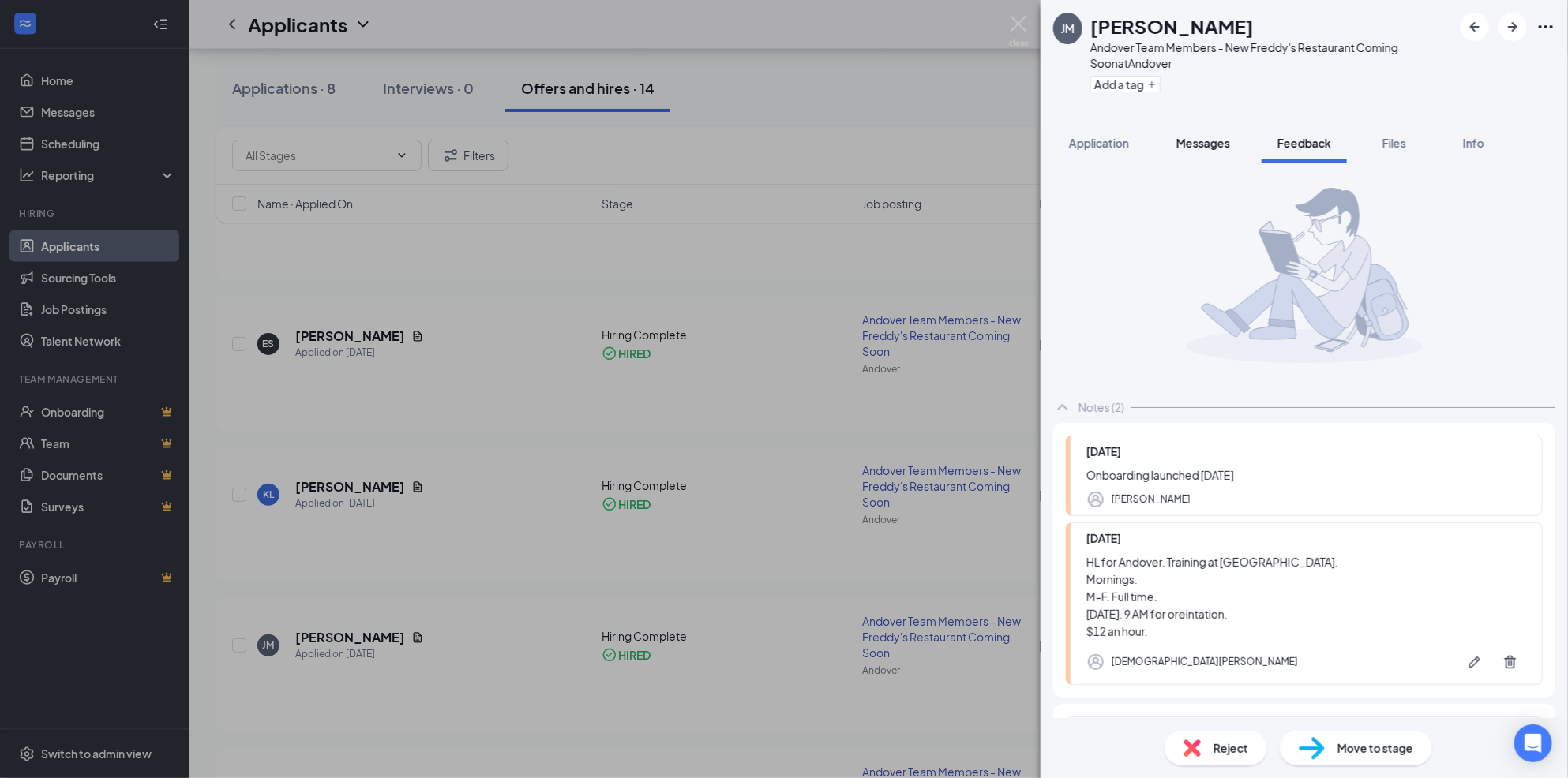
scroll to position [53, 0]
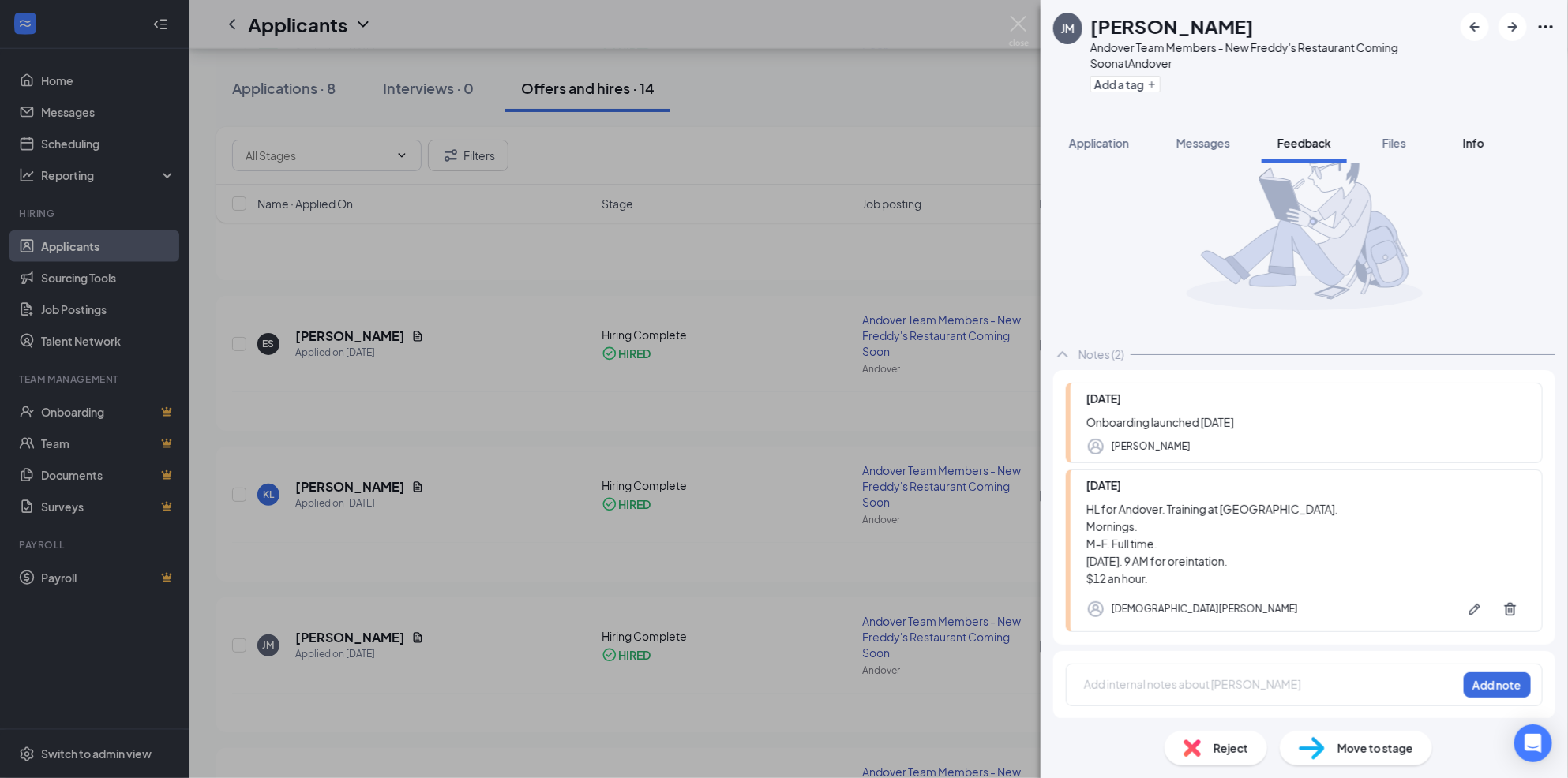
click at [1466, 147] on span "Info" at bounding box center [1473, 142] width 21 height 14
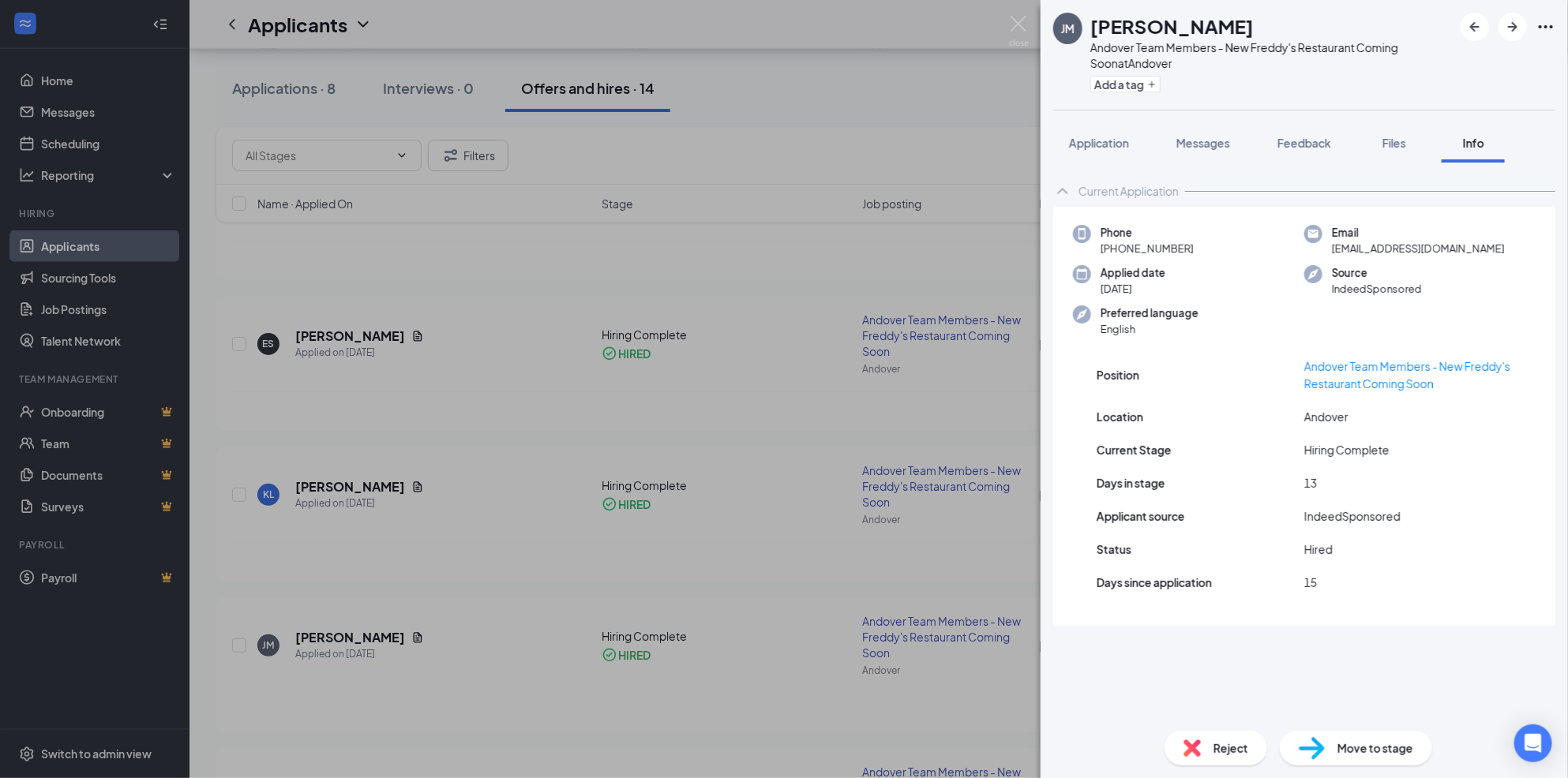
click at [832, 203] on div "[PERSON_NAME] Andover Team Members - New Freddy's Restaurant Coming Soon at And…" at bounding box center [784, 389] width 1568 height 778
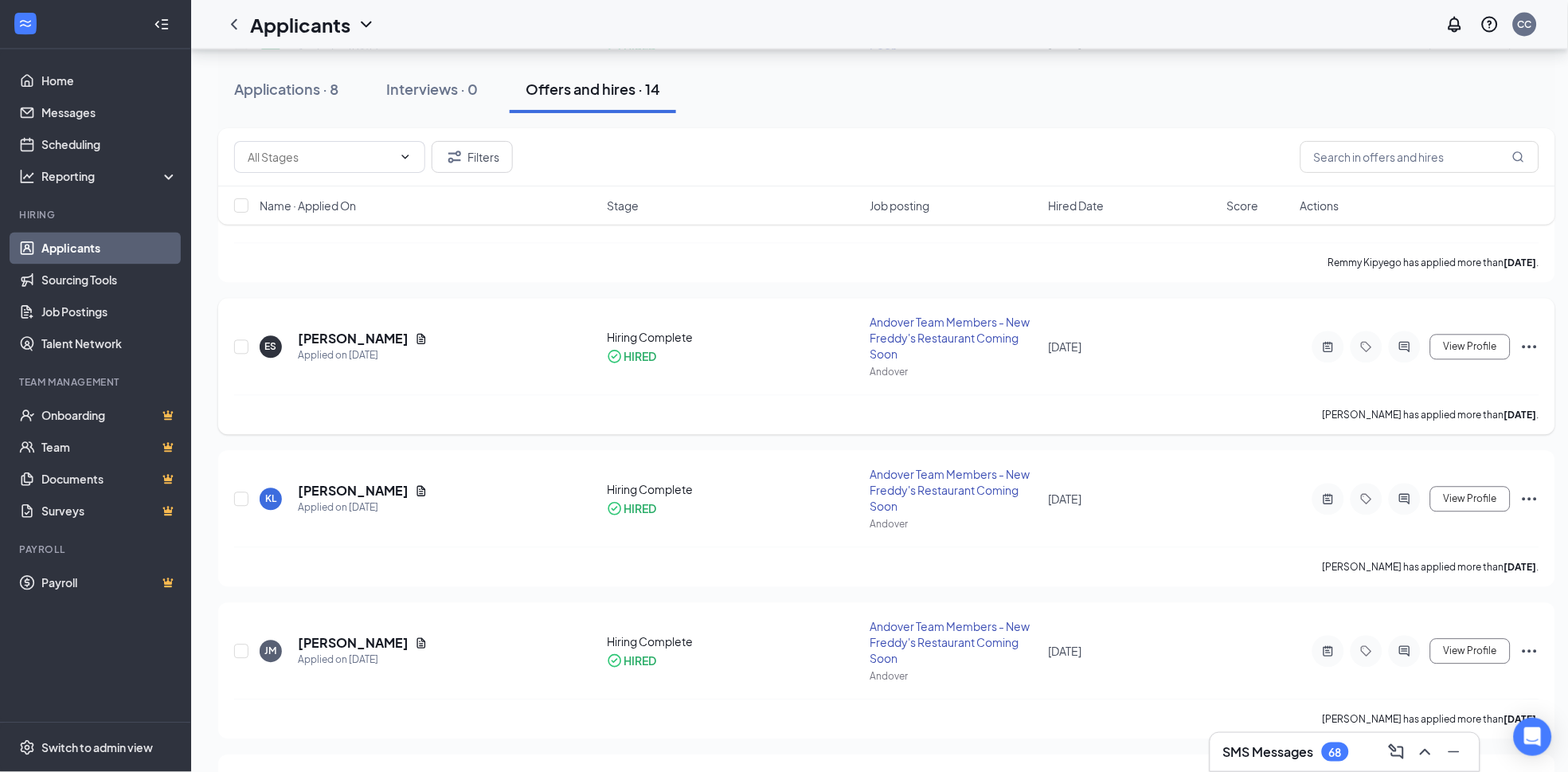
click at [1328, 350] on icon "ActiveNote" at bounding box center [1328, 346] width 19 height 13
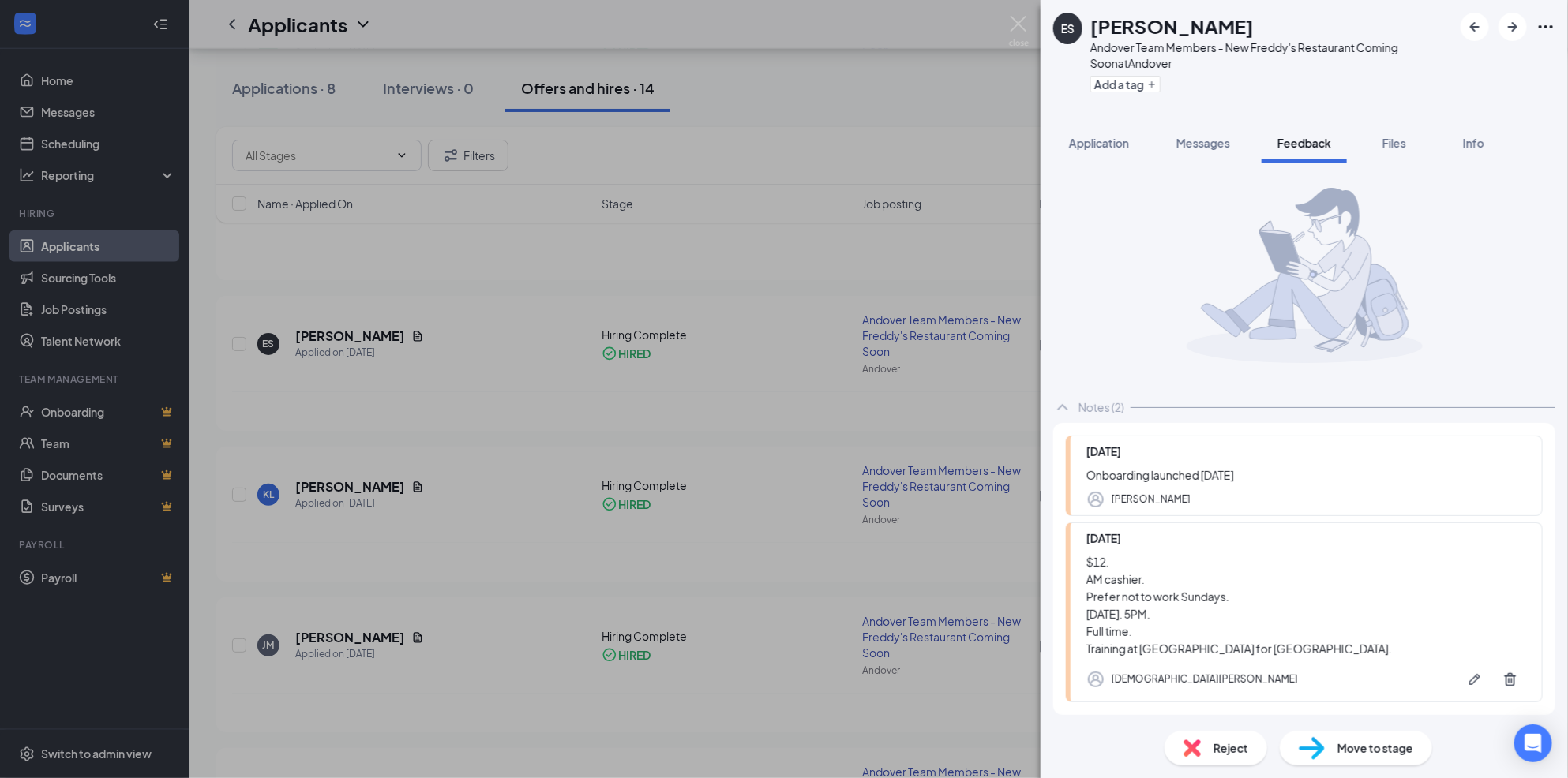
scroll to position [70, 0]
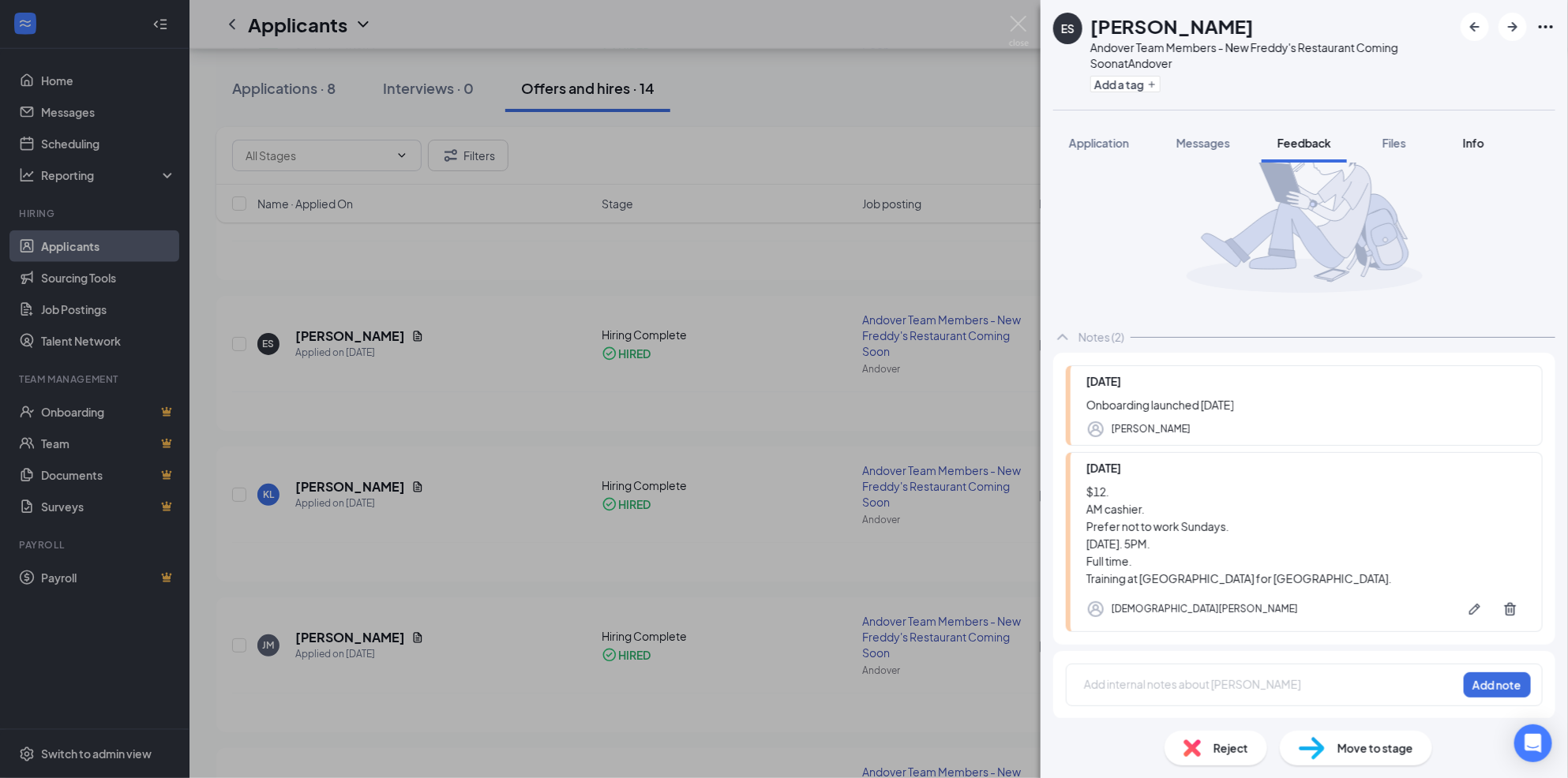
click at [1473, 148] on span "Info" at bounding box center [1473, 142] width 21 height 14
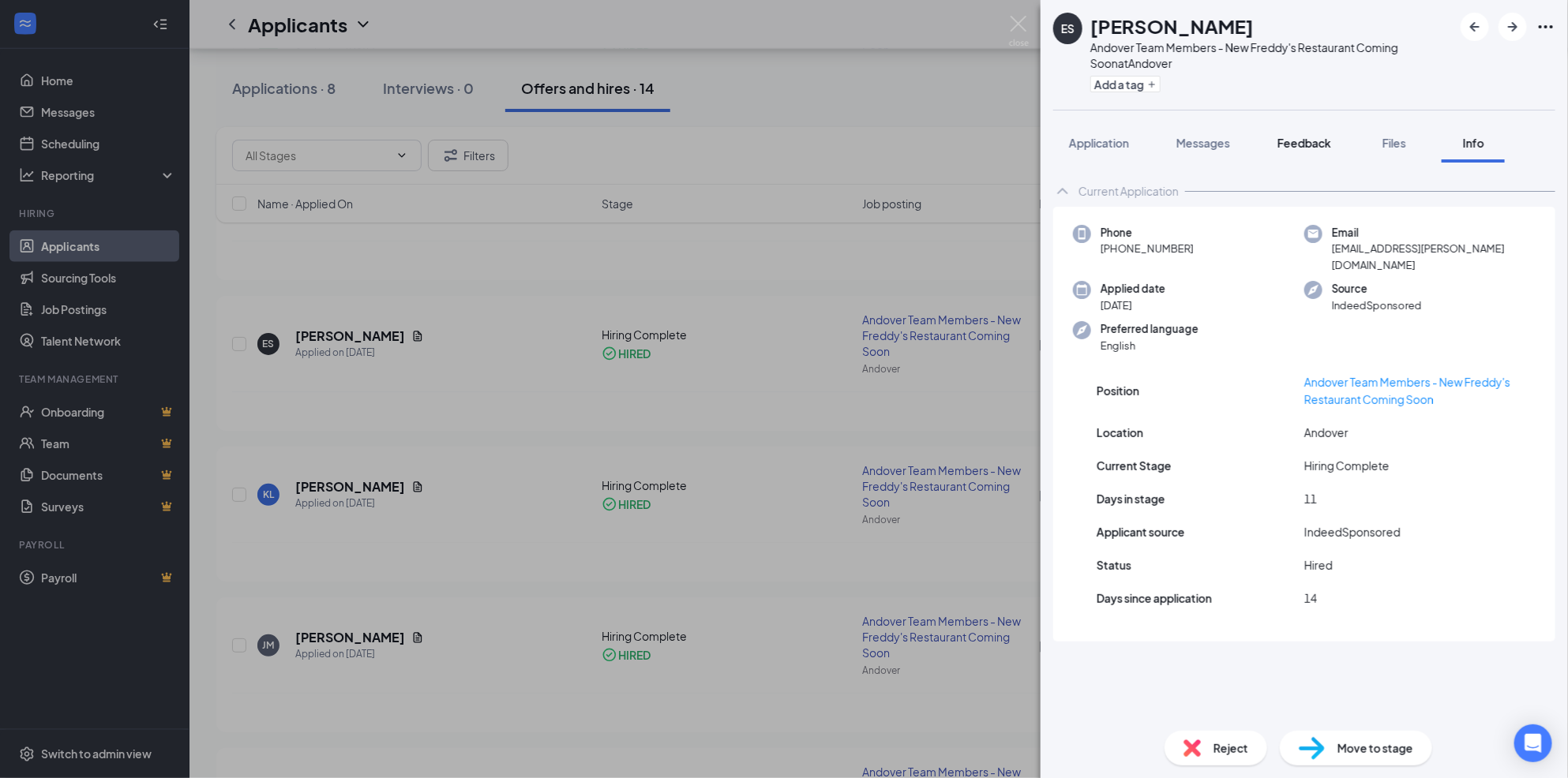
click at [1317, 143] on span "Feedback" at bounding box center [1304, 142] width 54 height 14
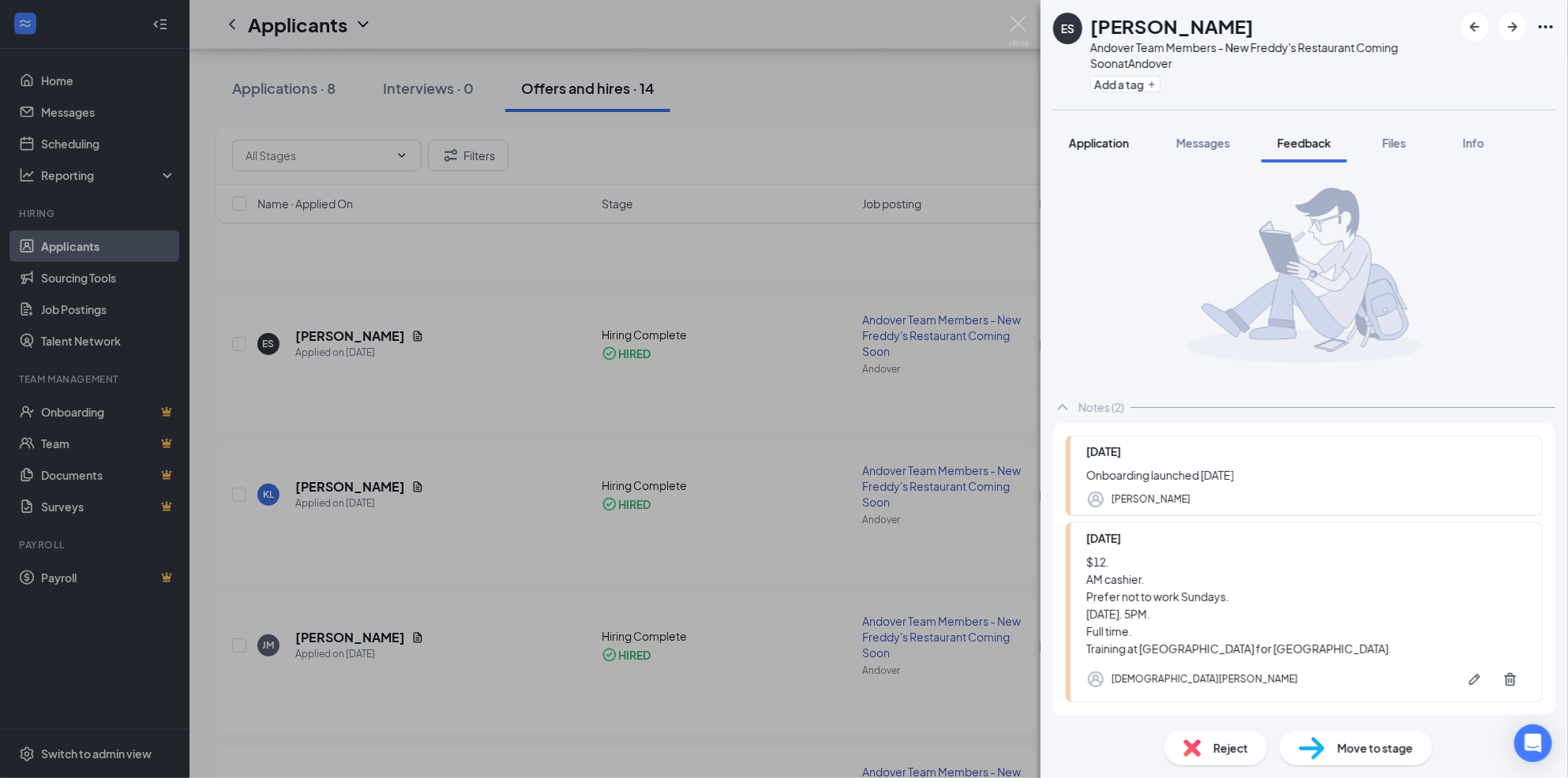
click at [1140, 144] on button "Application" at bounding box center [1098, 143] width 91 height 39
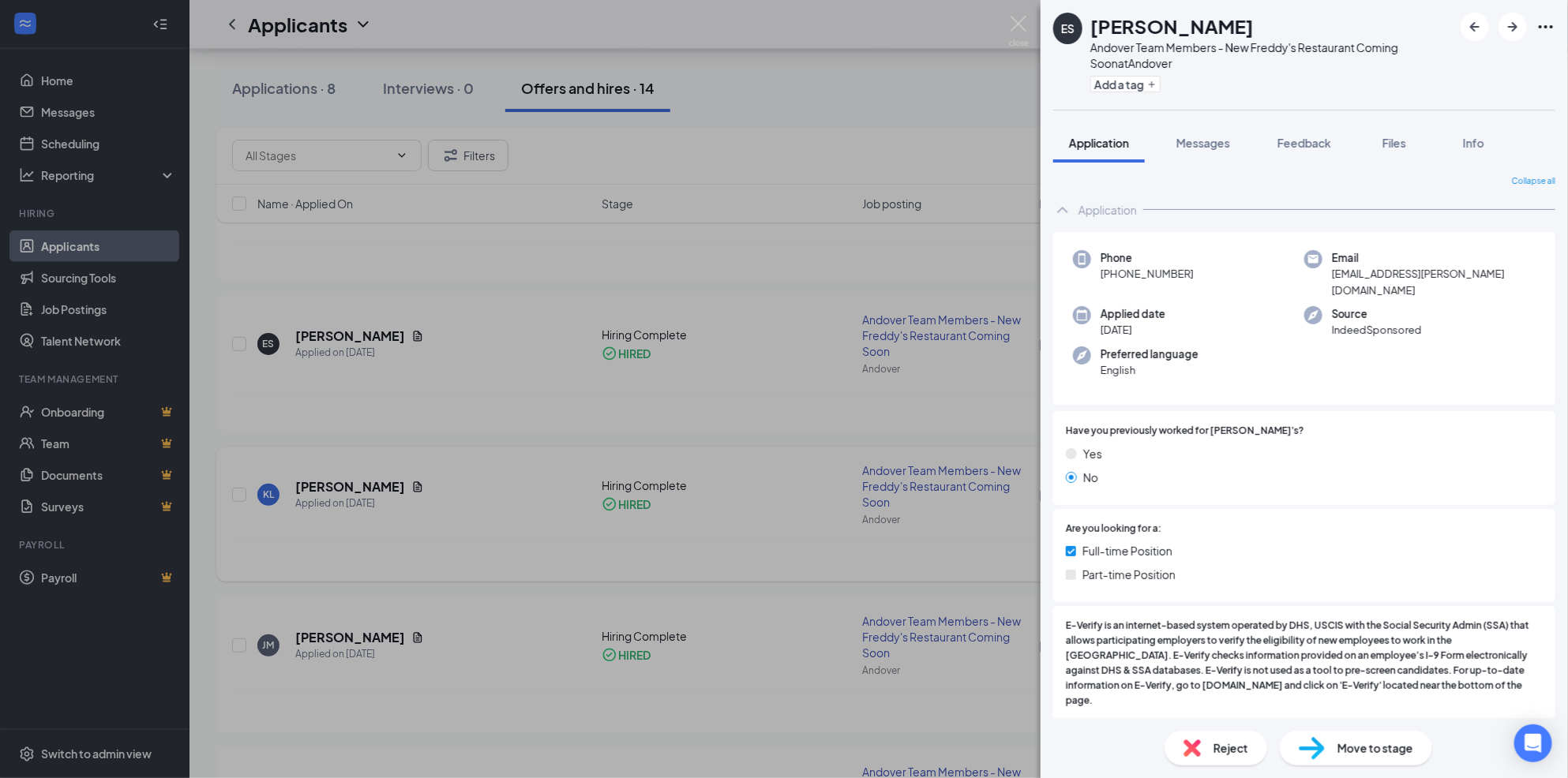
drag, startPoint x: 214, startPoint y: 424, endPoint x: 383, endPoint y: 461, distance: 173.0
click at [220, 424] on div "ES [PERSON_NAME] Andover Team Members - New Freddy's Restaurant Coming Soon at …" at bounding box center [784, 389] width 1568 height 778
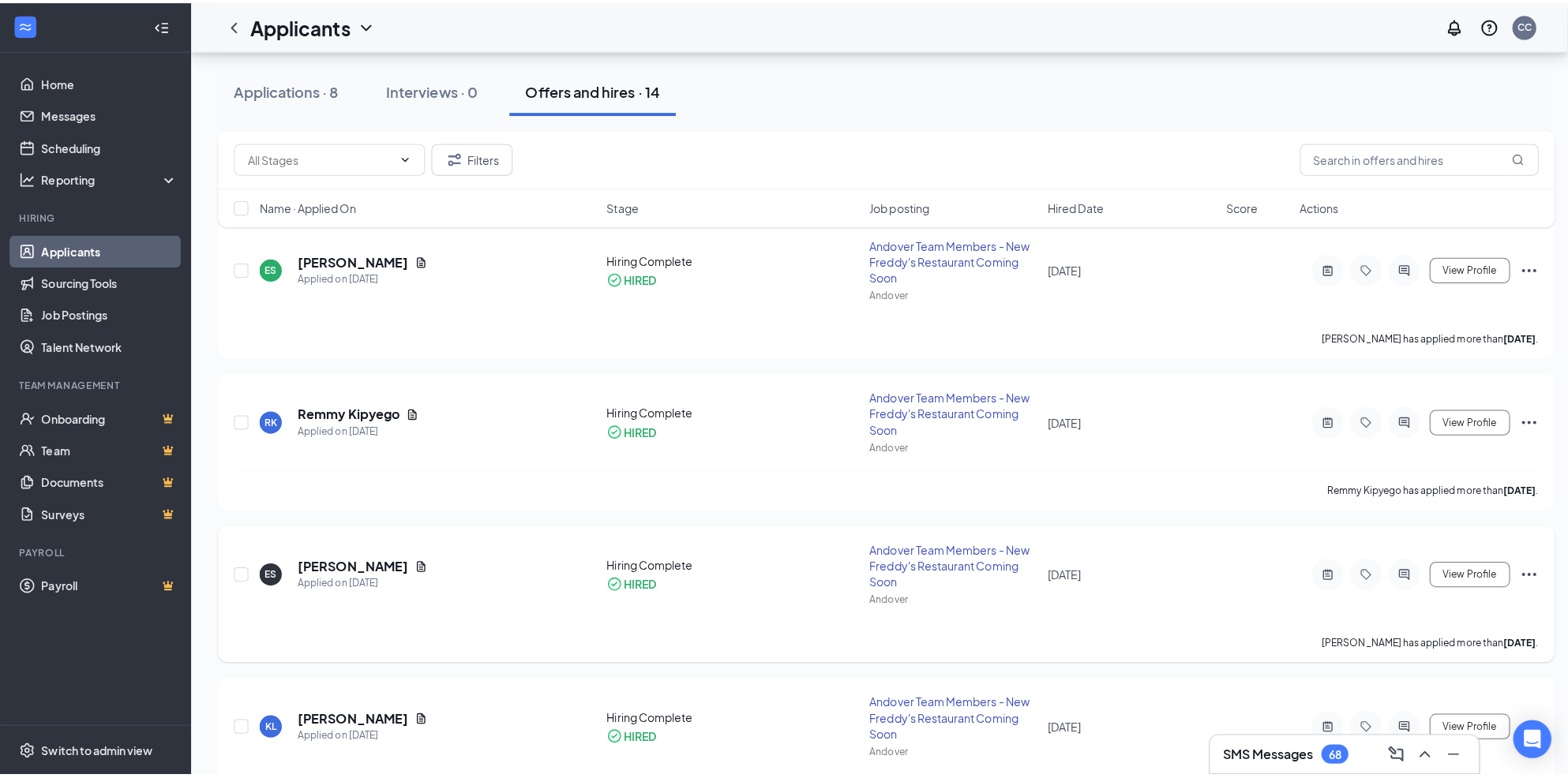
scroll to position [559, 0]
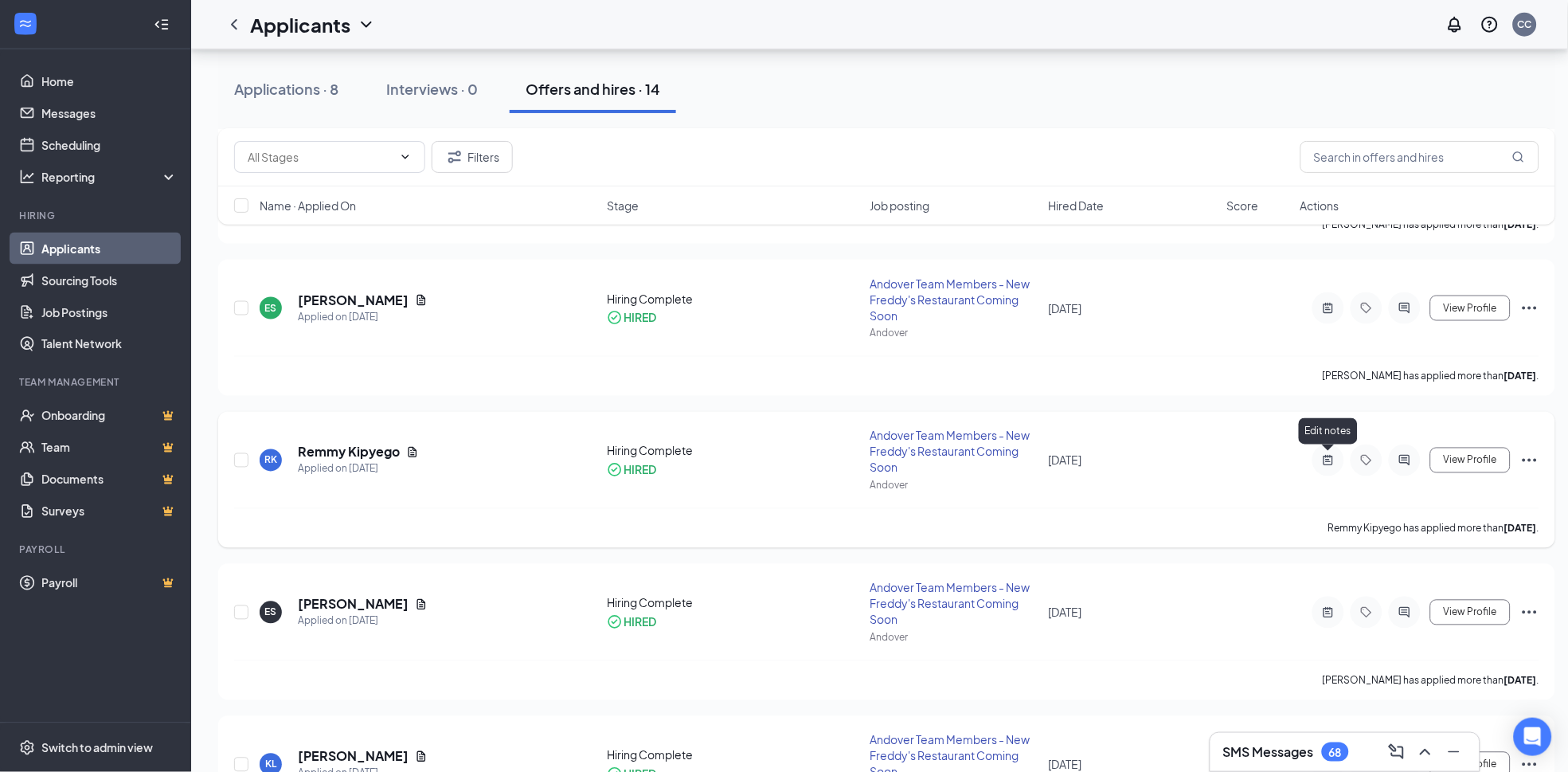
click at [1332, 460] on icon "ActiveNote" at bounding box center [1328, 460] width 9 height 10
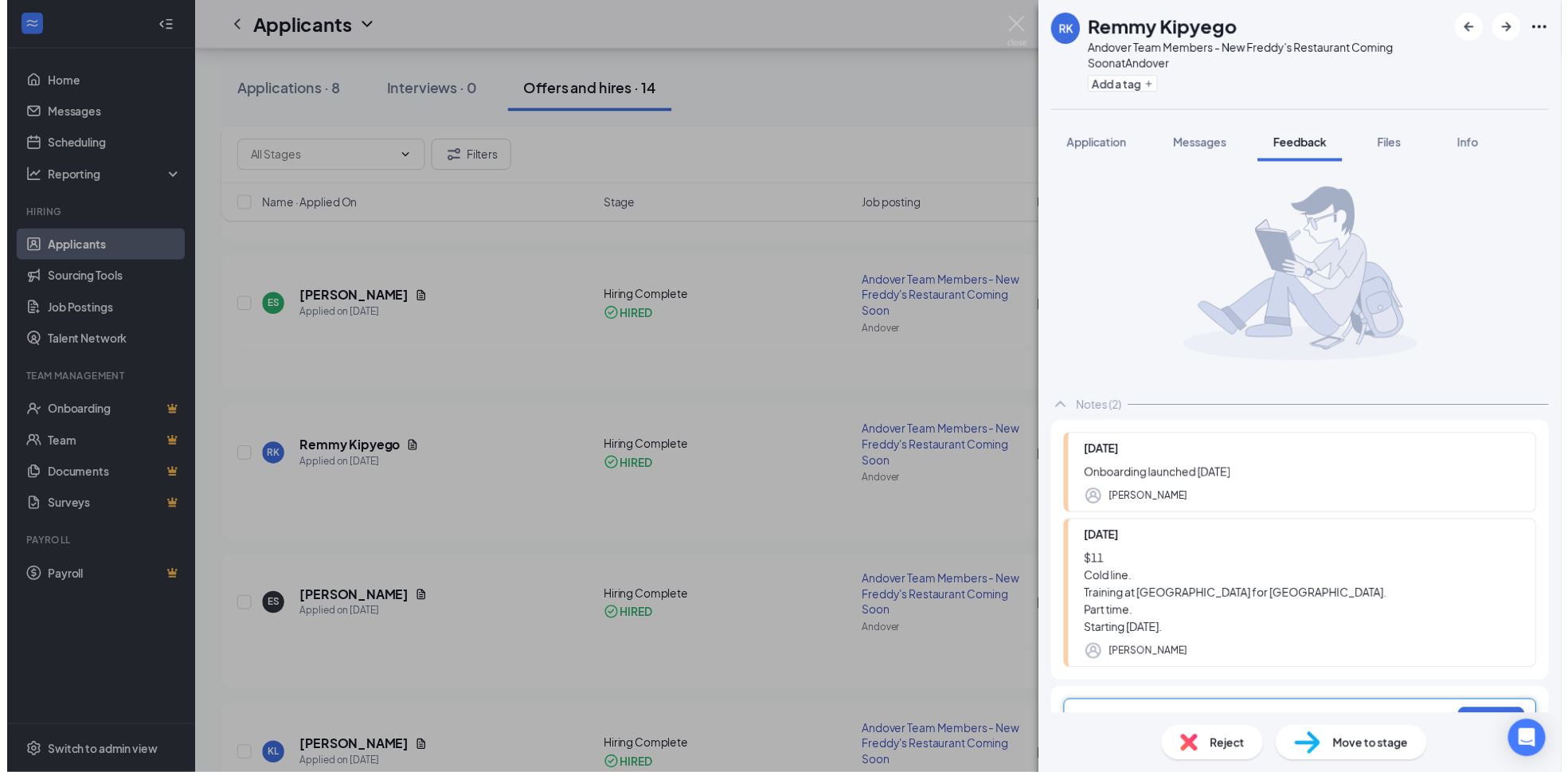
scroll to position [12, 0]
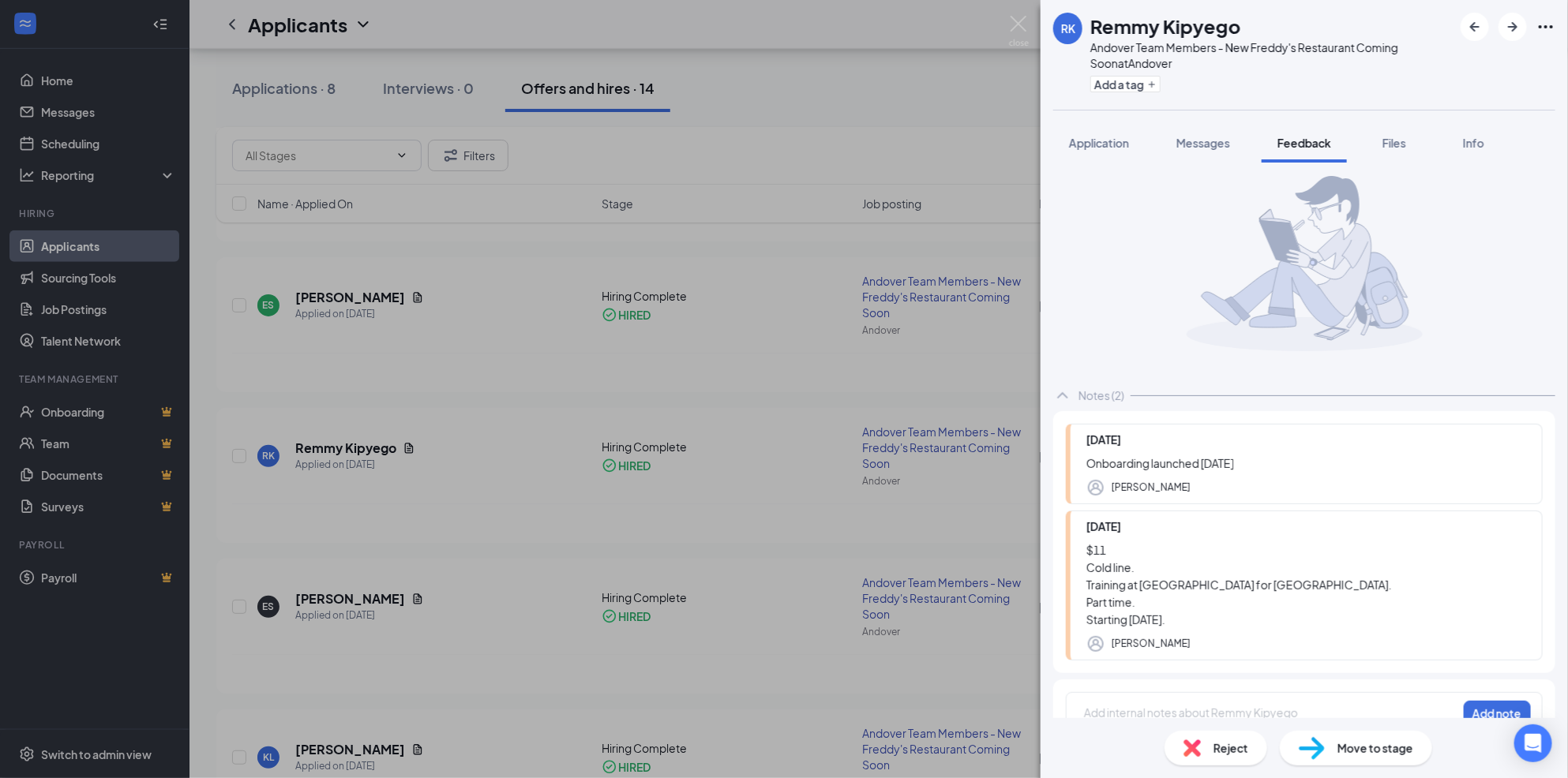
click at [921, 498] on div "[PERSON_NAME] Kipyego Andover Team Members - New Freddy's Restaurant Coming Soo…" at bounding box center [784, 389] width 1568 height 778
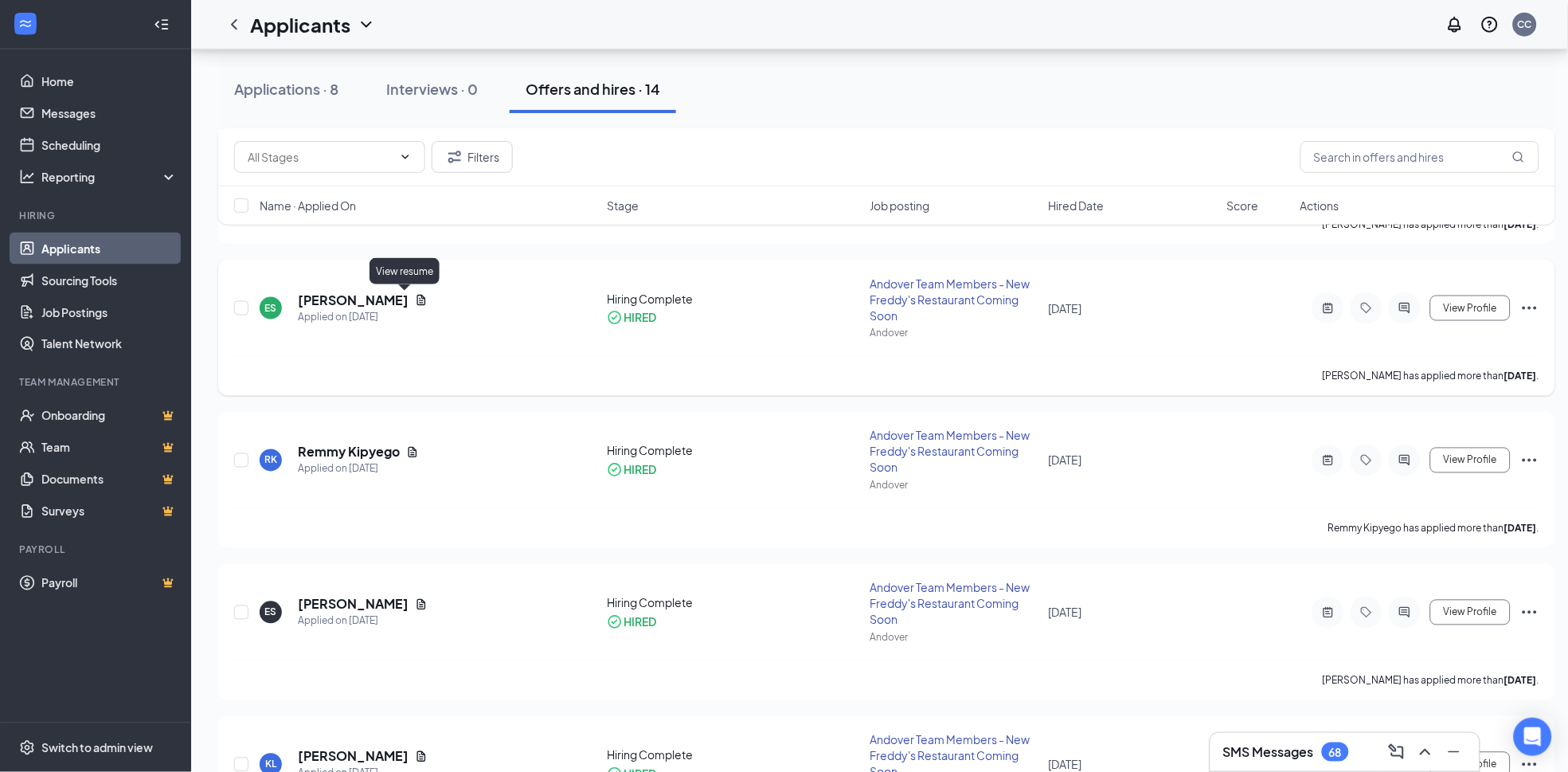
click at [415, 299] on icon "Document" at bounding box center [421, 300] width 13 height 13
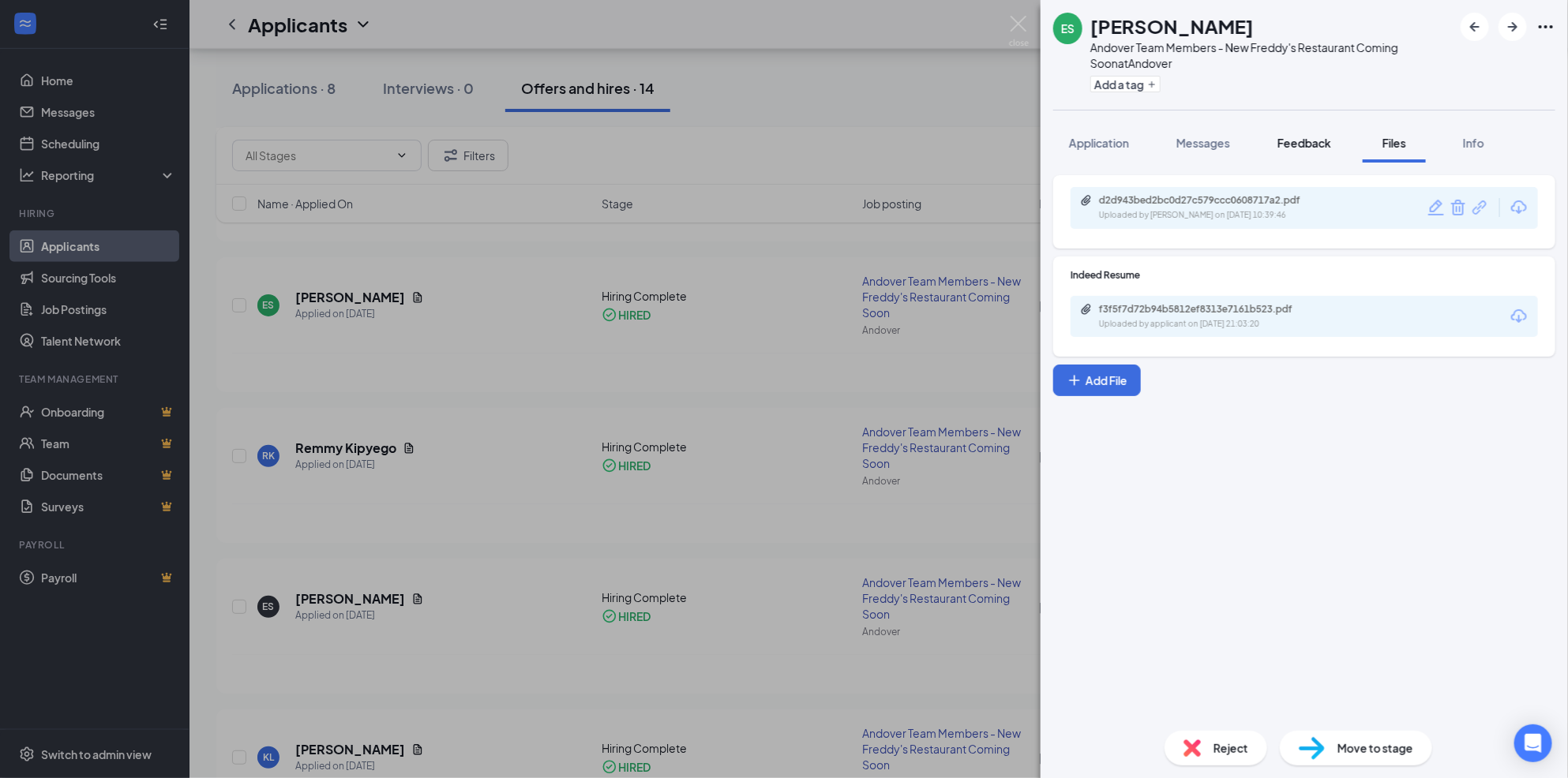
click at [1292, 147] on span "Feedback" at bounding box center [1304, 142] width 54 height 14
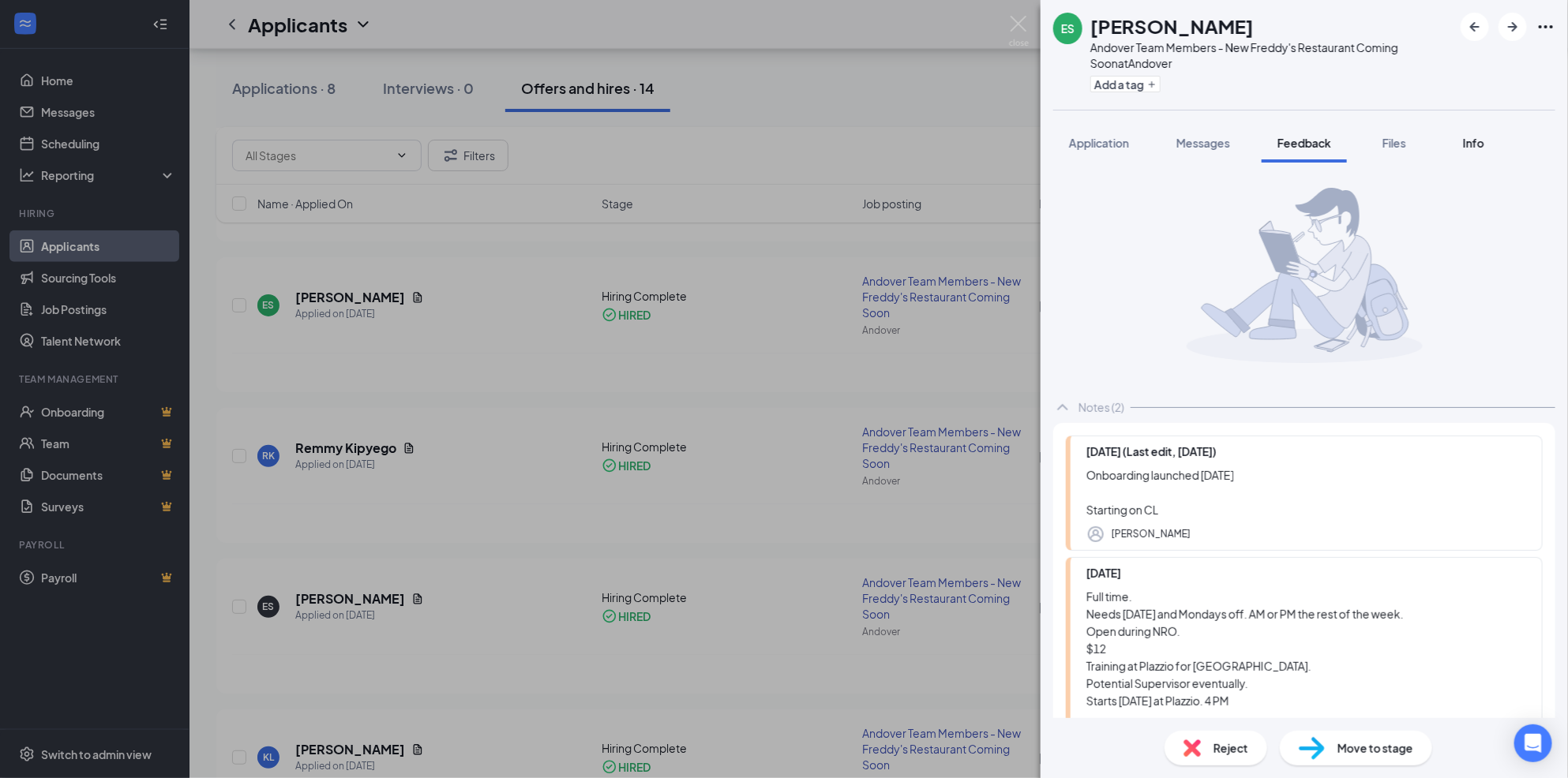
click at [1465, 147] on span "Info" at bounding box center [1473, 142] width 21 height 14
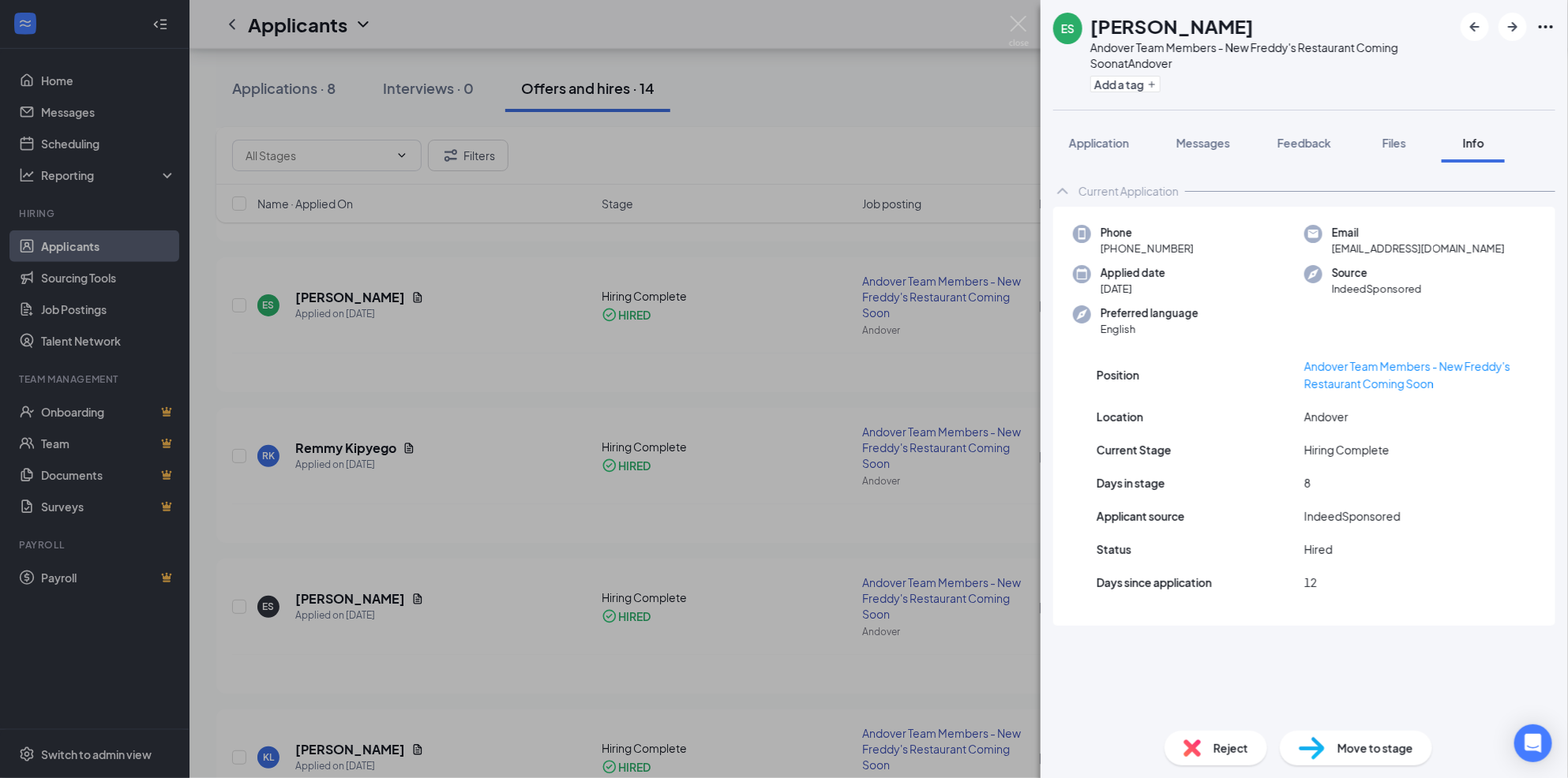
drag, startPoint x: 1304, startPoint y: 154, endPoint x: 1310, endPoint y: 164, distance: 11.7
click at [1304, 154] on button "Feedback" at bounding box center [1304, 143] width 85 height 39
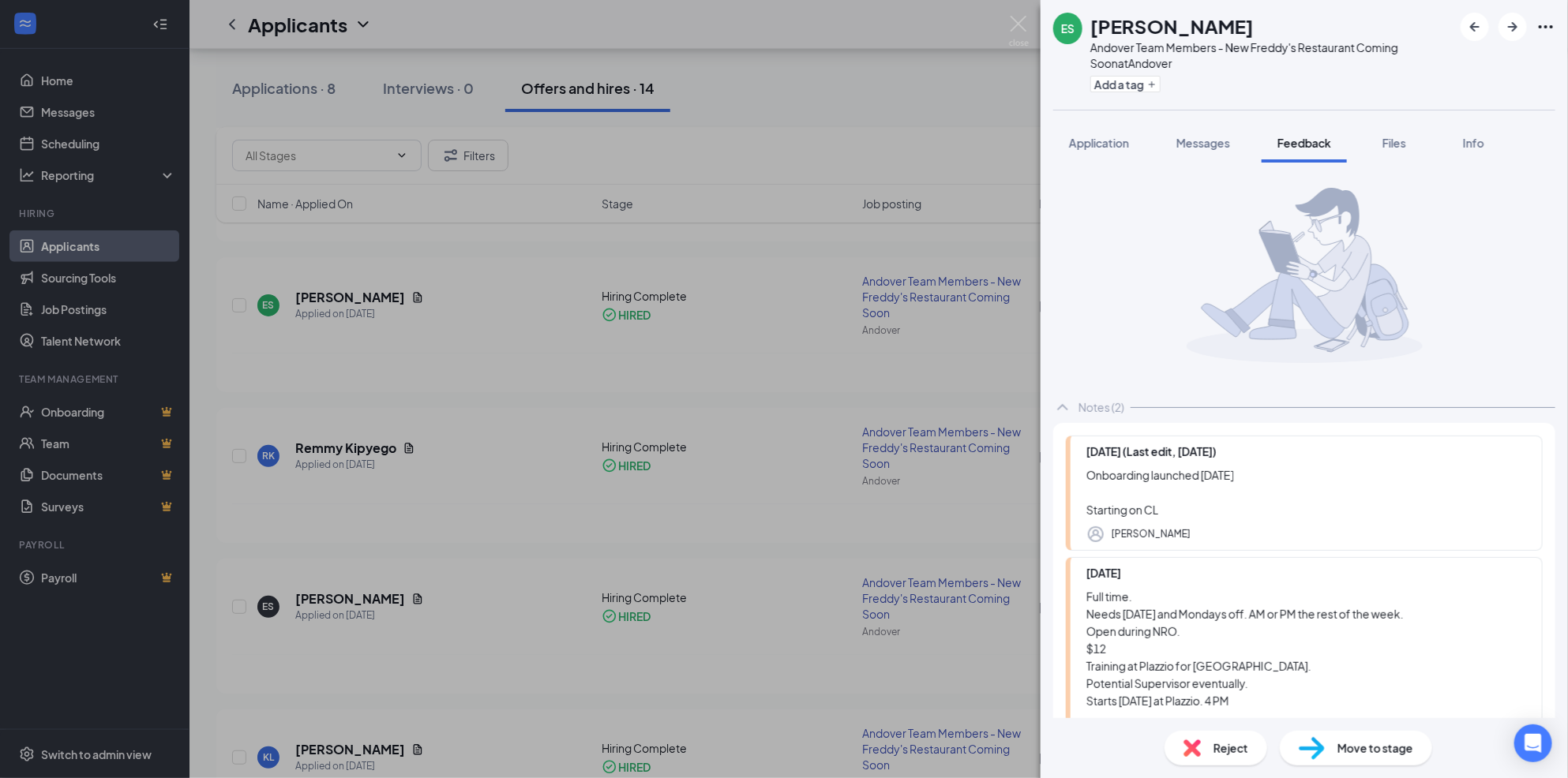
click at [612, 402] on div "ES [PERSON_NAME] Andover Team Members - New Freddy's Restaurant Coming Soon at …" at bounding box center [784, 389] width 1568 height 778
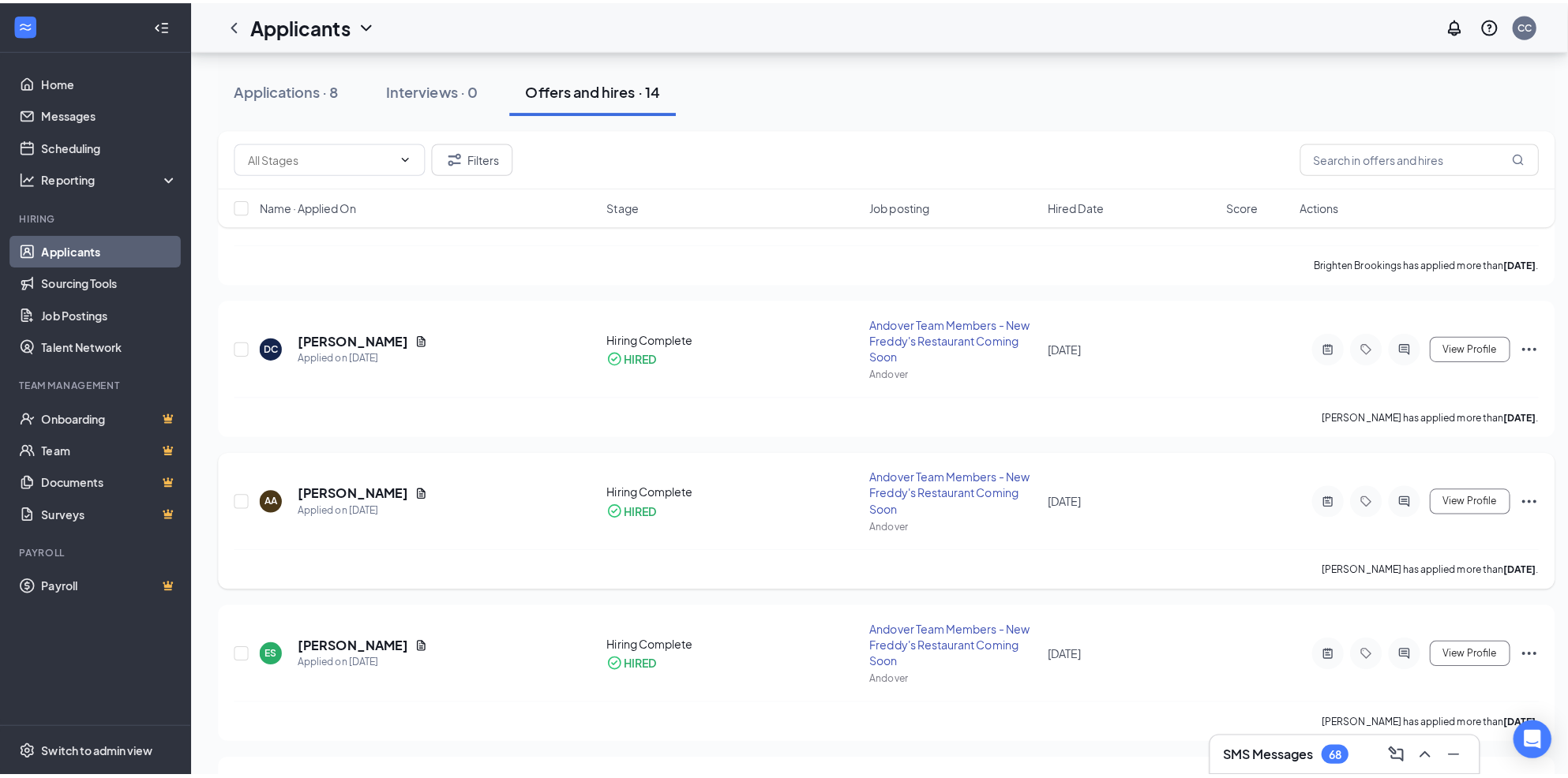
scroll to position [208, 0]
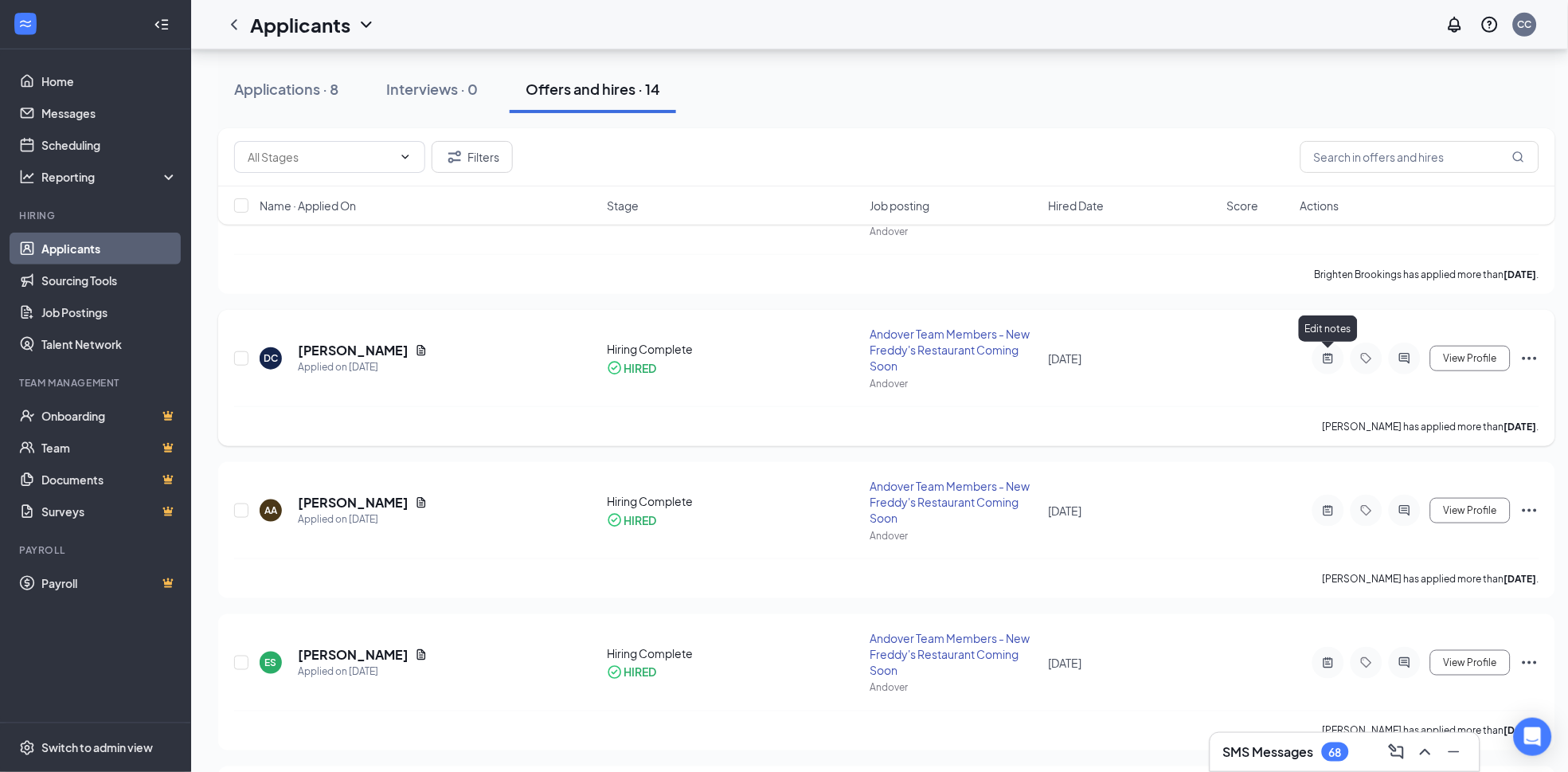
click at [1332, 359] on icon "ActiveNote" at bounding box center [1328, 358] width 19 height 13
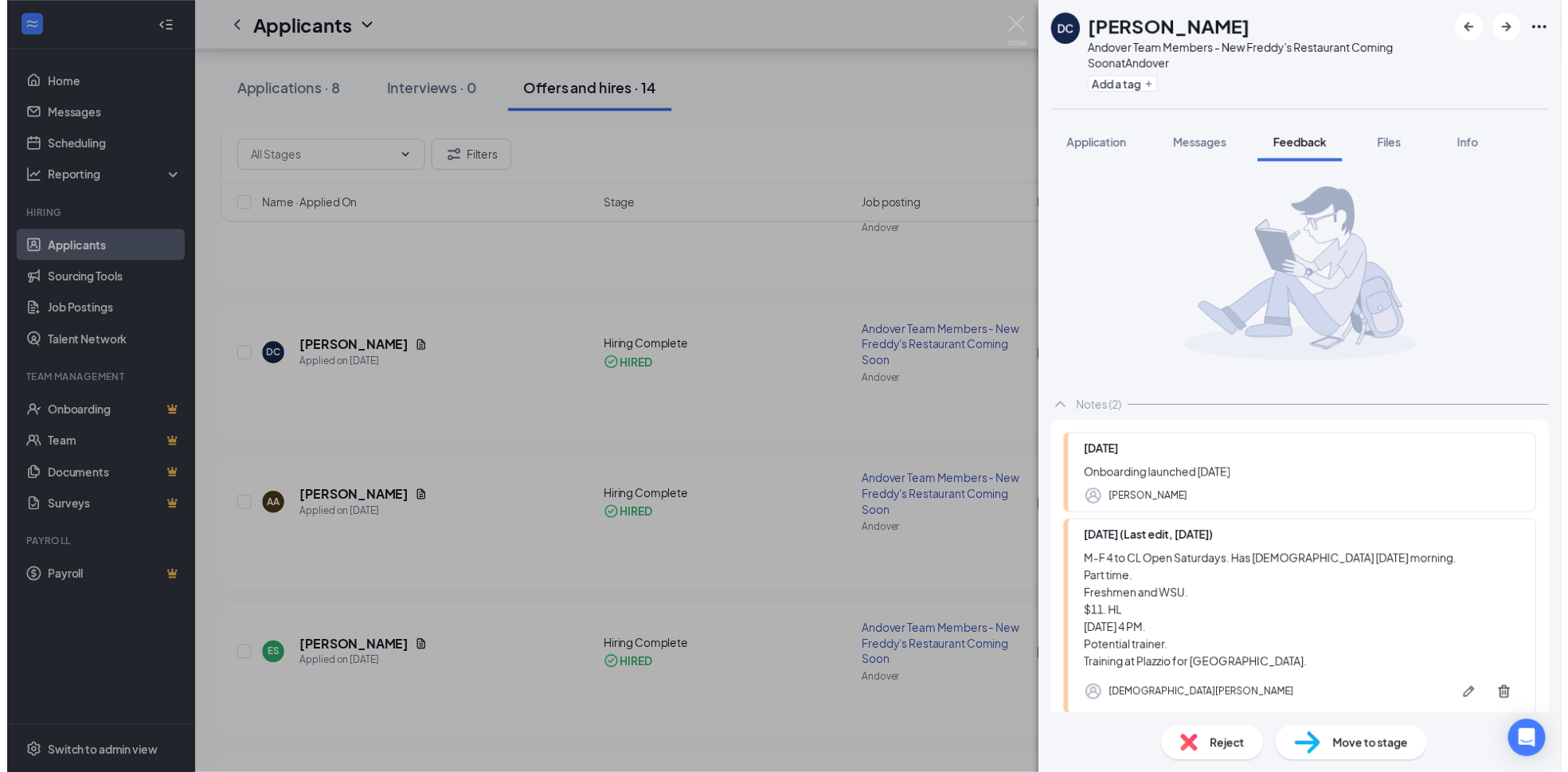
scroll to position [89, 0]
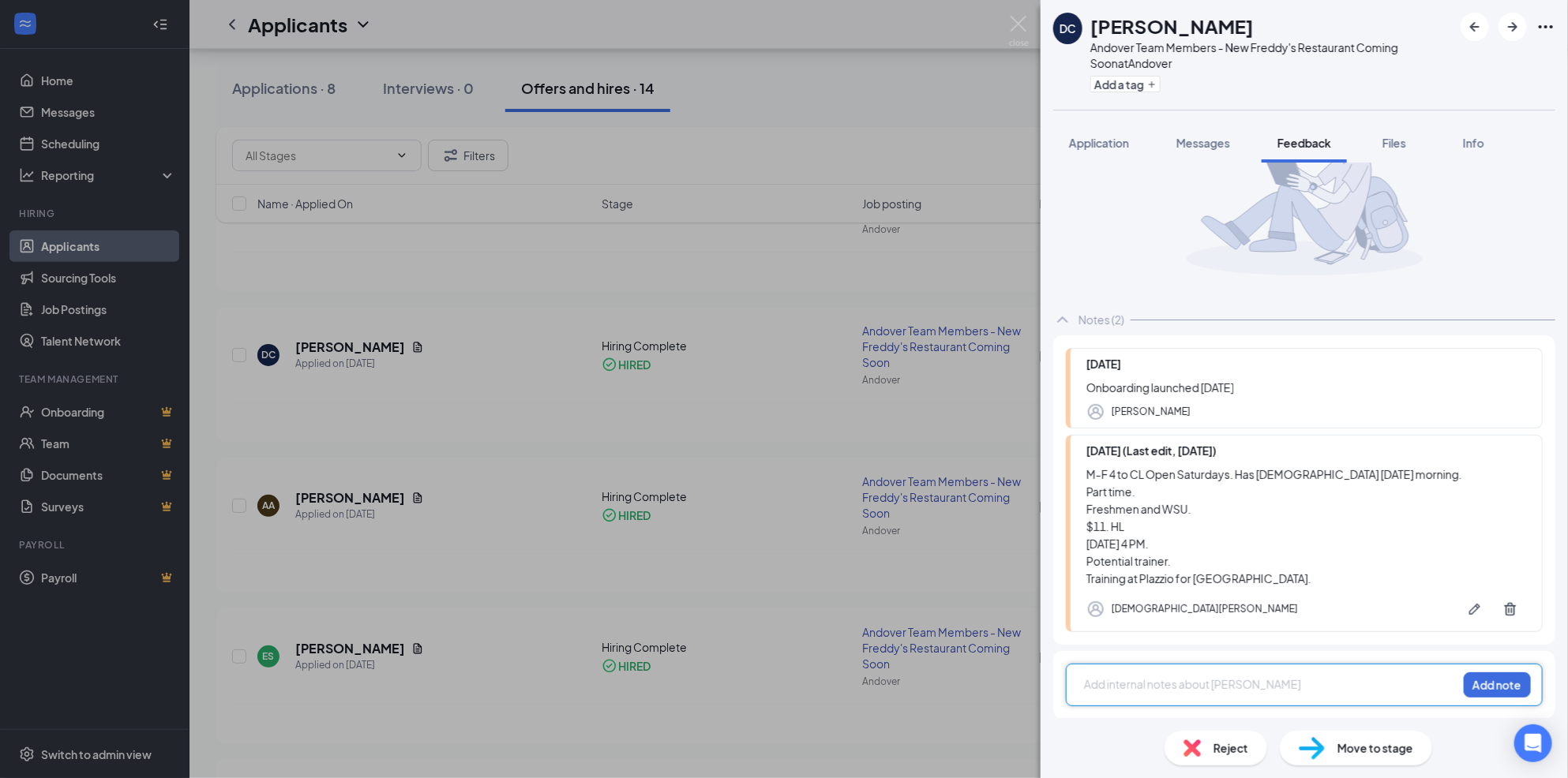
click at [631, 456] on div "DC [PERSON_NAME] Andover Team Members - New Freddy's Restaurant Coming Soon at …" at bounding box center [784, 389] width 1568 height 778
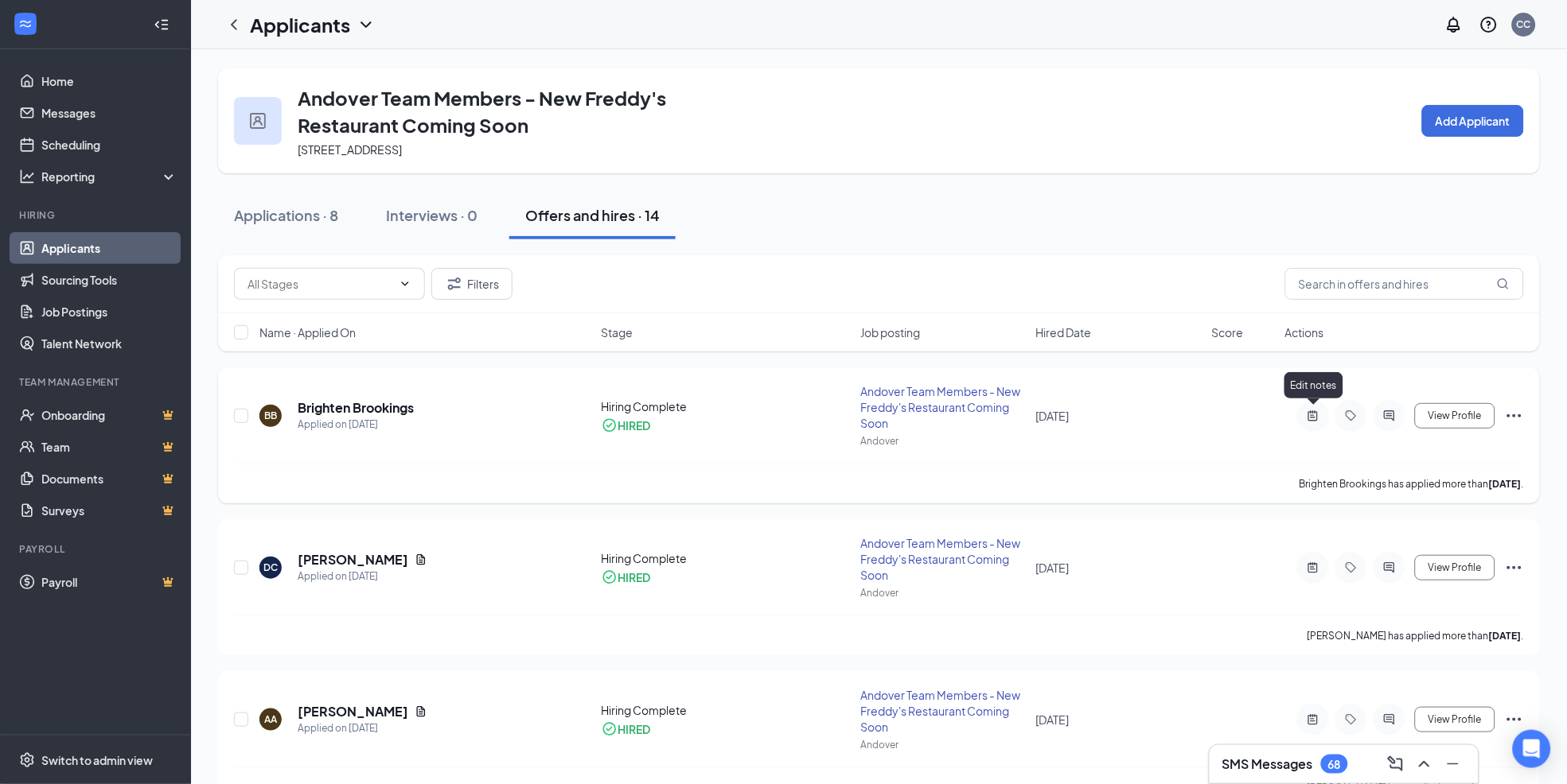
click at [1314, 414] on icon "ActiveNote" at bounding box center [1313, 416] width 19 height 13
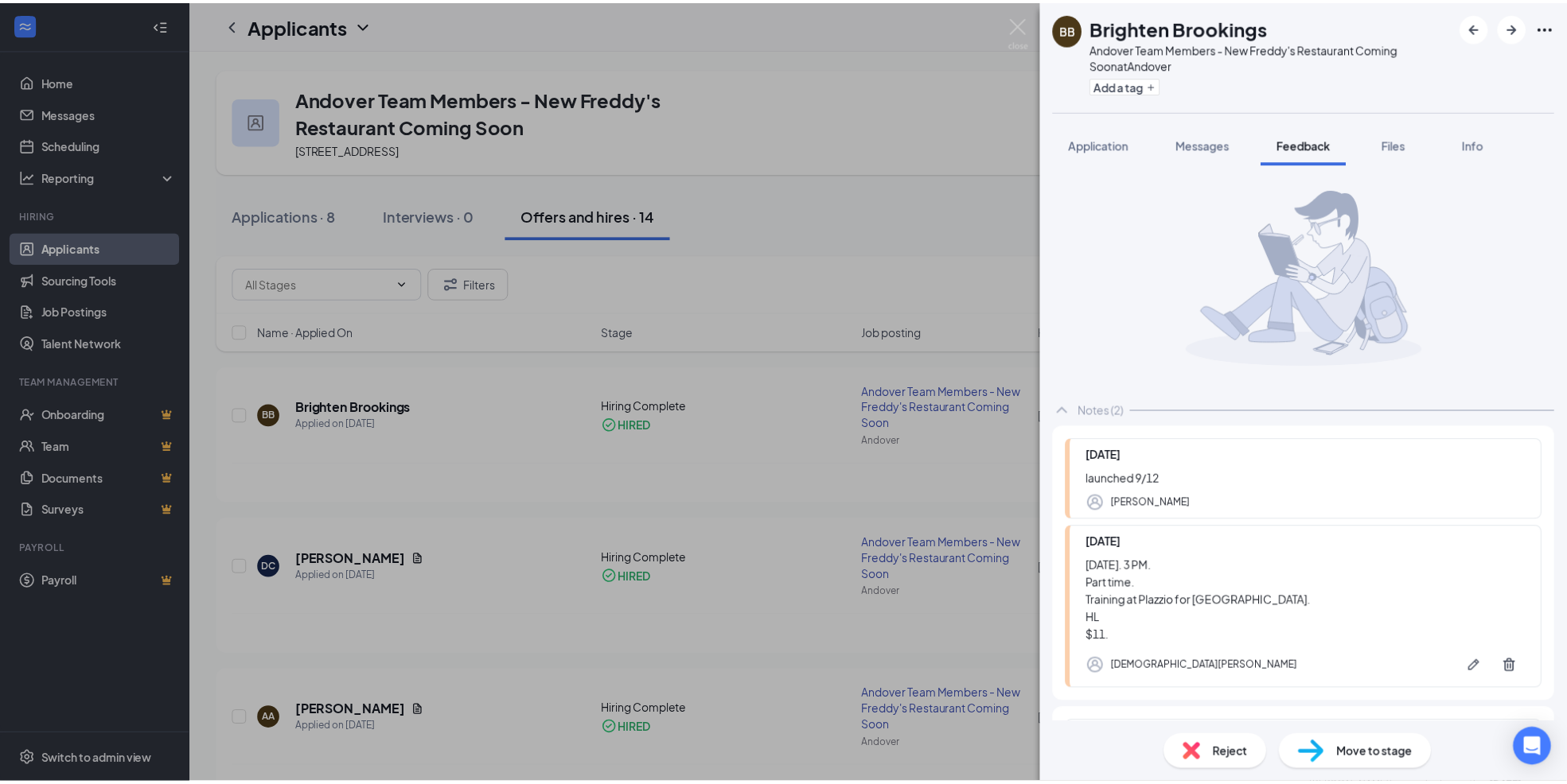
scroll to position [53, 0]
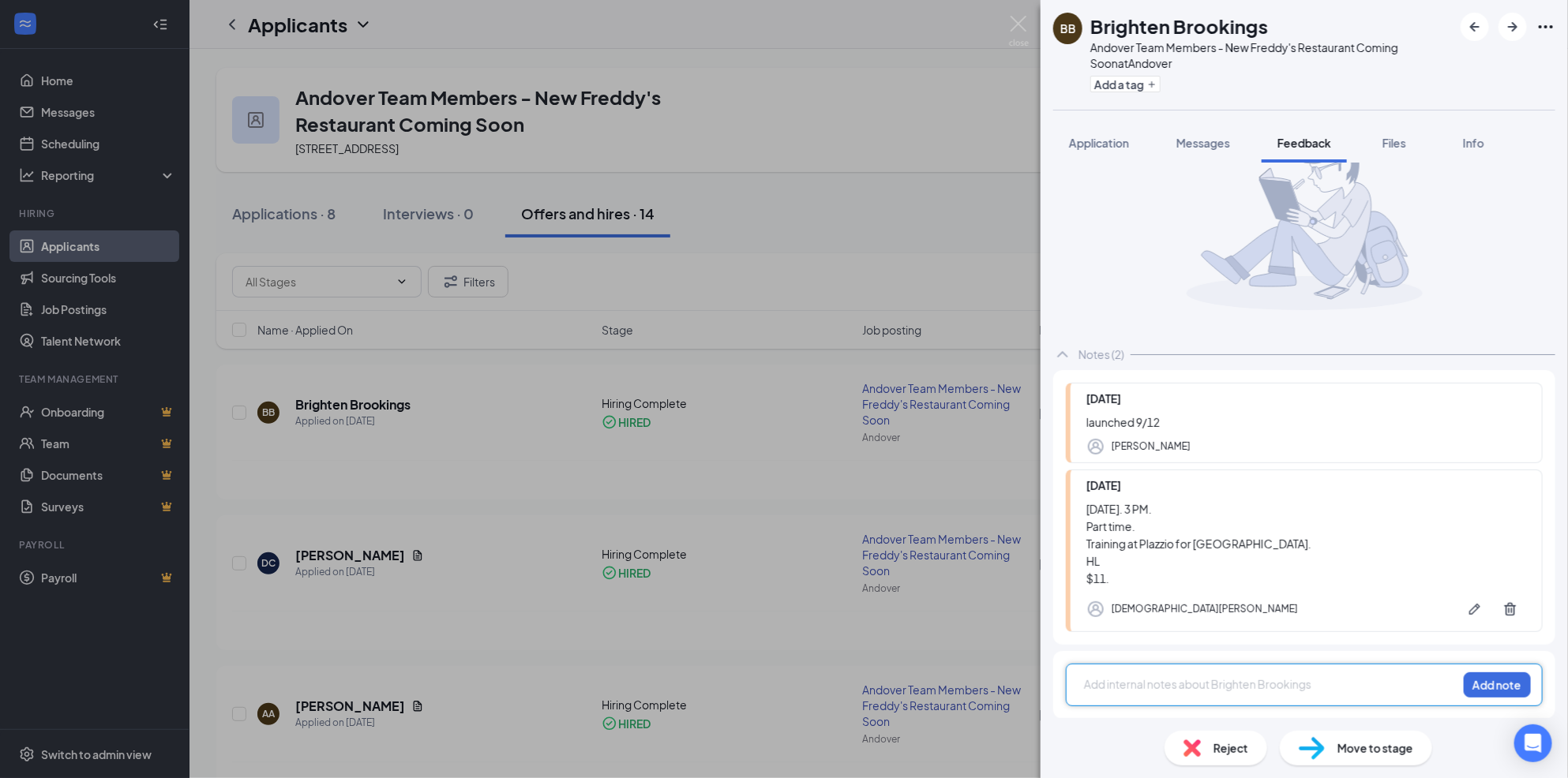
click at [872, 415] on div "BB Brighten Brookings Andover Team Members - New Freddy's Restaurant Coming Soo…" at bounding box center [784, 389] width 1568 height 778
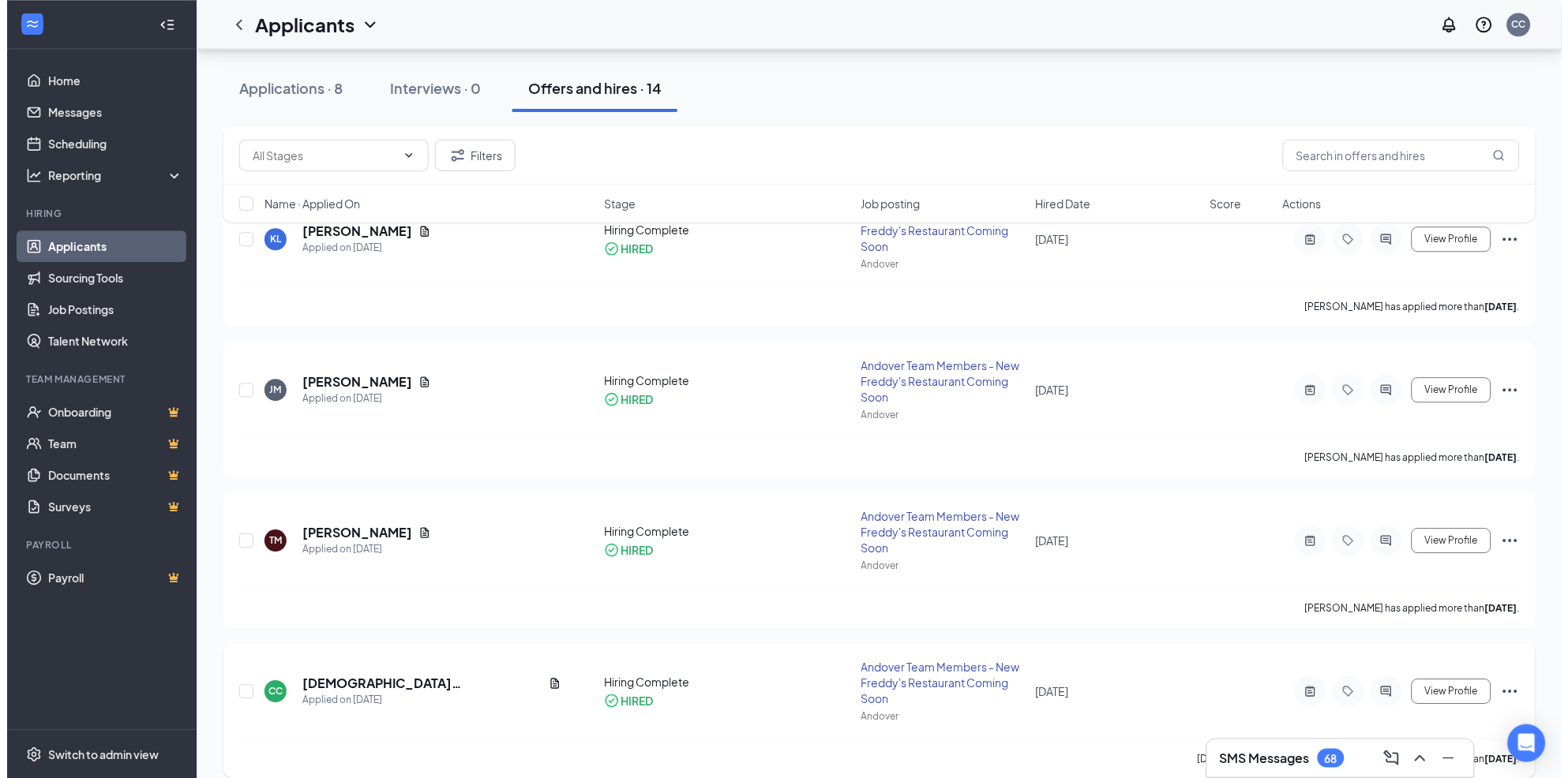
scroll to position [1140, 0]
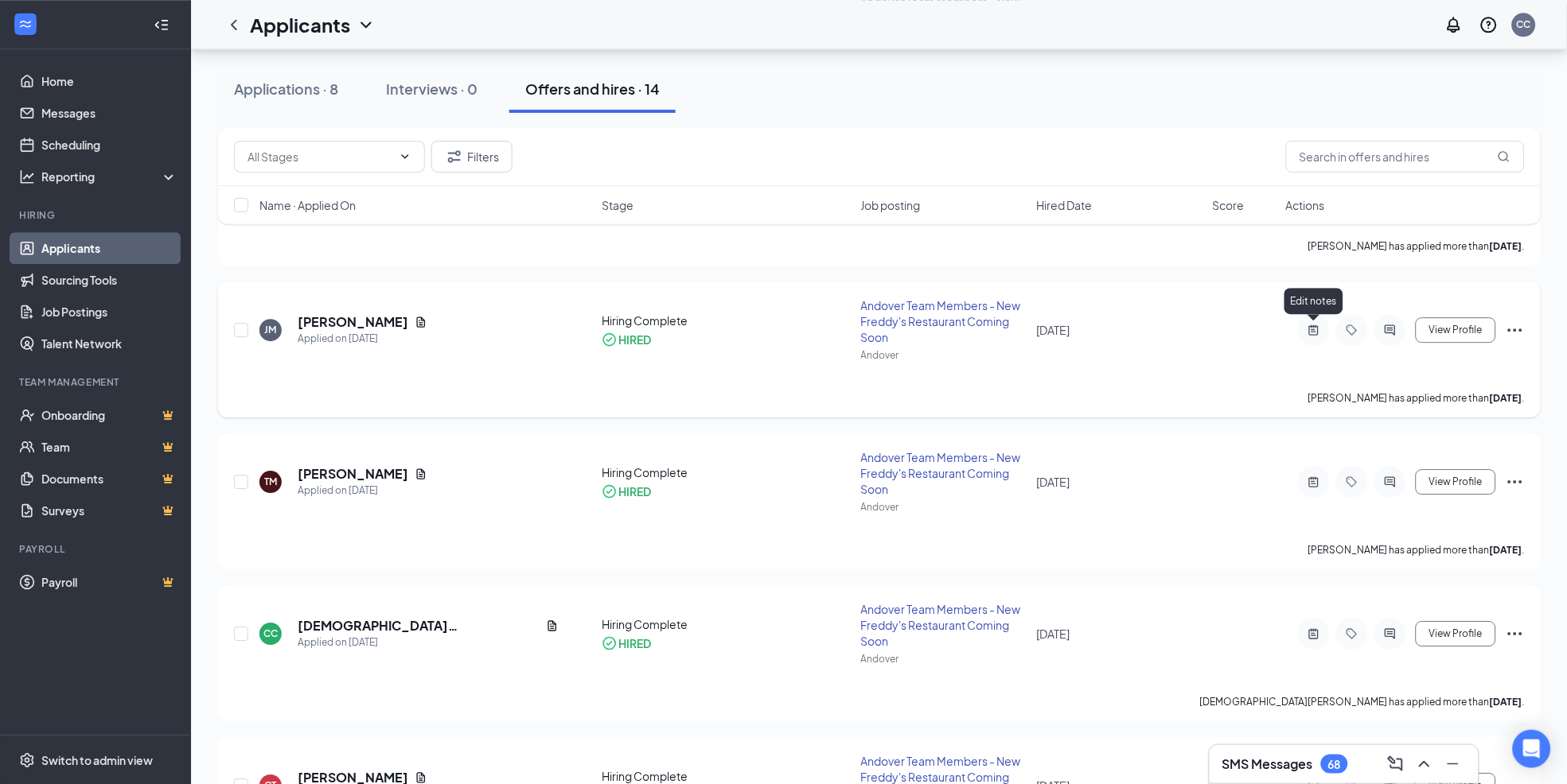
click at [1321, 329] on icon "ActiveNote" at bounding box center [1314, 330] width 19 height 13
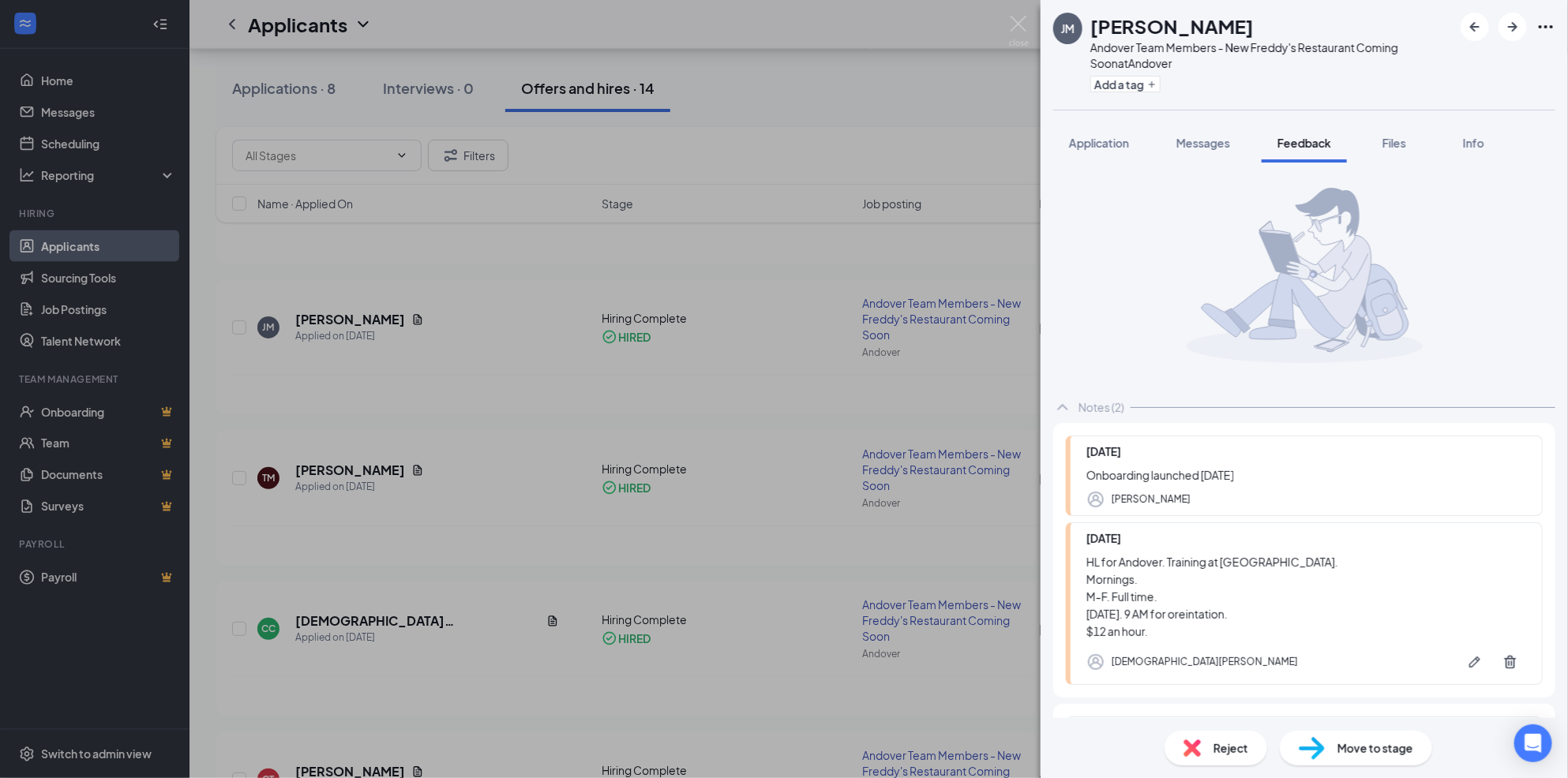
scroll to position [53, 0]
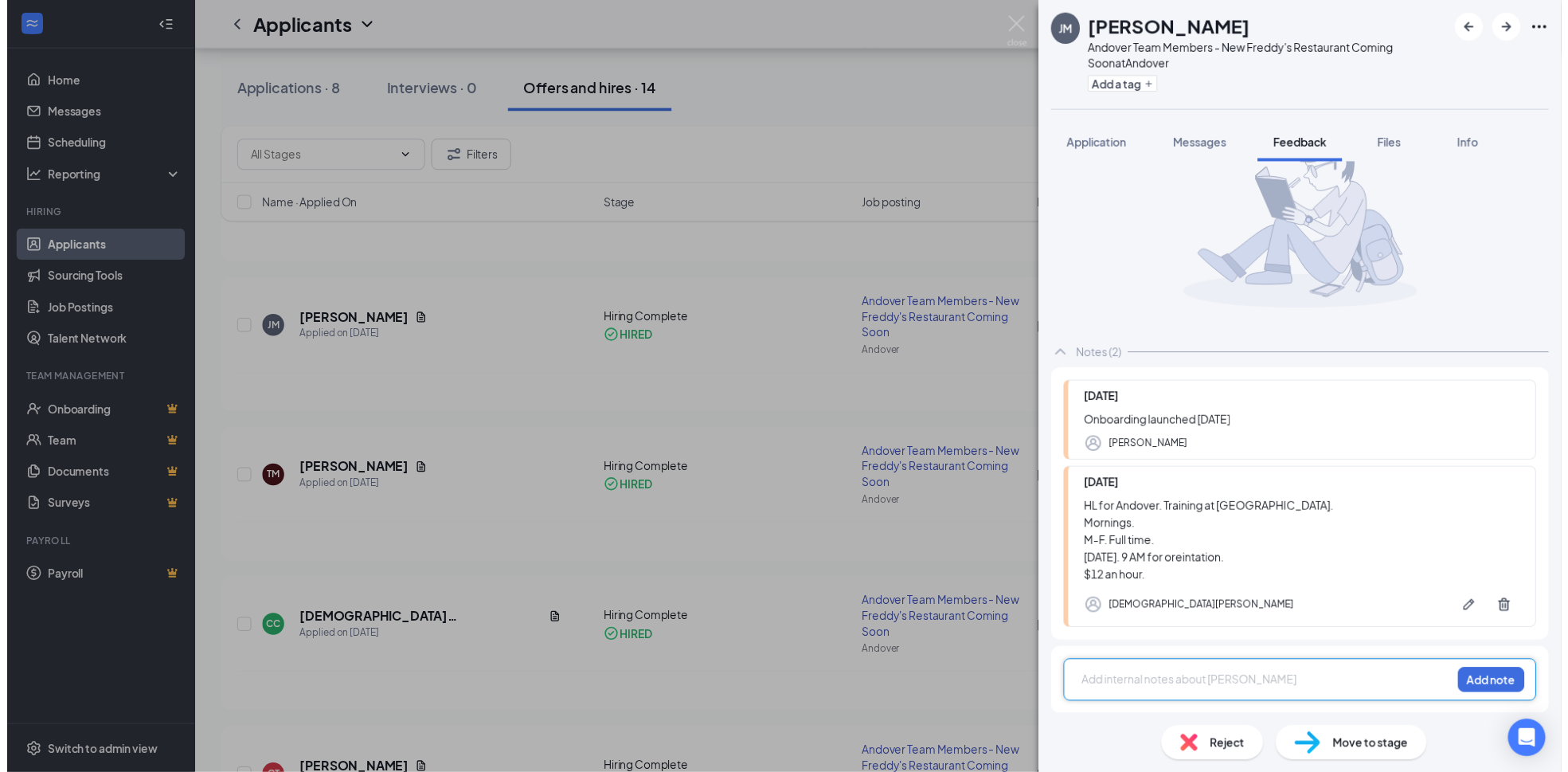
scroll to position [52, 0]
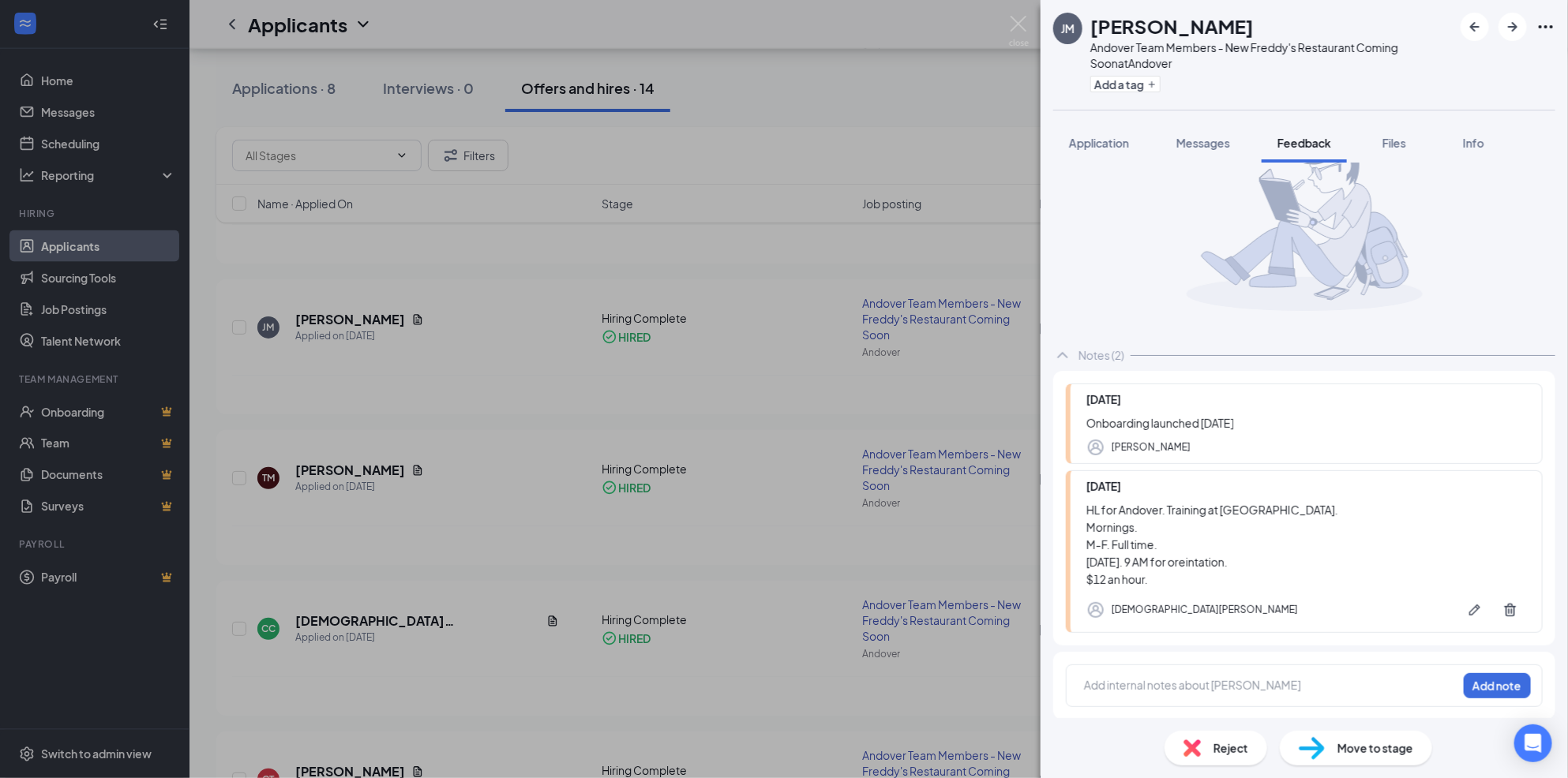
click at [458, 610] on div "[PERSON_NAME] Andover Team Members - New Freddy's Restaurant Coming Soon at [GE…" at bounding box center [784, 389] width 1568 height 778
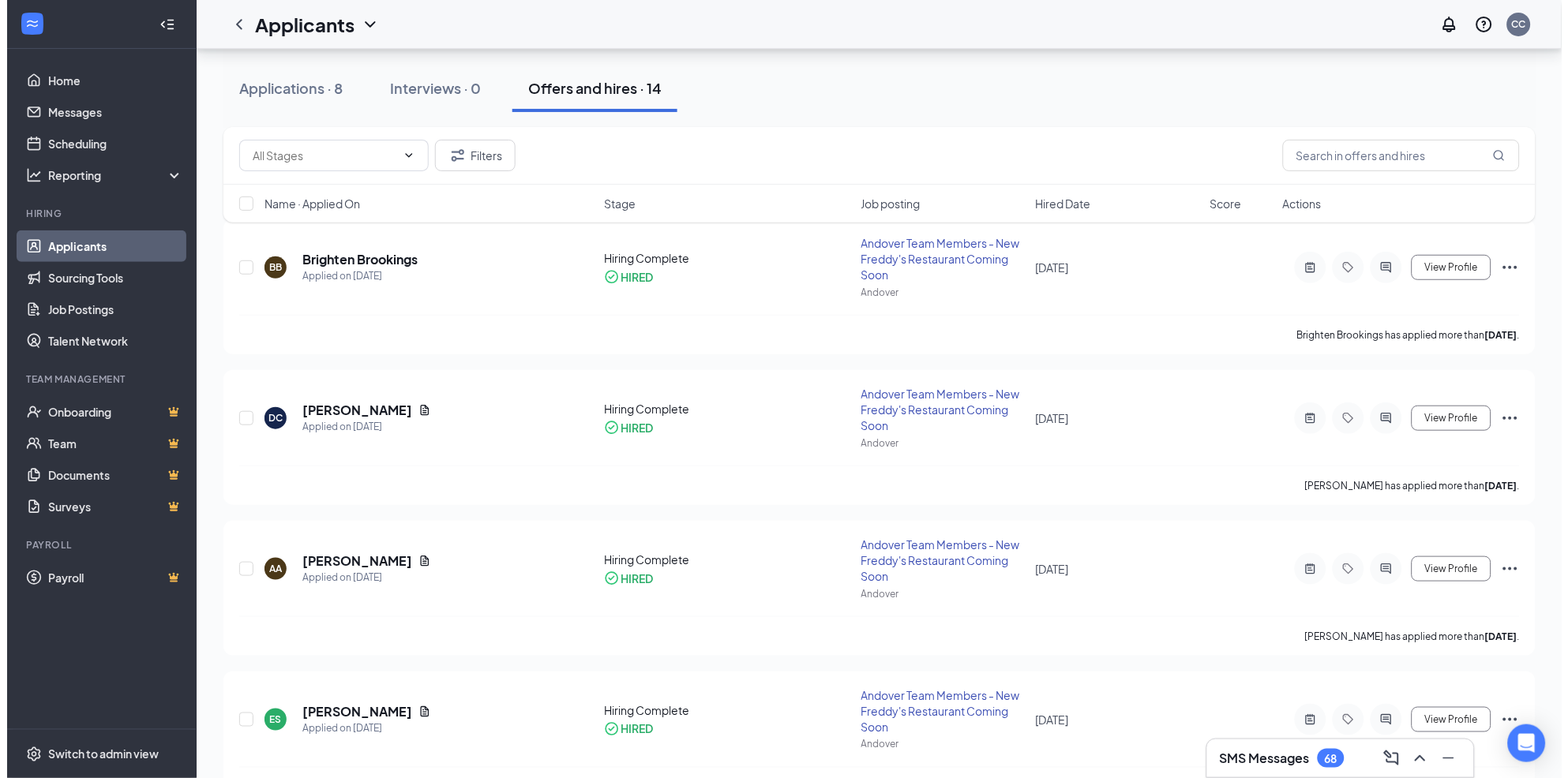
scroll to position [262, 0]
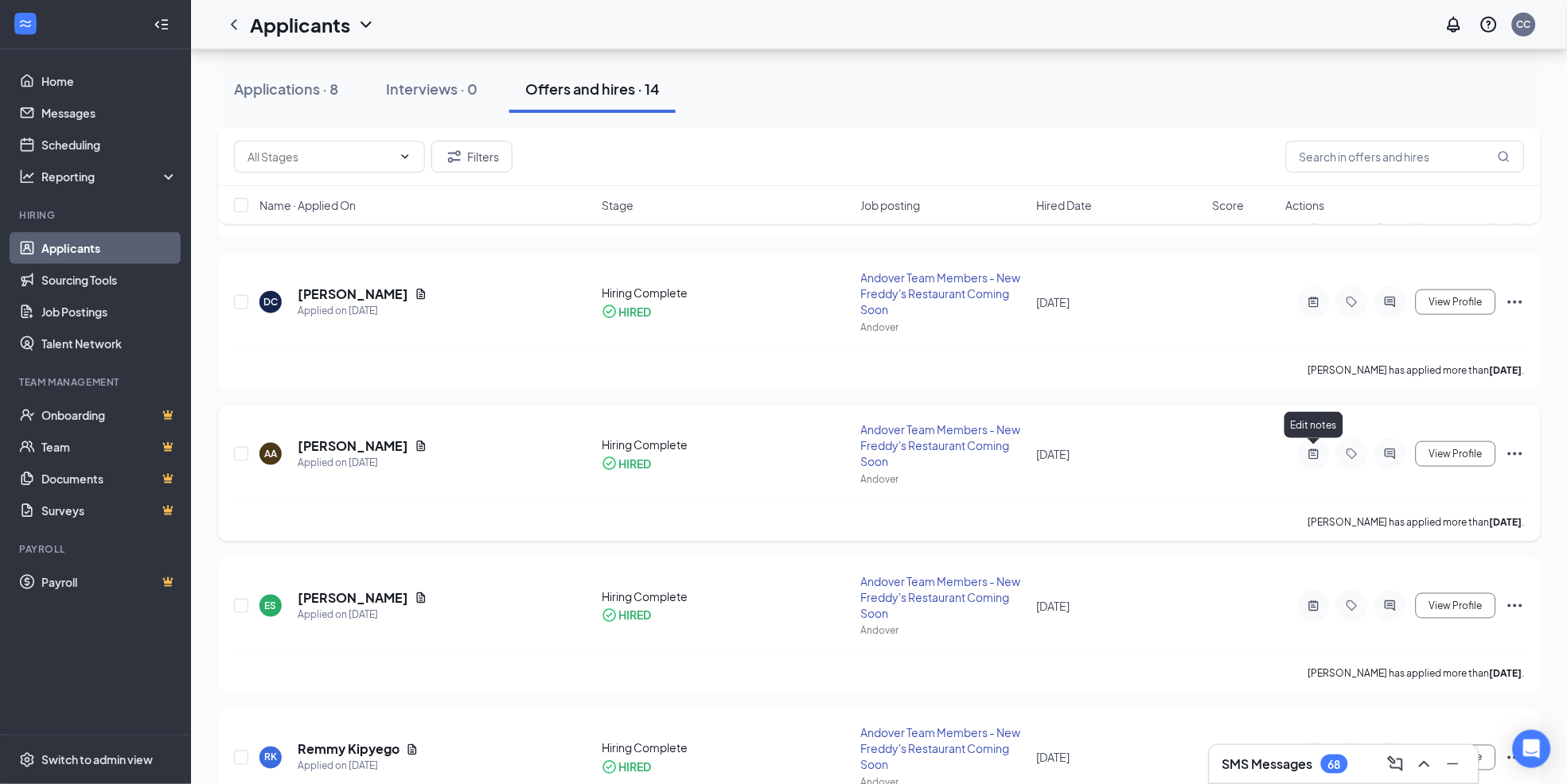
click at [1314, 456] on icon "ActiveNote" at bounding box center [1314, 454] width 19 height 13
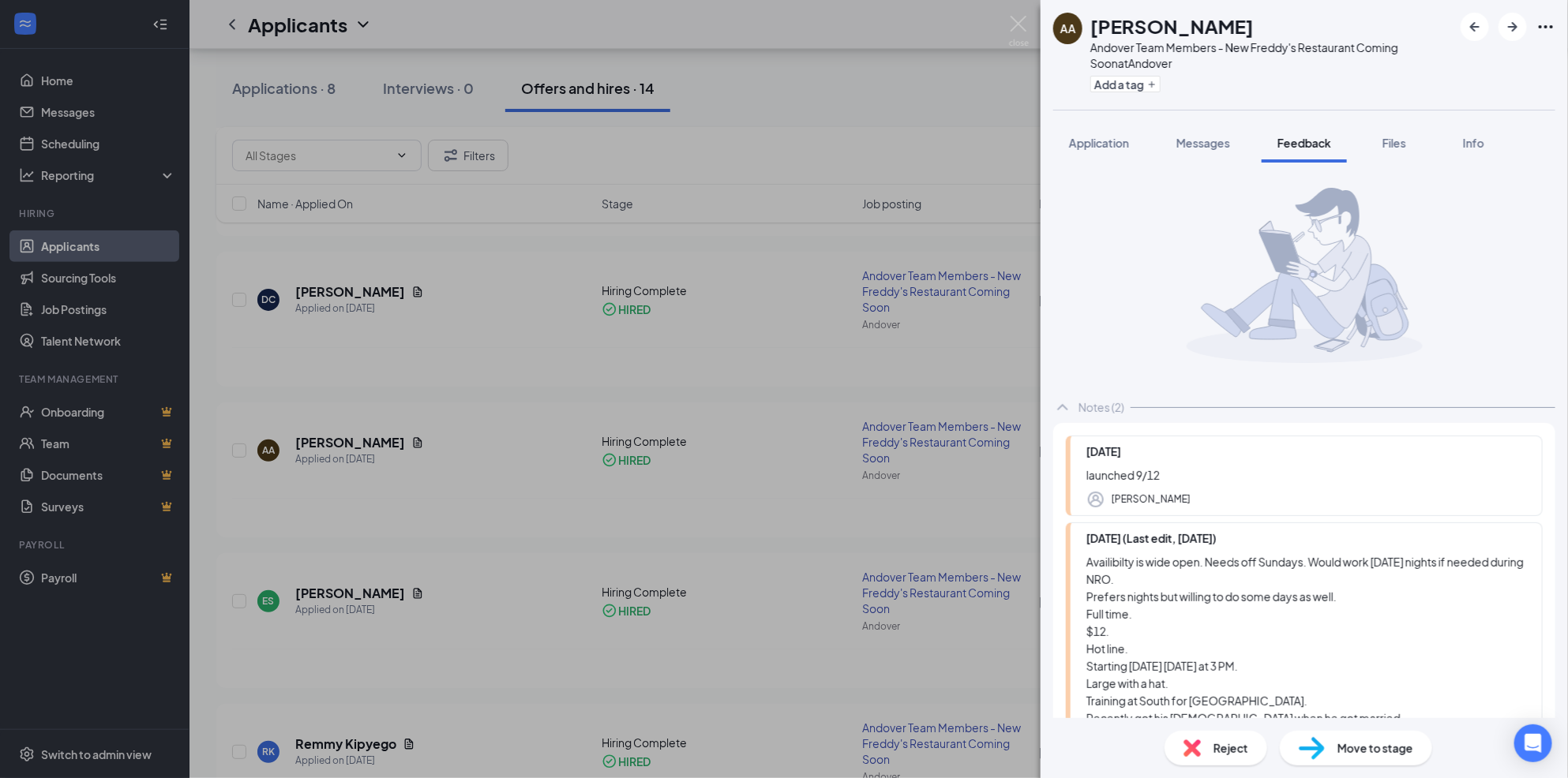
scroll to position [140, 0]
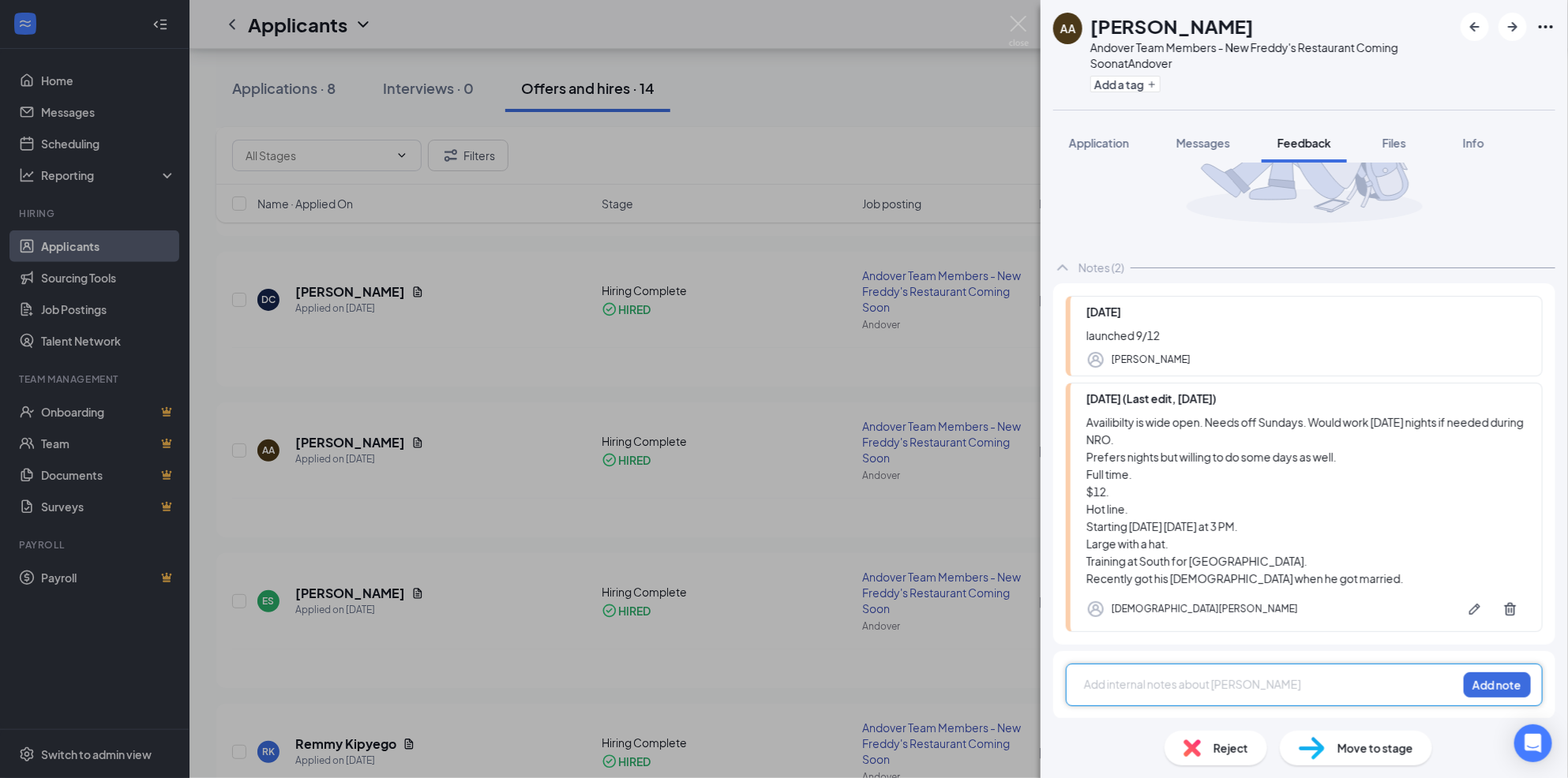
scroll to position [139, 0]
click at [1480, 138] on span "Info" at bounding box center [1473, 142] width 21 height 14
